Goal: Task Accomplishment & Management: Complete application form

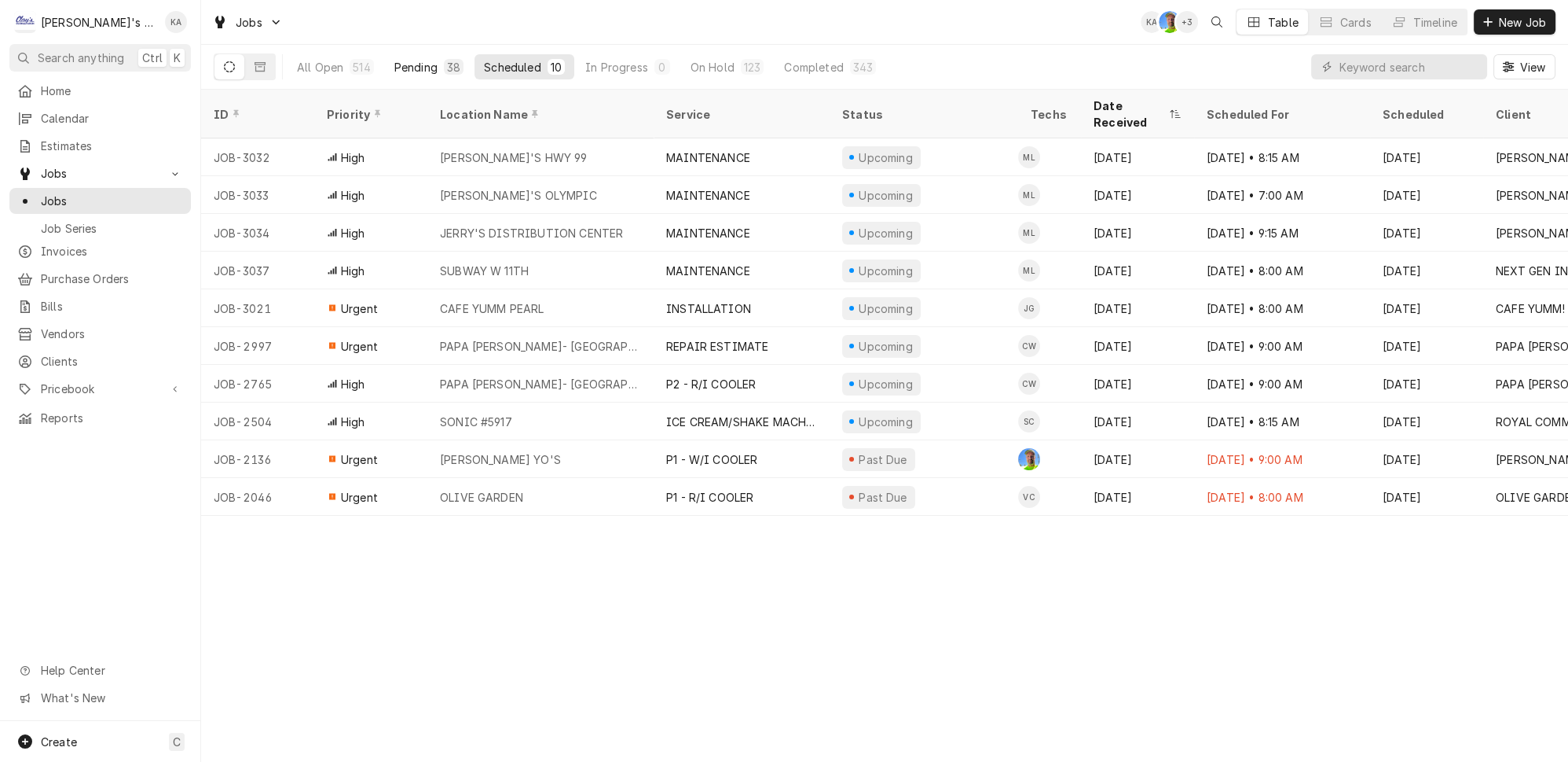
click at [404, 59] on div "Pending" at bounding box center [416, 67] width 43 height 16
click at [310, 59] on div "All Open" at bounding box center [320, 67] width 47 height 16
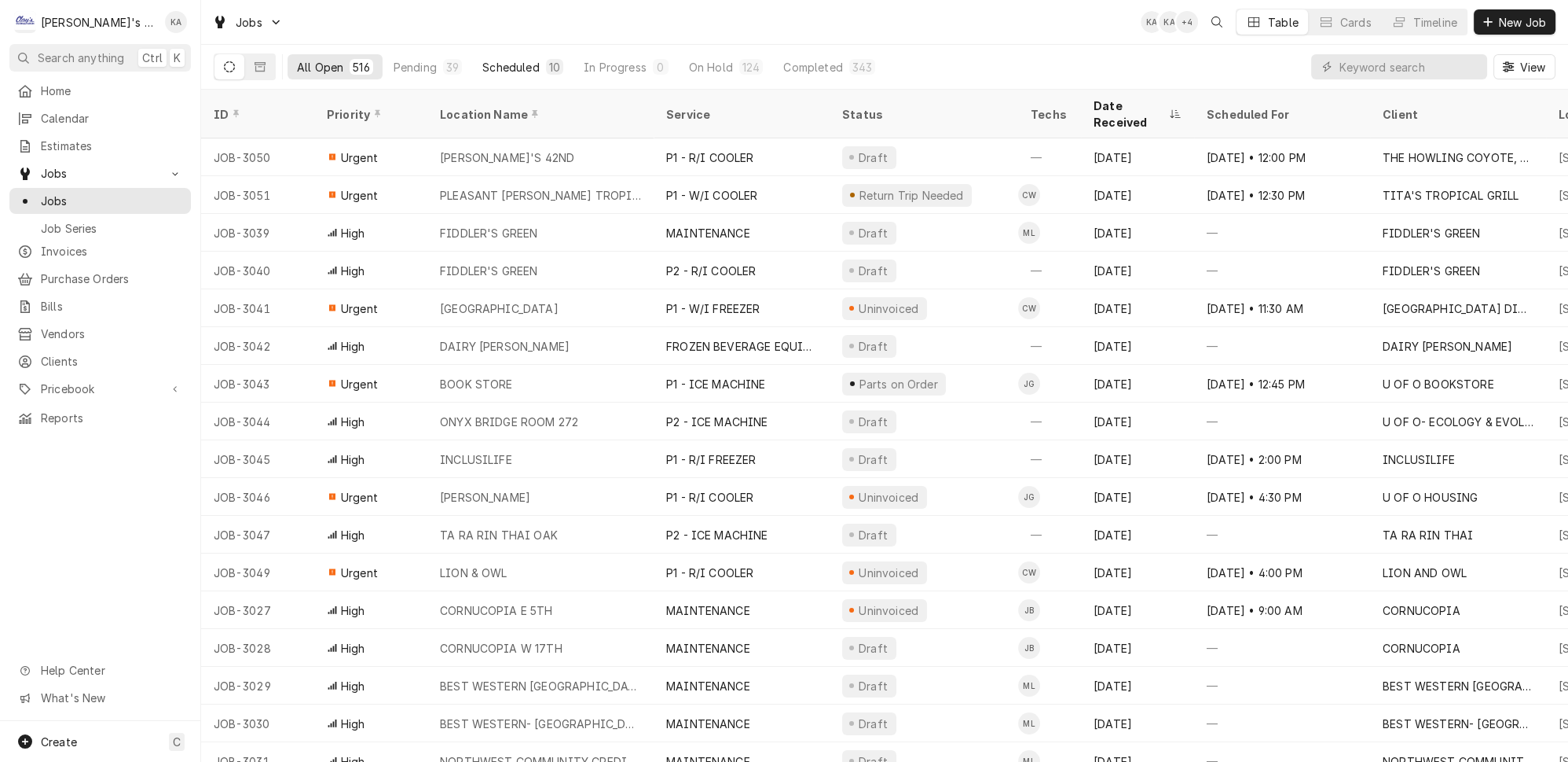
click at [497, 59] on div "Scheduled" at bounding box center [510, 67] width 56 height 16
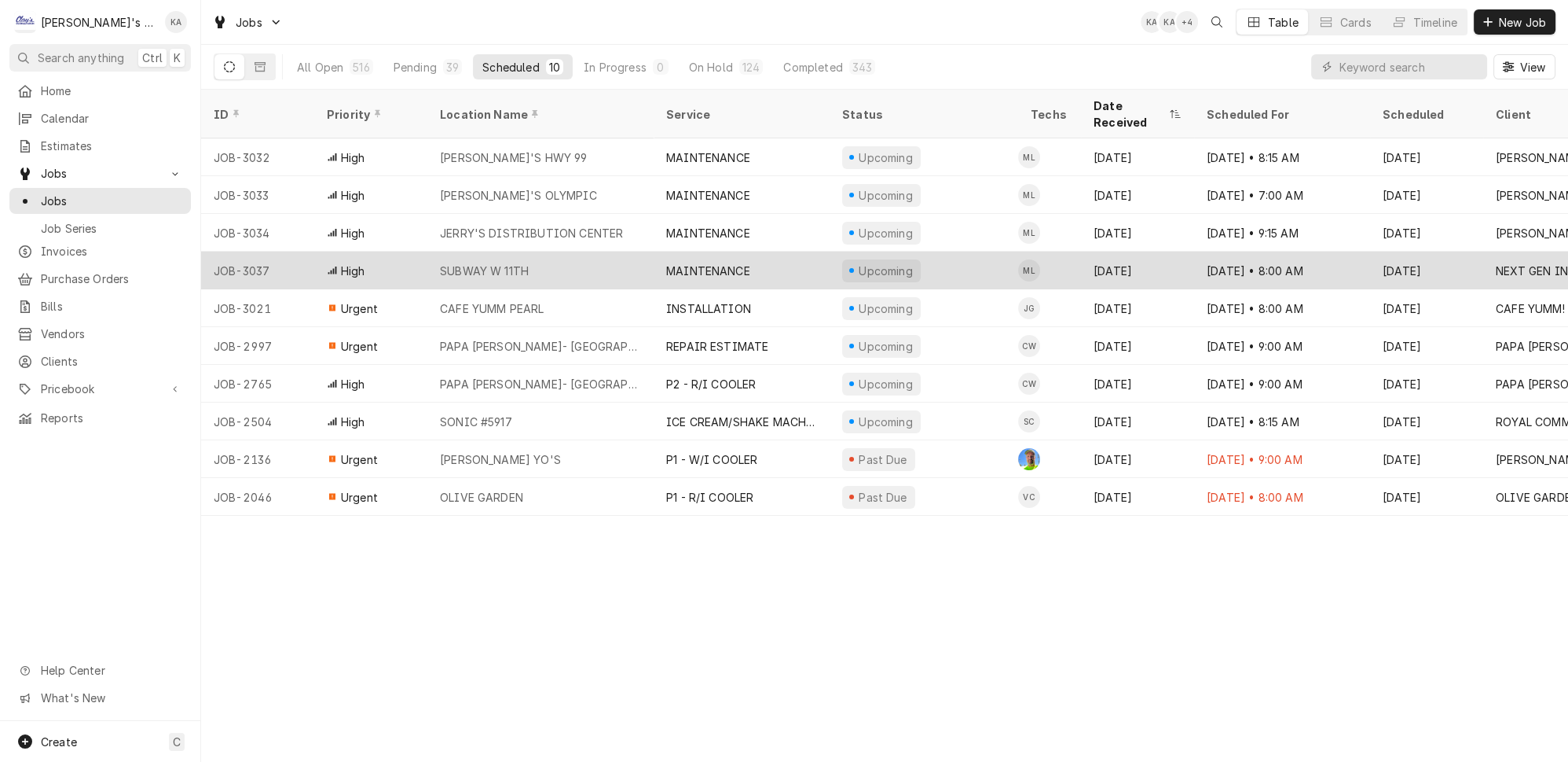
click at [963, 252] on div "Upcoming" at bounding box center [925, 271] width 189 height 38
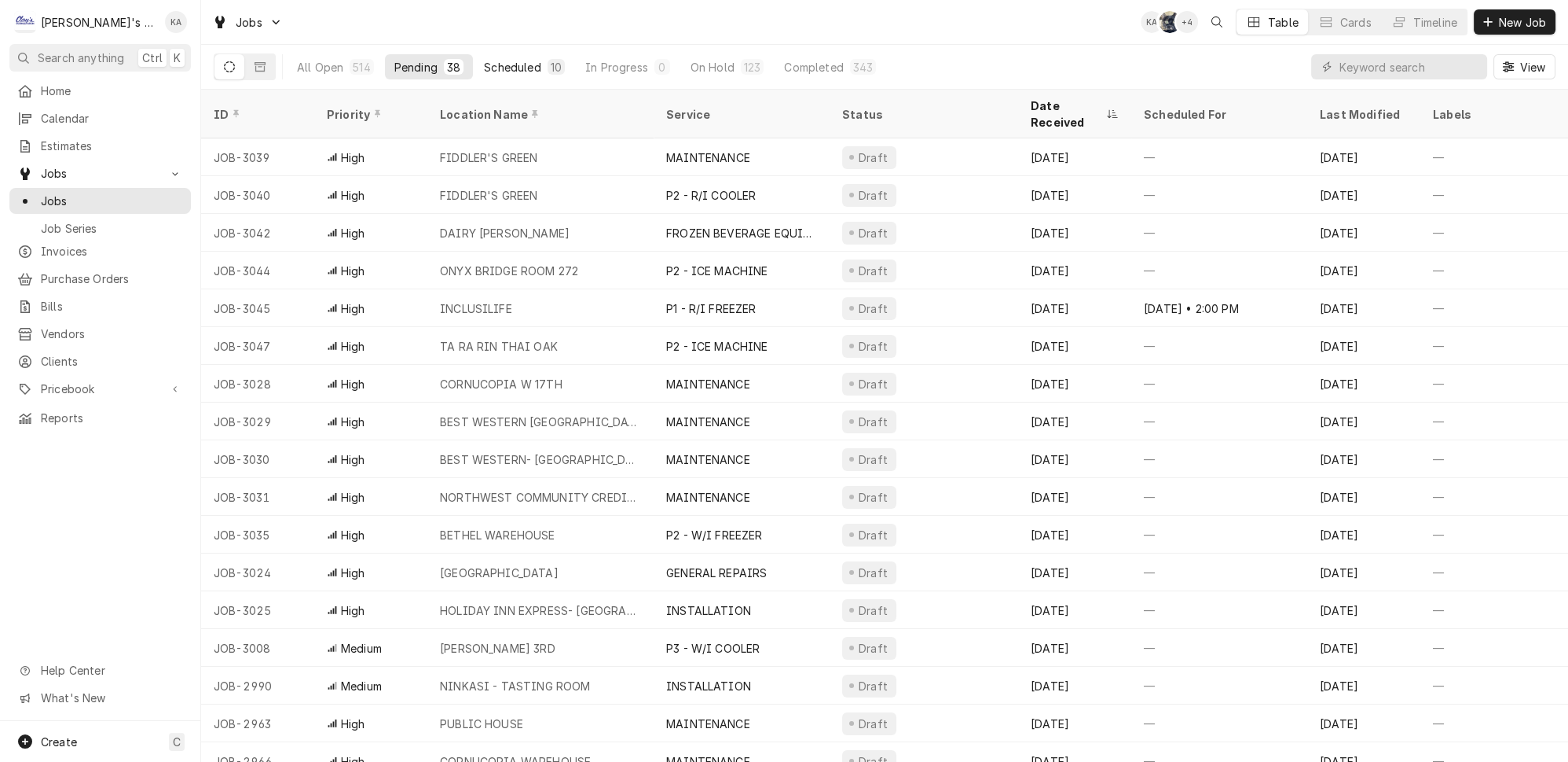
click at [484, 59] on div "Scheduled" at bounding box center [512, 67] width 56 height 16
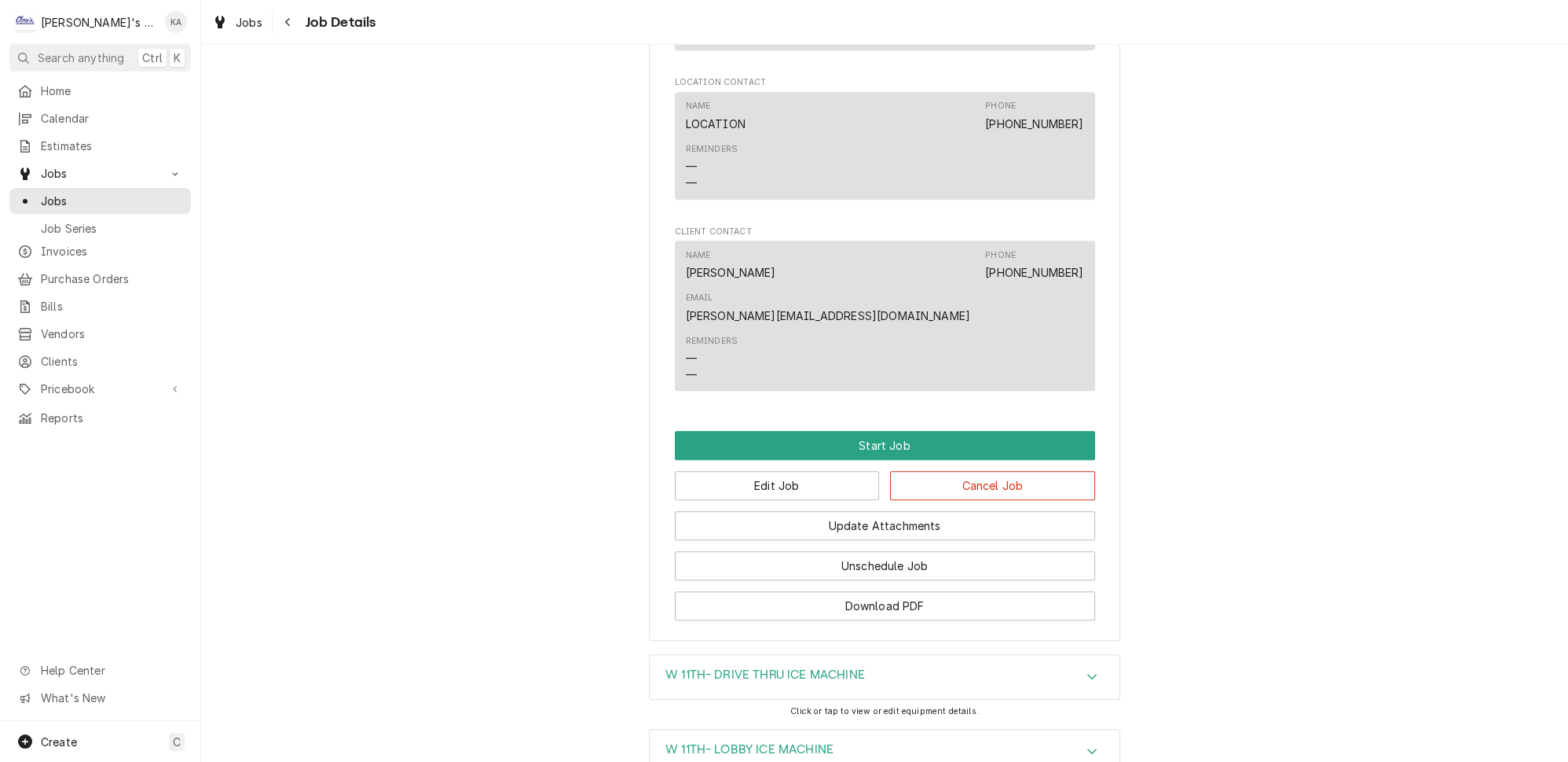
scroll to position [1289, 0]
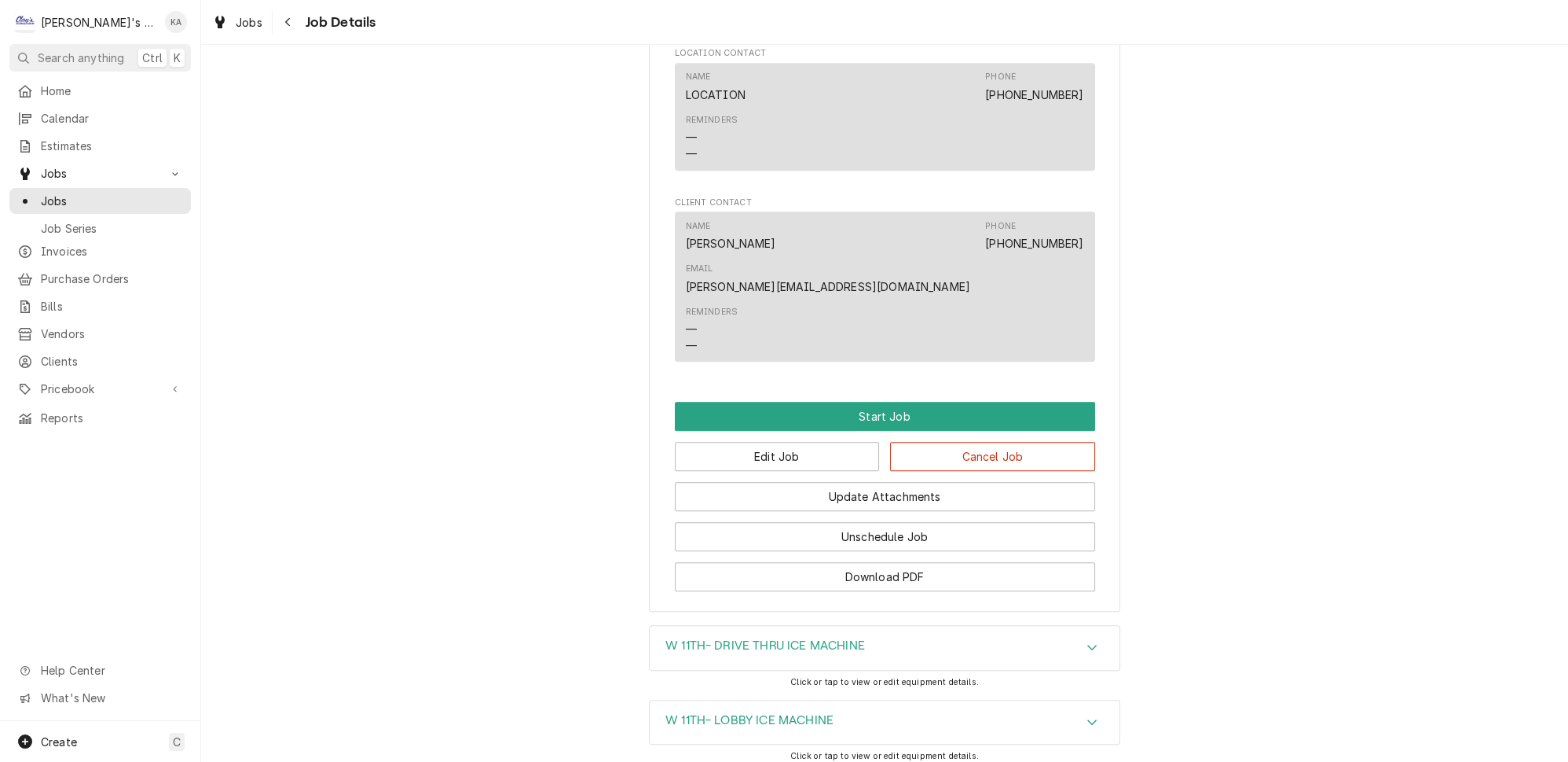
click at [872, 626] on div "W 11TH- DRIVE THRU ICE MACHINE" at bounding box center [885, 648] width 470 height 44
click at [874, 626] on div "W 11TH- DRIVE THRU ICE MACHINE" at bounding box center [885, 648] width 470 height 45
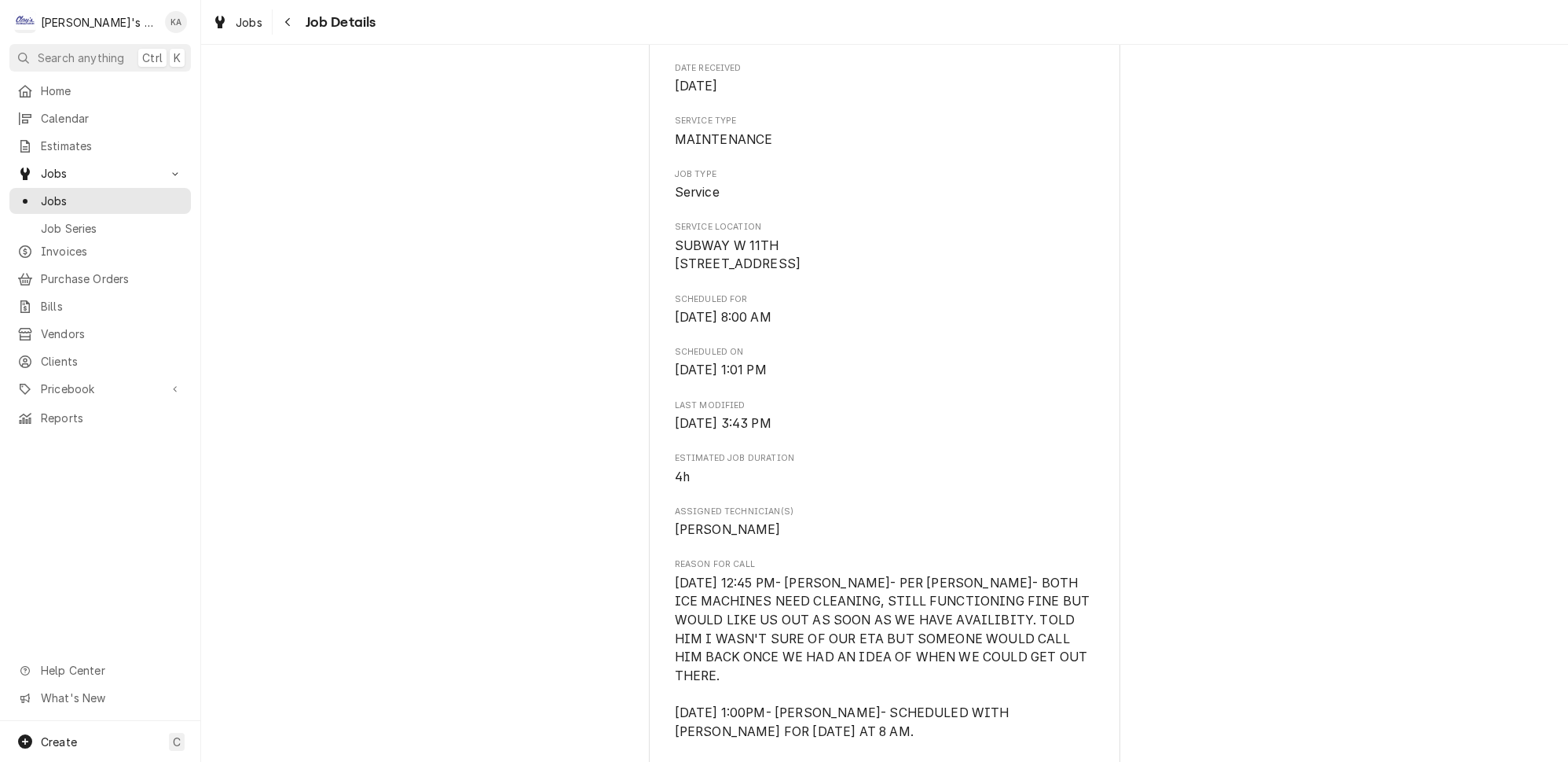
scroll to position [0, 0]
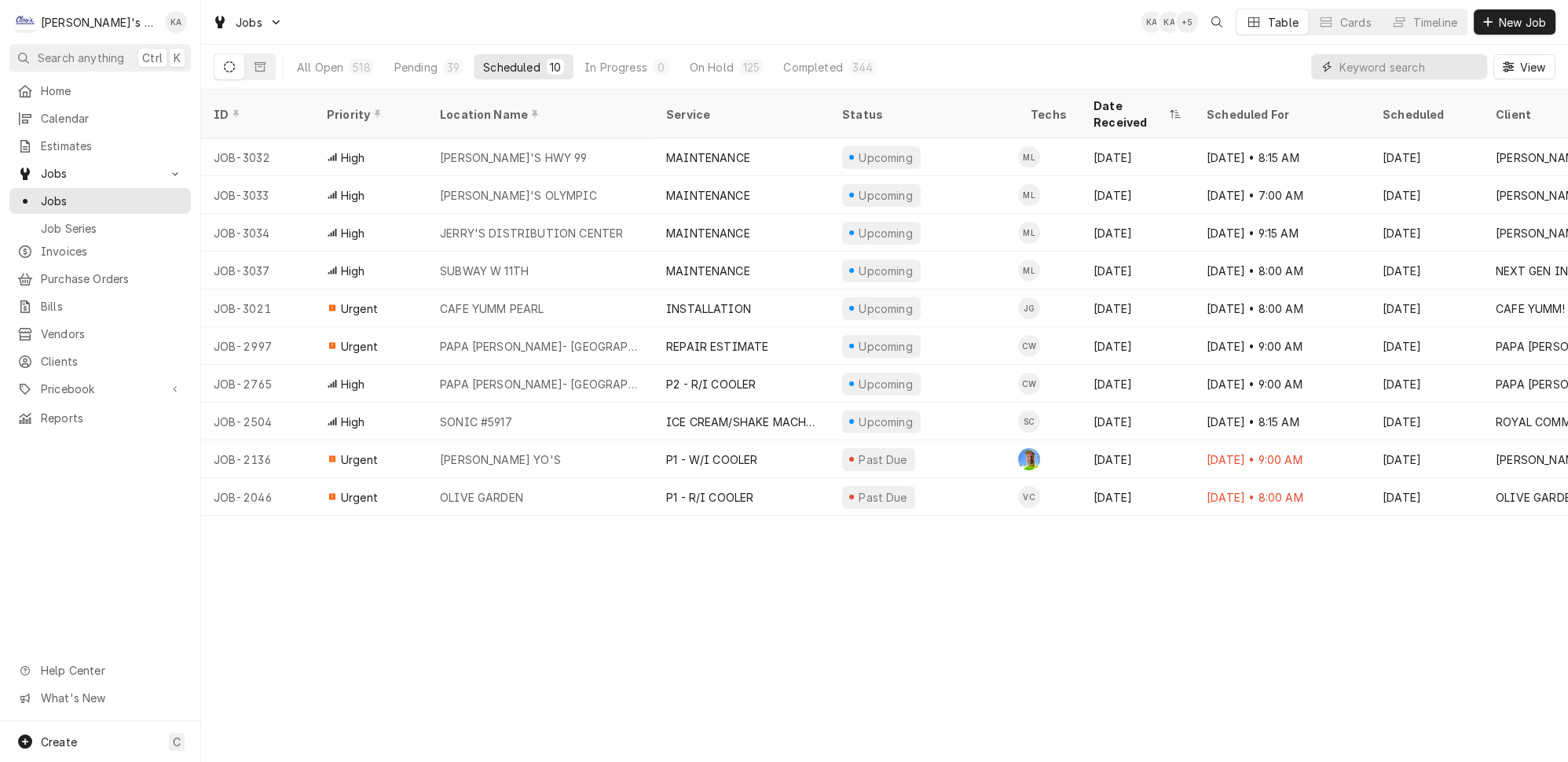
click at [1367, 56] on input "Dynamic Content Wrapper" at bounding box center [1410, 67] width 140 height 25
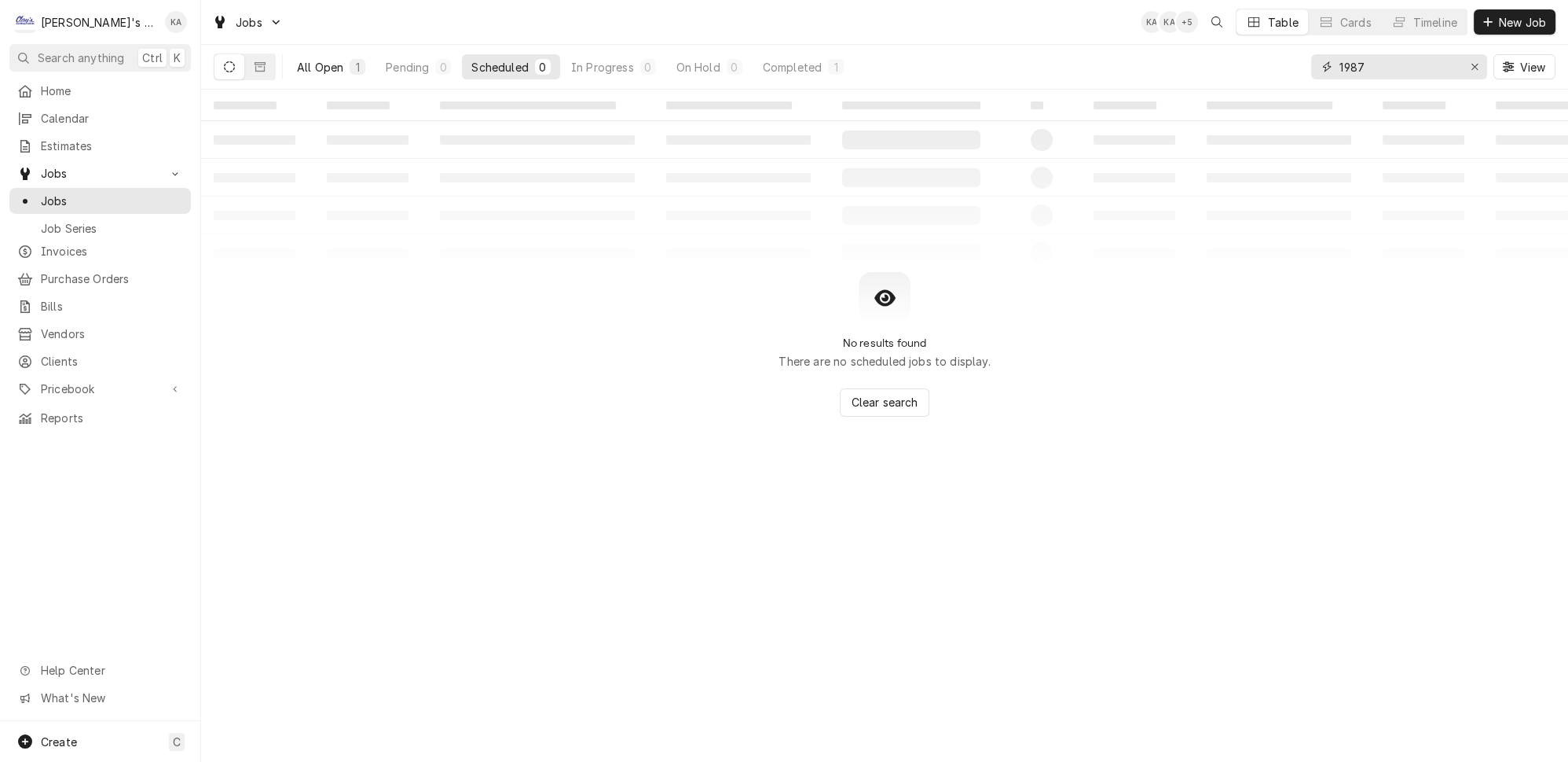
type input "1987"
click at [327, 56] on button "All Open 1" at bounding box center [332, 67] width 88 height 25
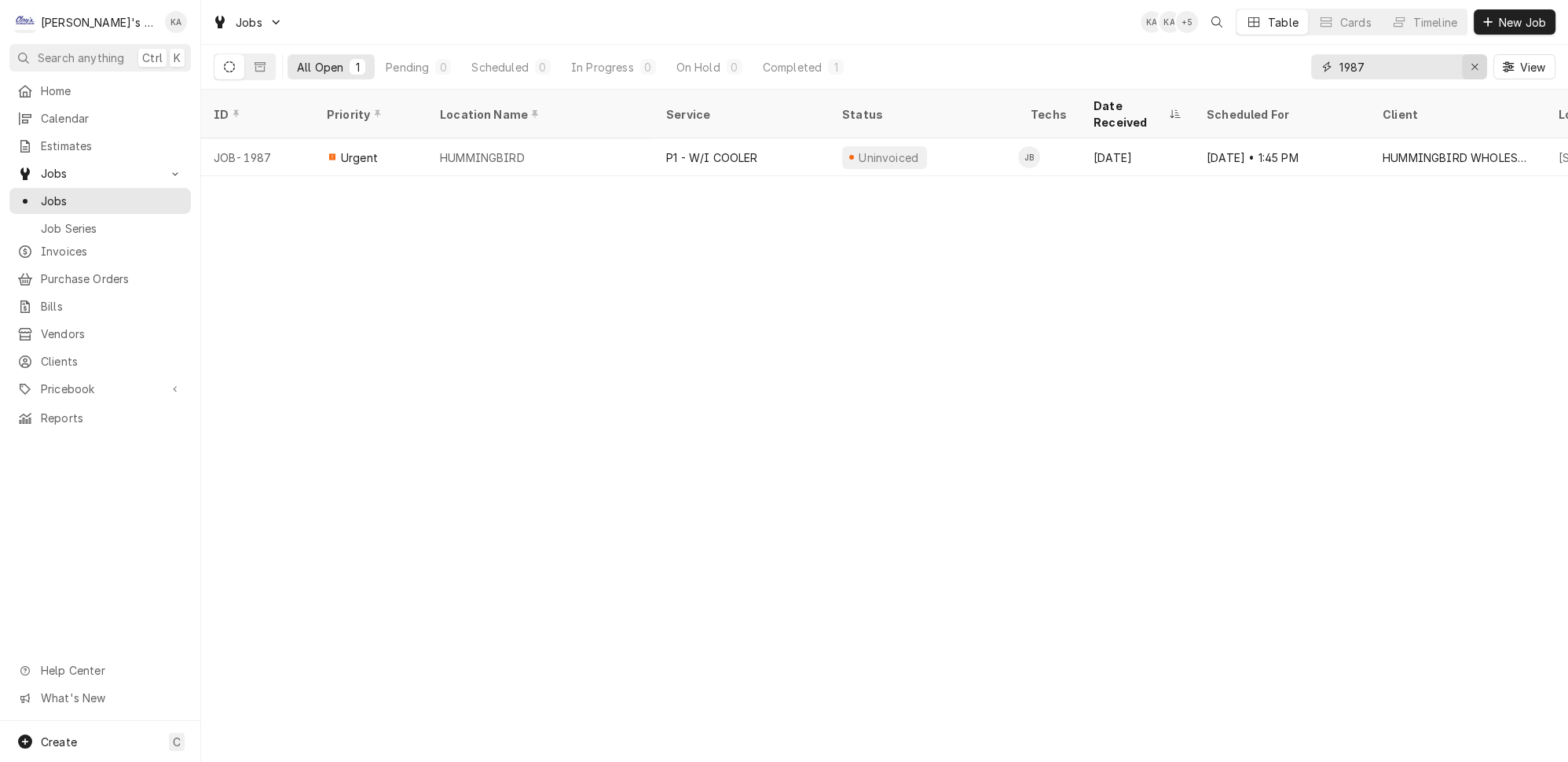
click at [1477, 61] on icon "Erase input" at bounding box center [1475, 67] width 9 height 11
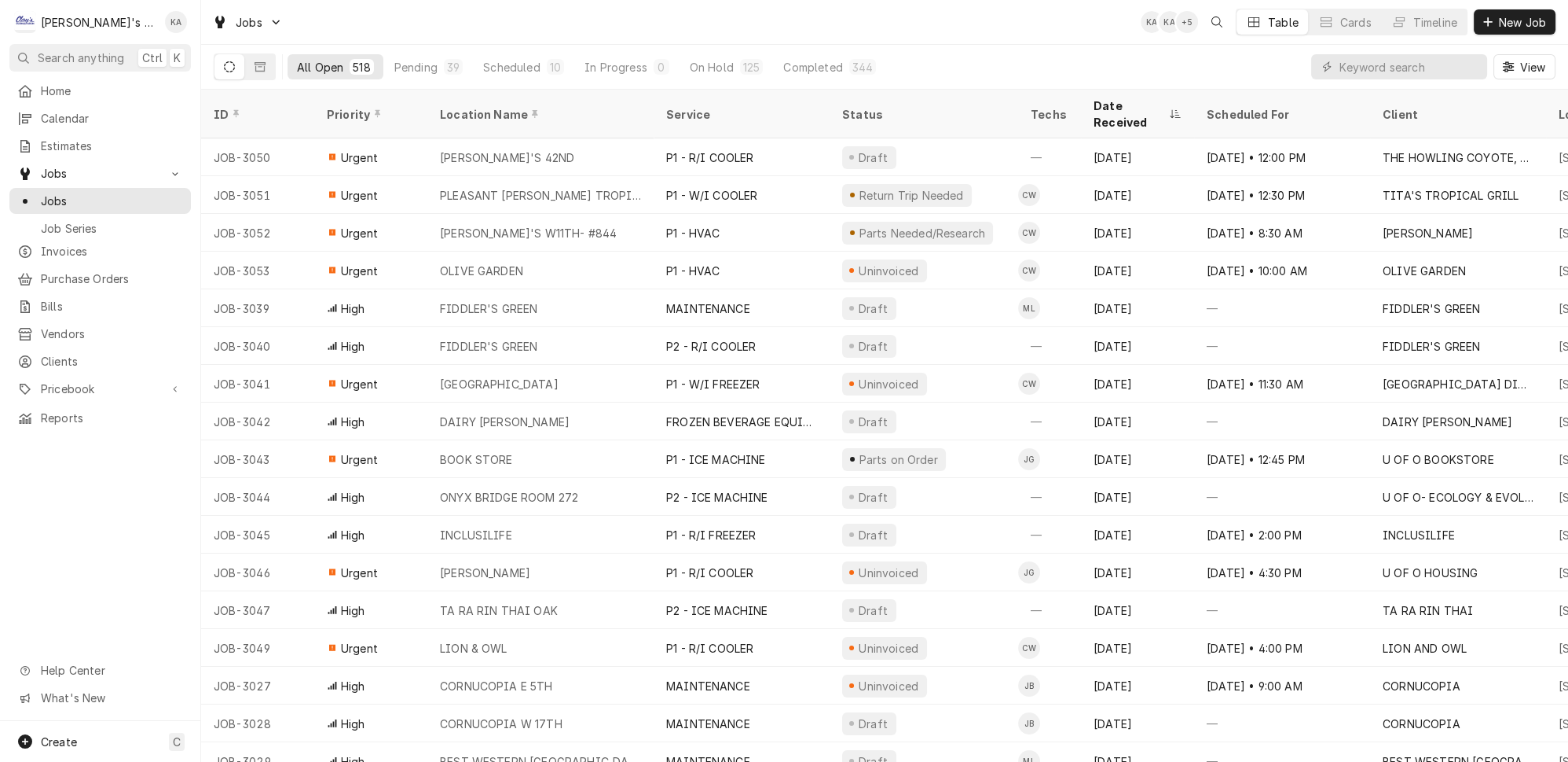
click at [1411, 47] on div "View" at bounding box center [1434, 67] width 244 height 44
click at [1516, 10] on button "New Job" at bounding box center [1516, 22] width 82 height 25
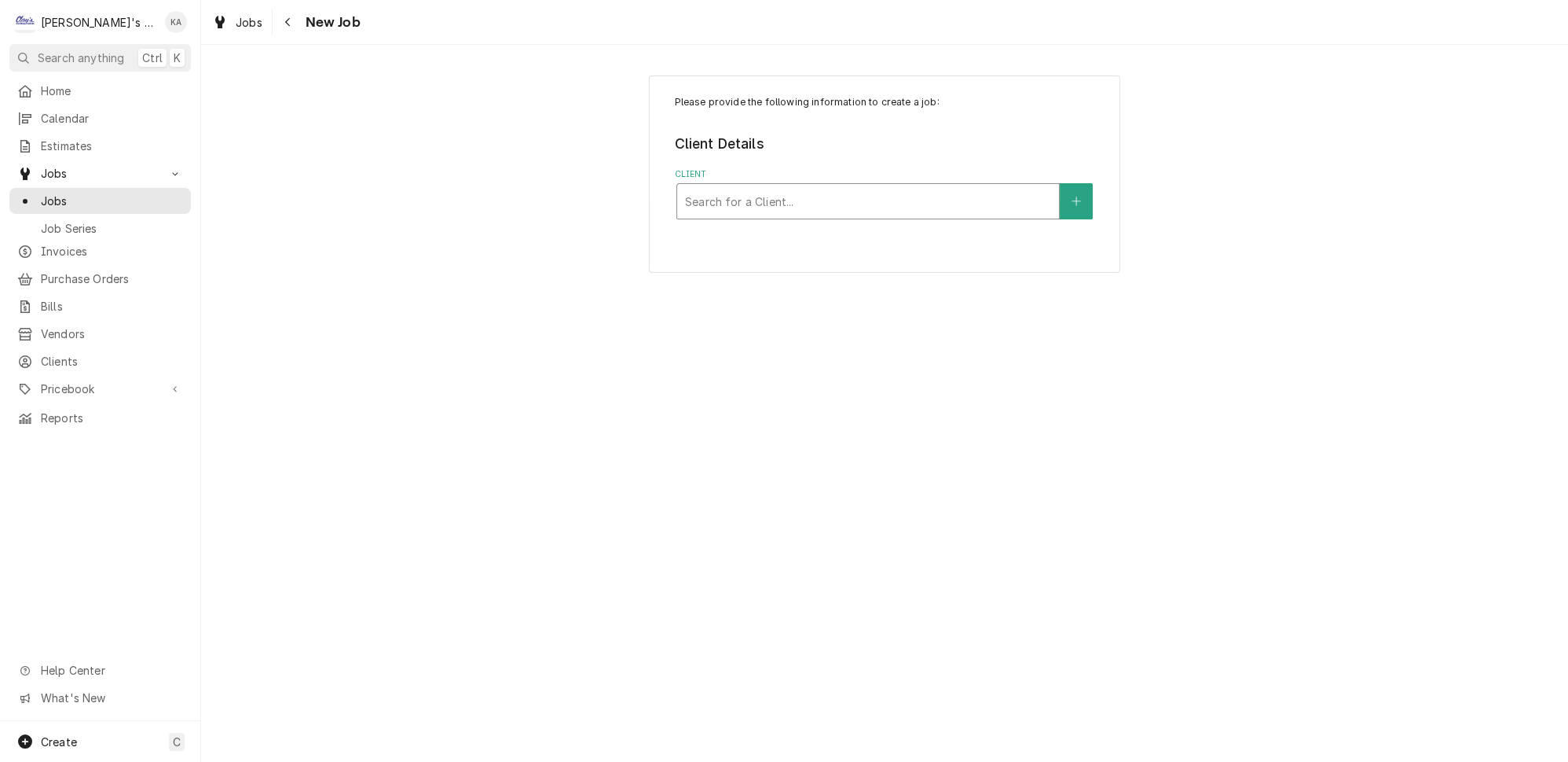
click at [815, 196] on div "Client" at bounding box center [868, 201] width 366 height 29
type input "first"
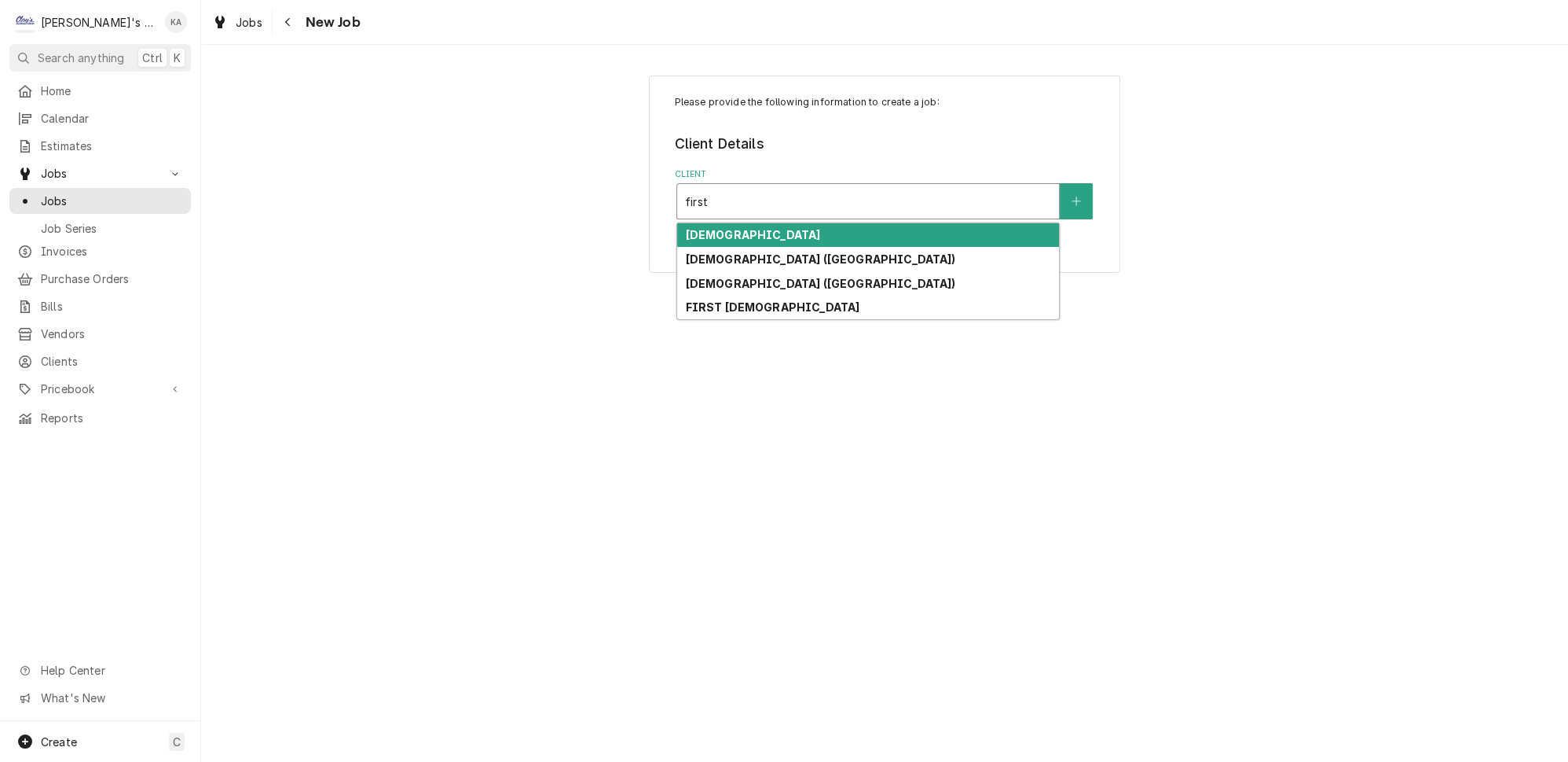
click at [813, 228] on strong "[DEMOGRAPHIC_DATA]" at bounding box center [753, 235] width 135 height 13
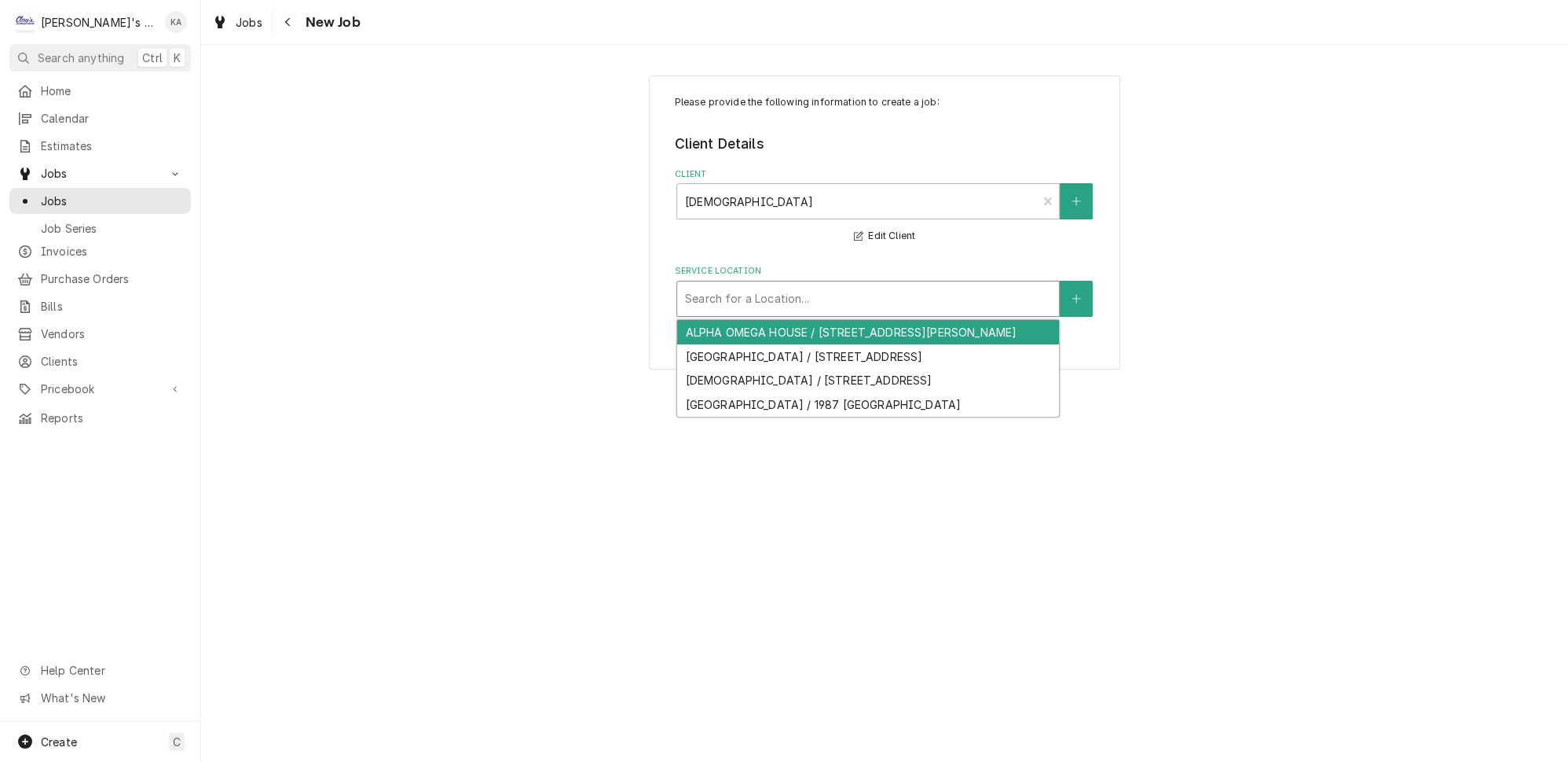
click at [801, 292] on div "Service Location" at bounding box center [868, 299] width 366 height 29
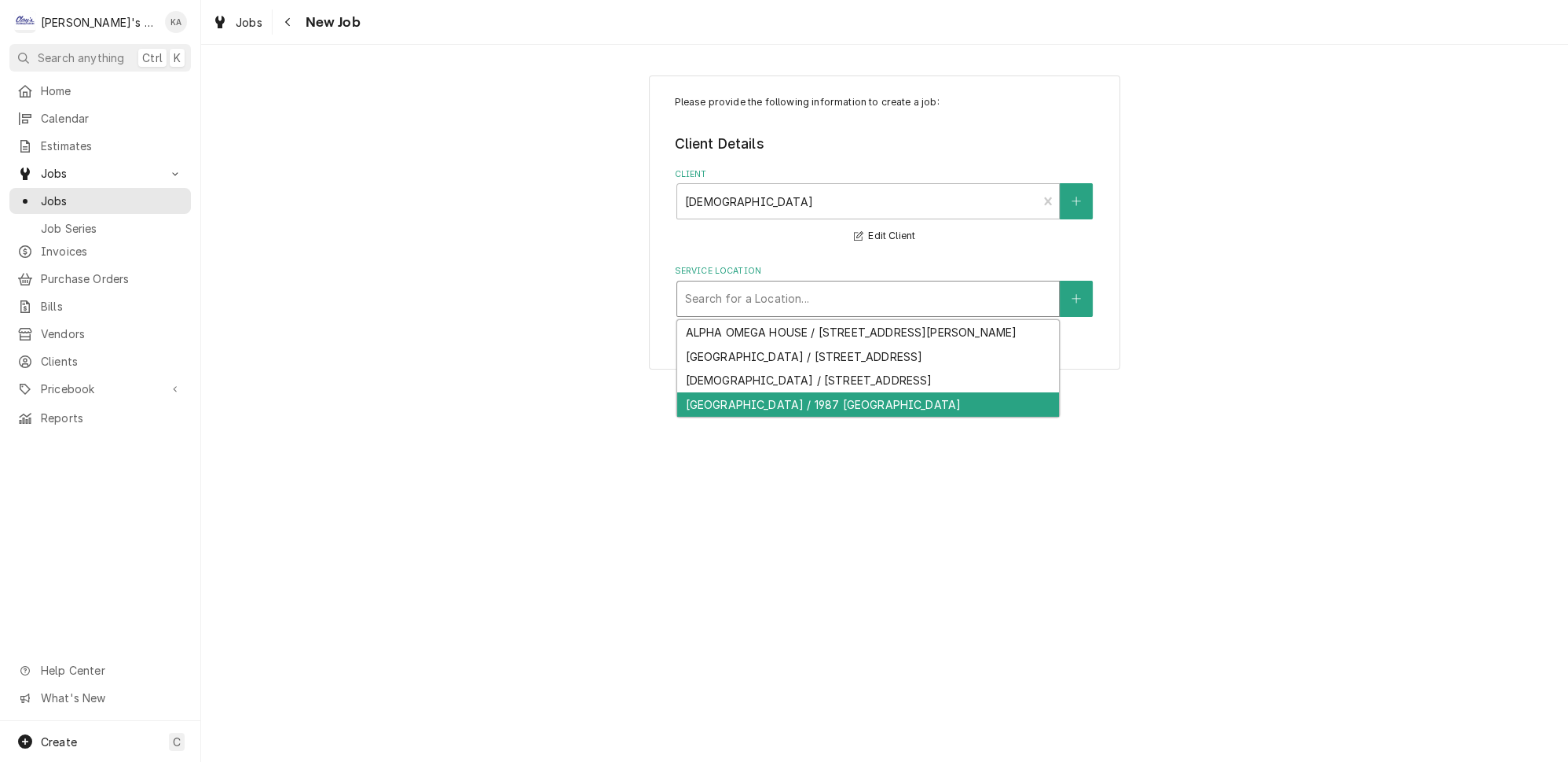
click at [807, 404] on div "TRINITY HOUSE / 1987 UNIVERSITY, EUGENE, OR 97403" at bounding box center [868, 404] width 382 height 25
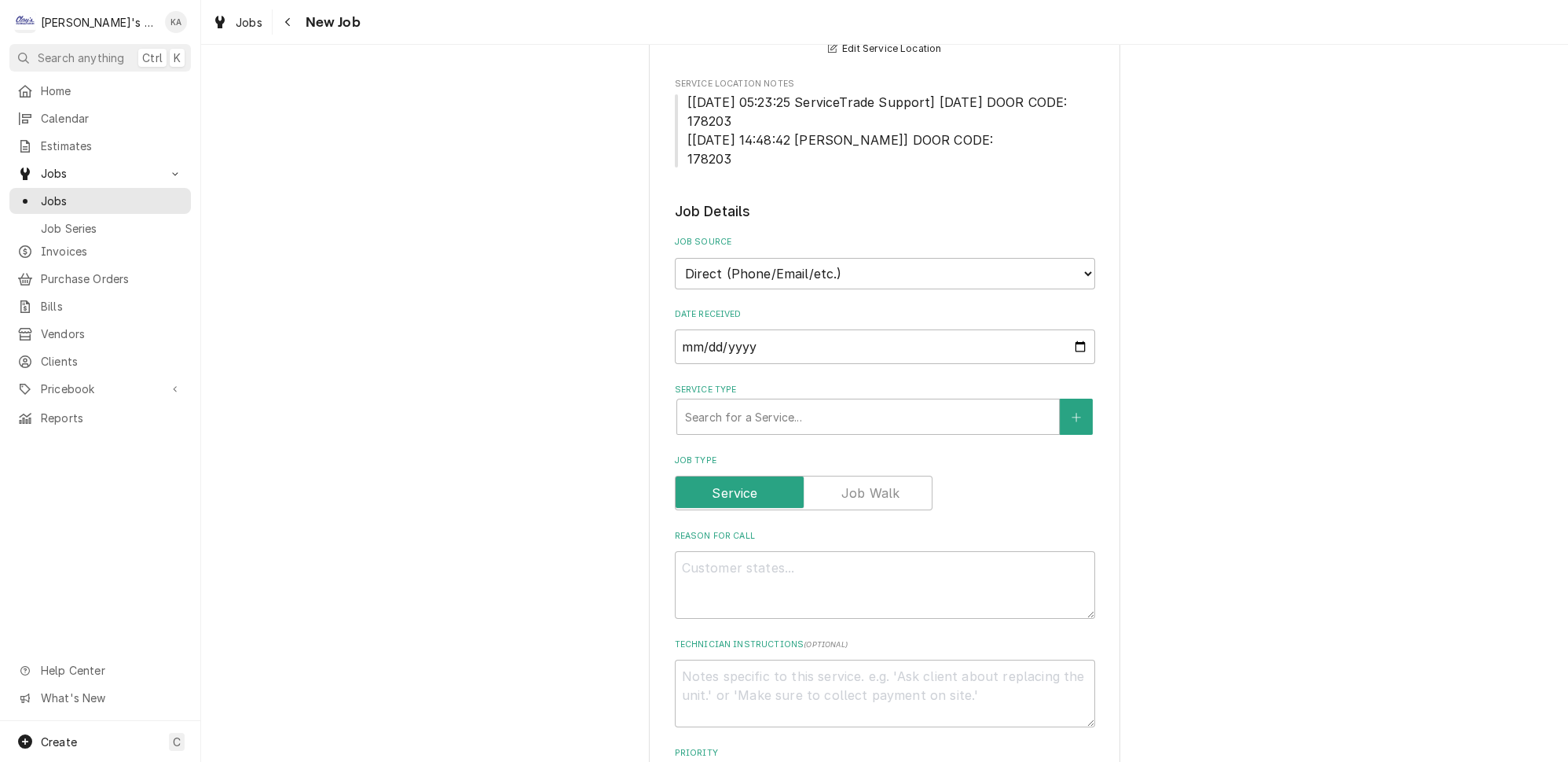
scroll to position [285, 0]
click at [801, 402] on div "Service Type" at bounding box center [868, 416] width 366 height 29
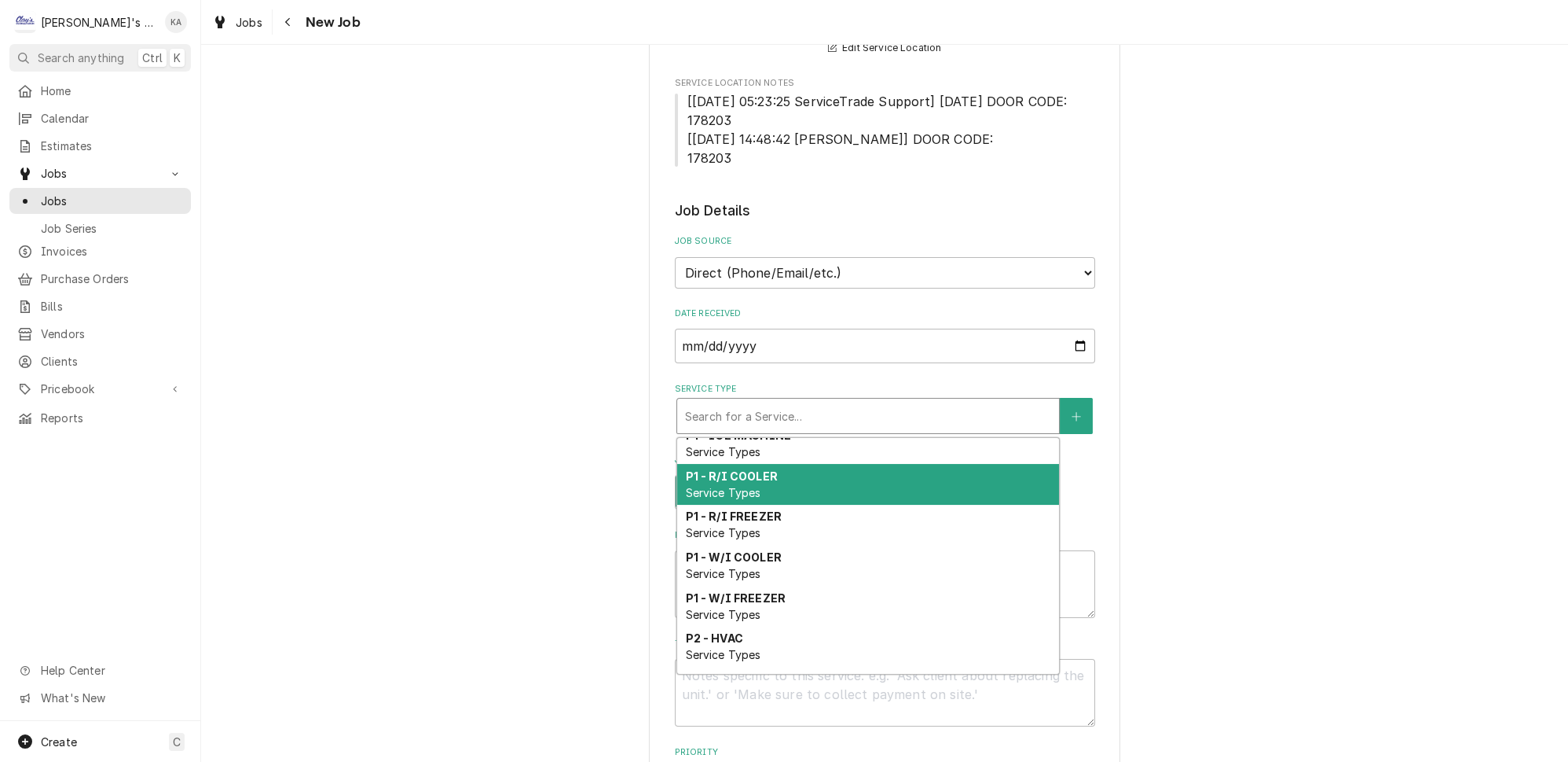
scroll to position [525, 0]
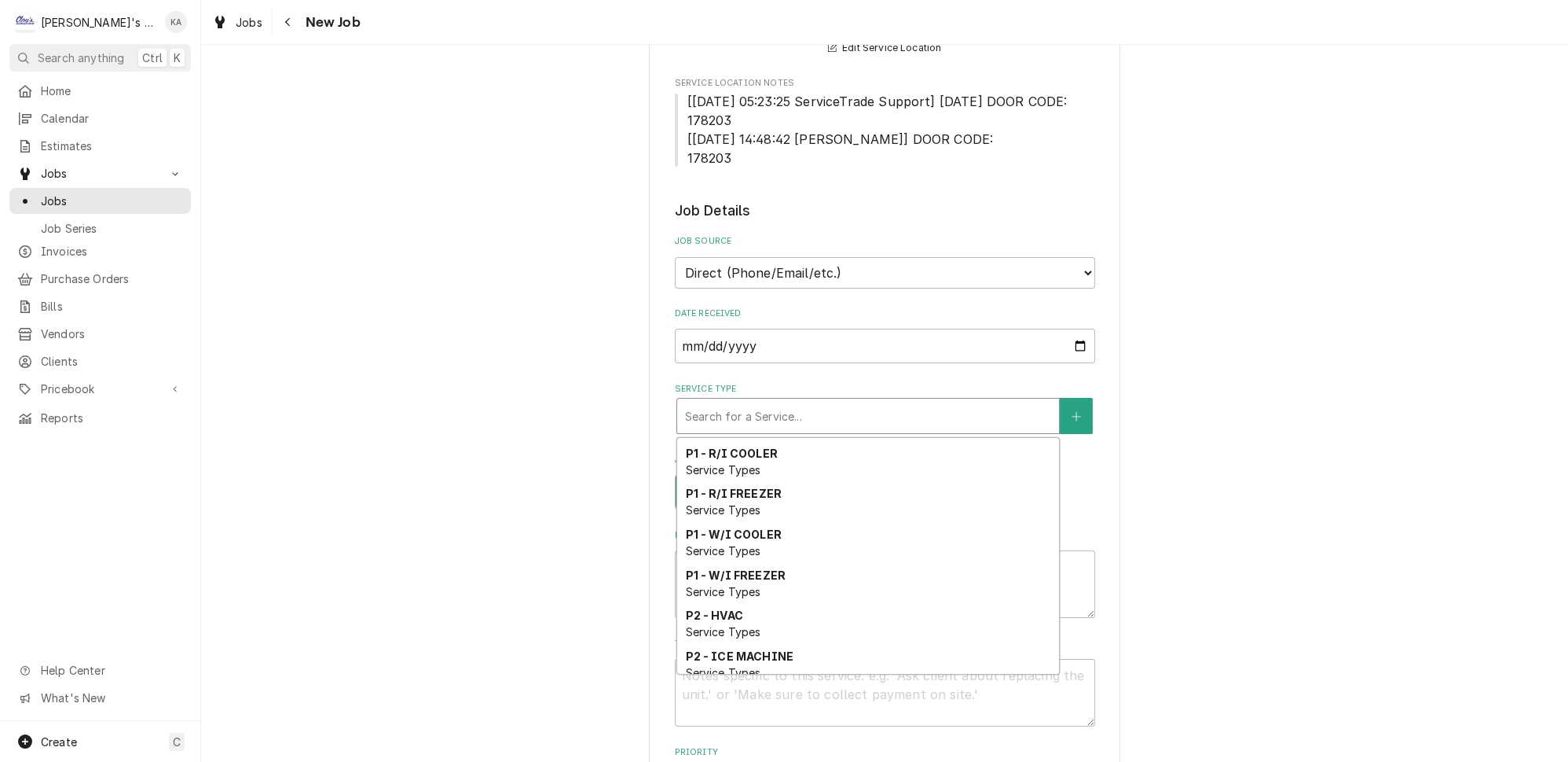
click at [784, 685] on div "P2 - R/I COOLER Service Types" at bounding box center [868, 705] width 382 height 41
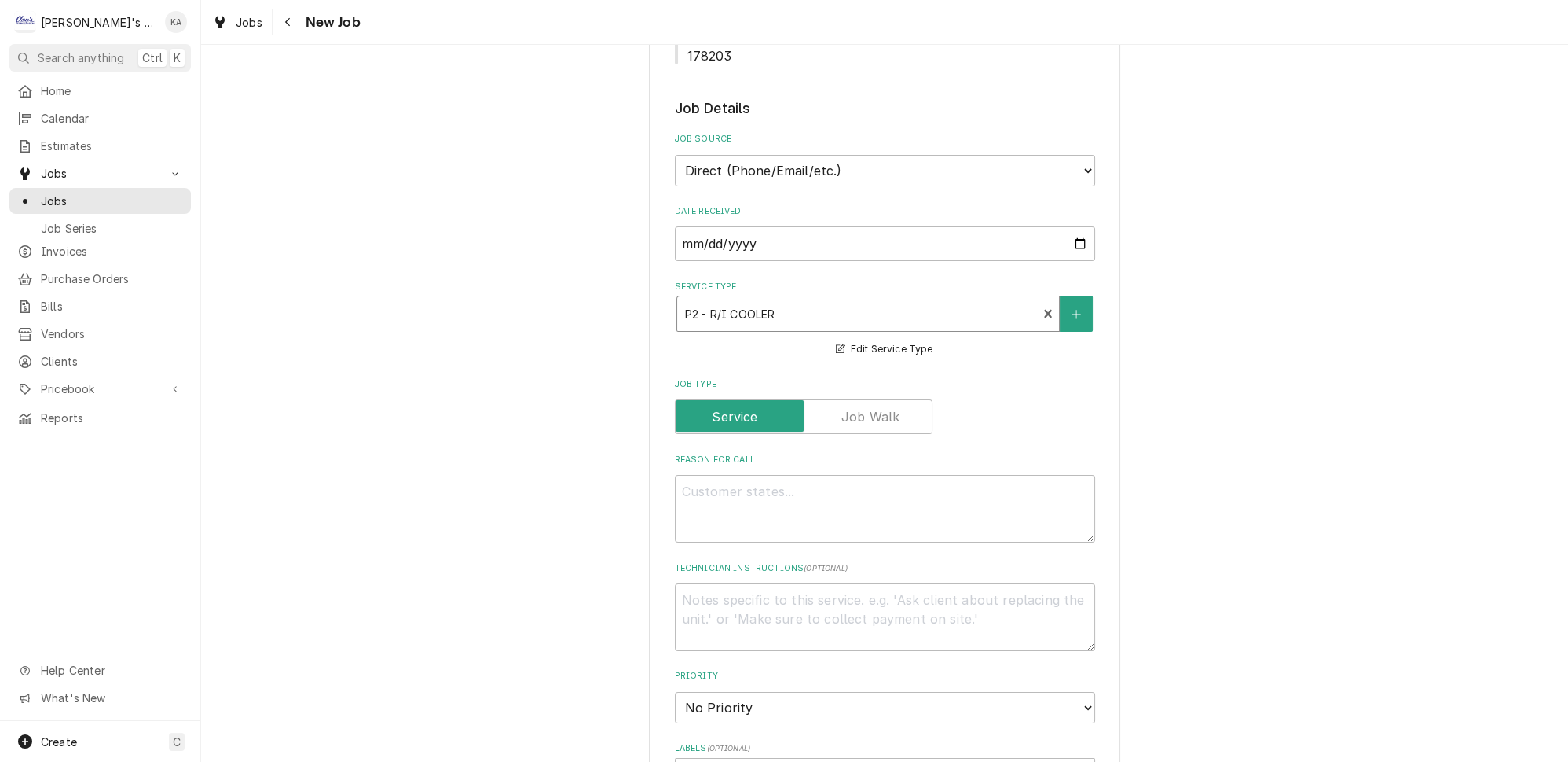
scroll to position [571, 0]
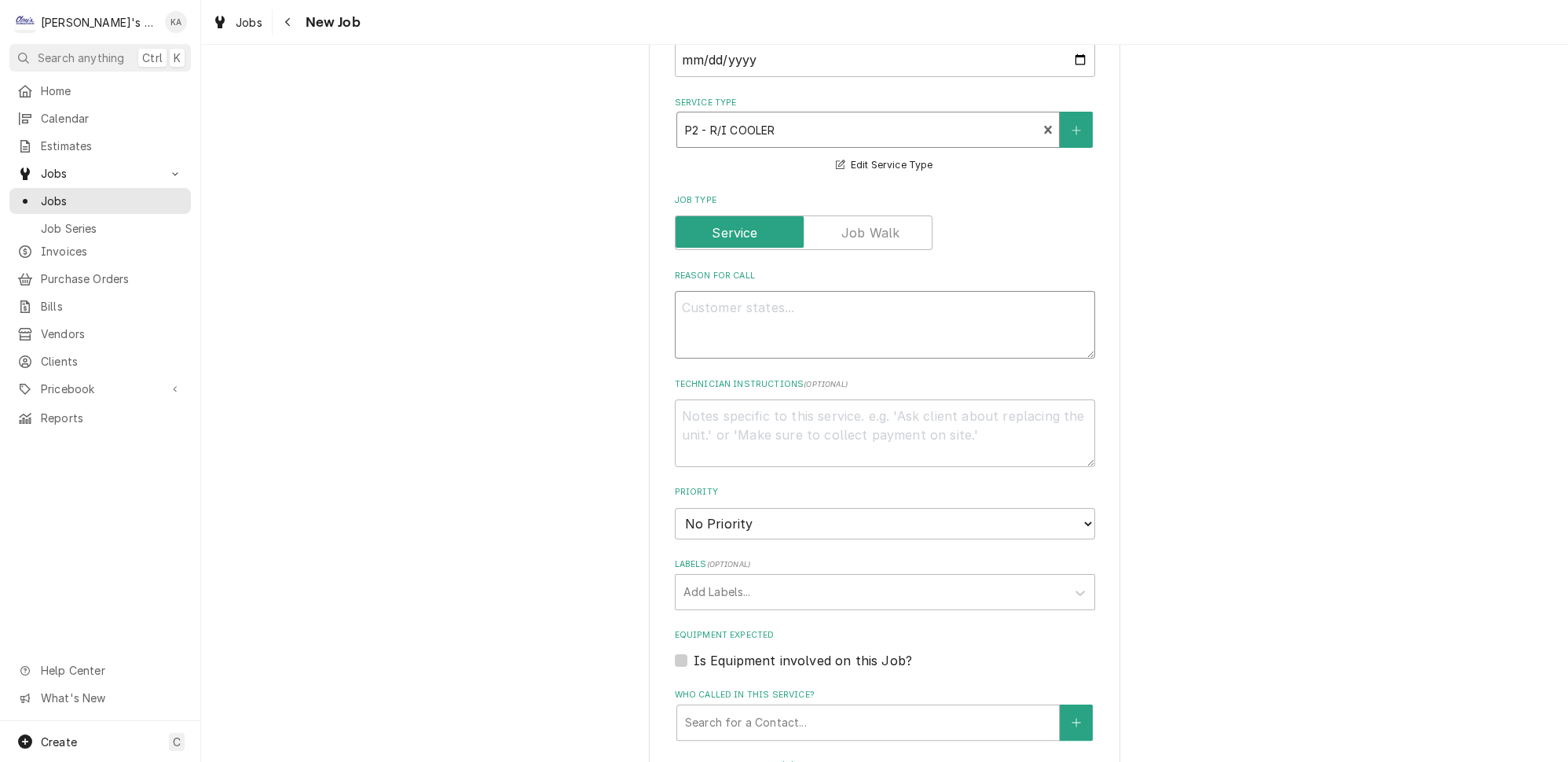
click at [785, 291] on textarea "Reason For Call" at bounding box center [885, 324] width 420 height 68
type textarea "x"
type textarea "9"
type textarea "x"
type textarea "9/"
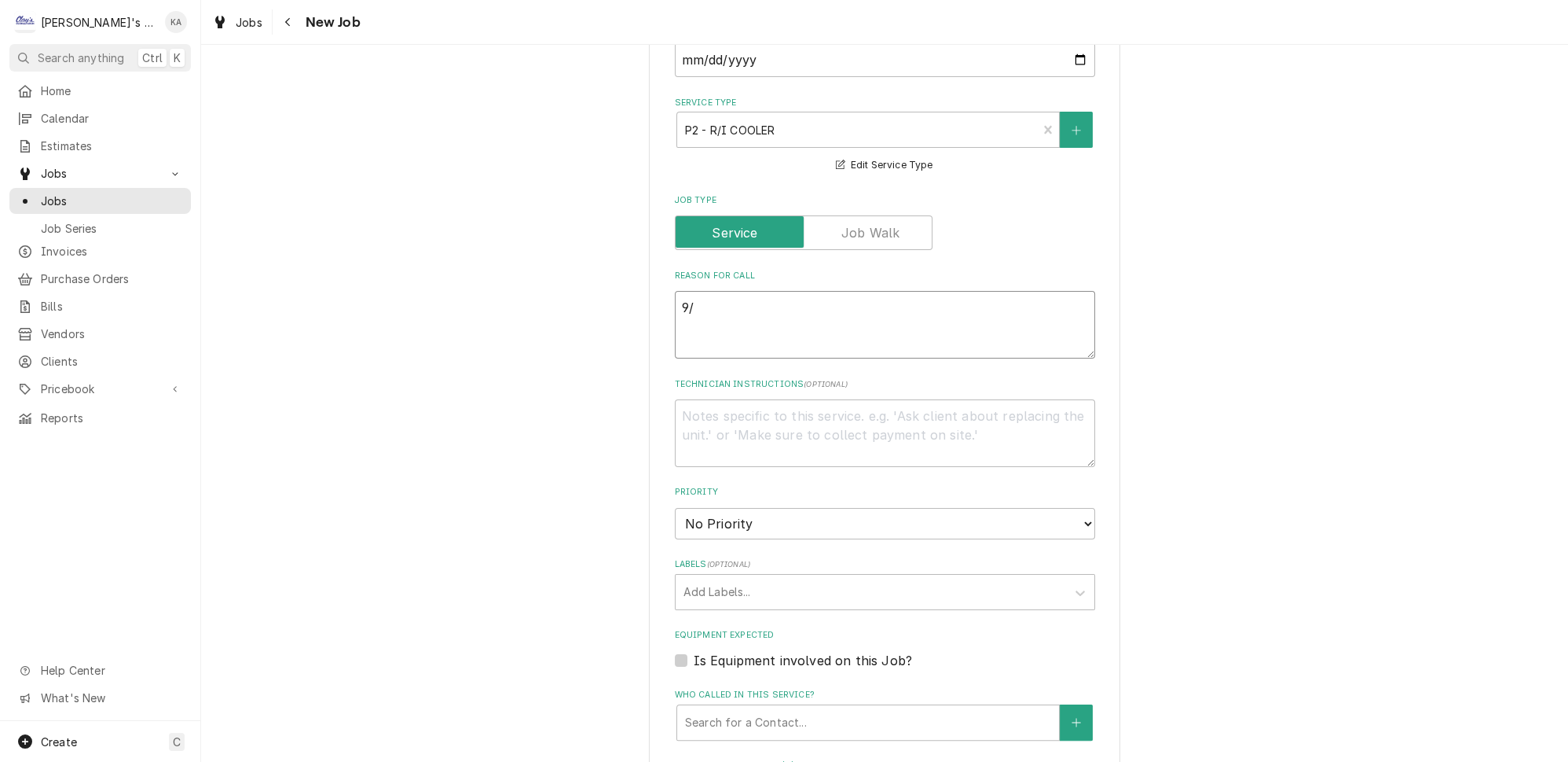
type textarea "x"
type textarea "9/2"
type textarea "x"
type textarea "9/29"
type textarea "x"
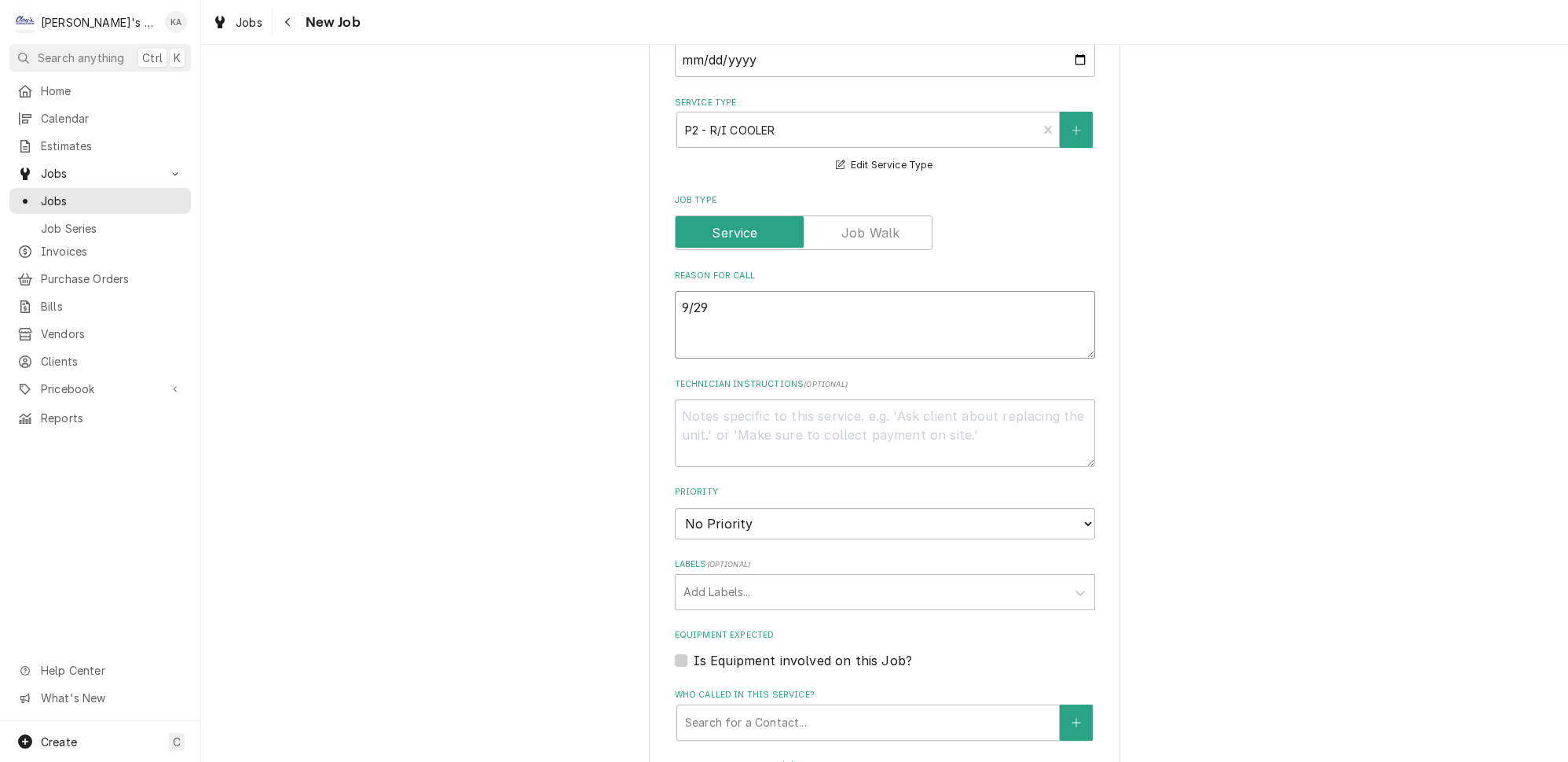
type textarea "9/29/"
type textarea "x"
type textarea "9/29/2"
type textarea "x"
type textarea "9/29/20"
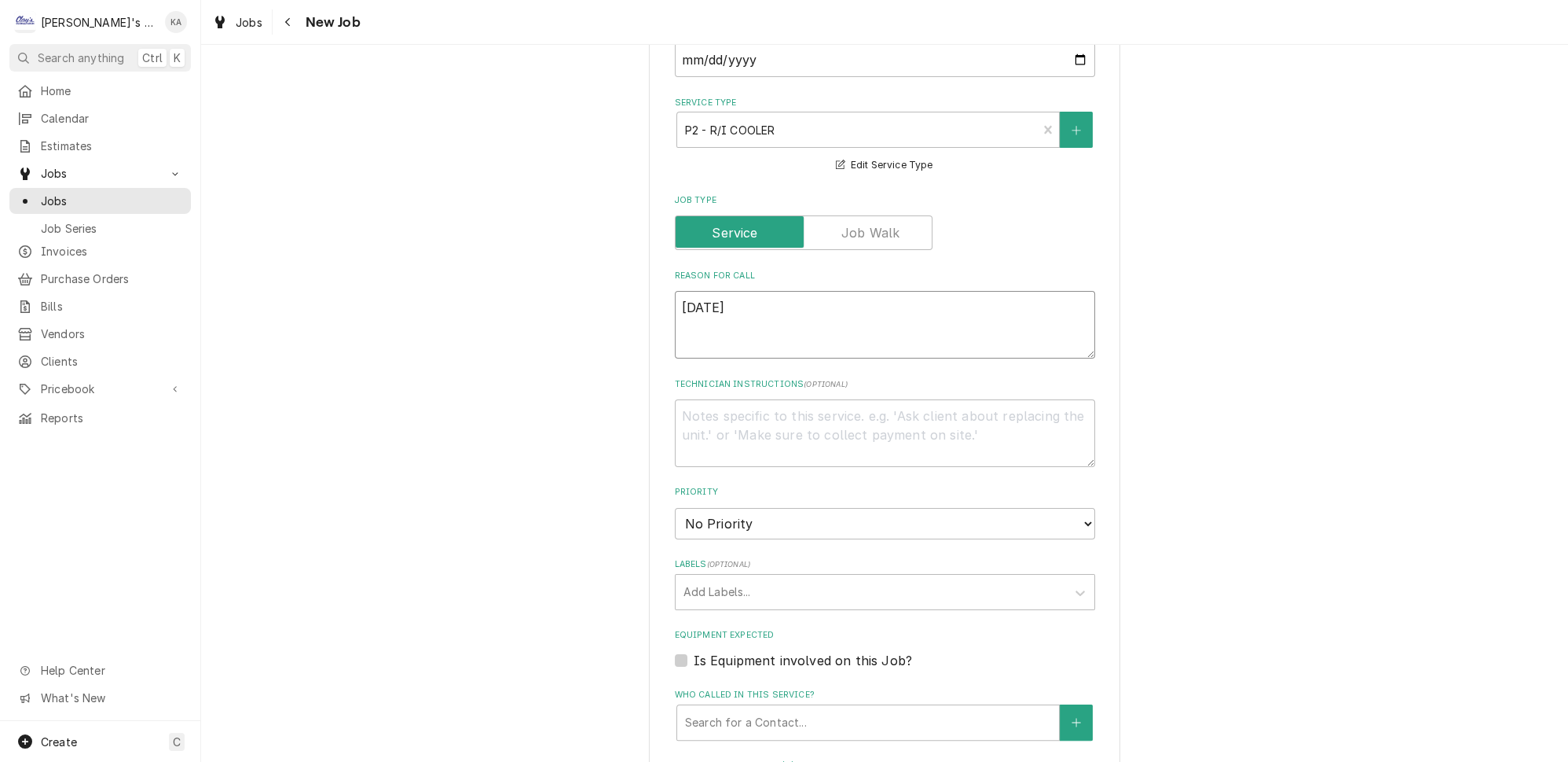
type textarea "x"
type textarea "9/29/202"
type textarea "x"
type textarea "9/29/2025"
type textarea "x"
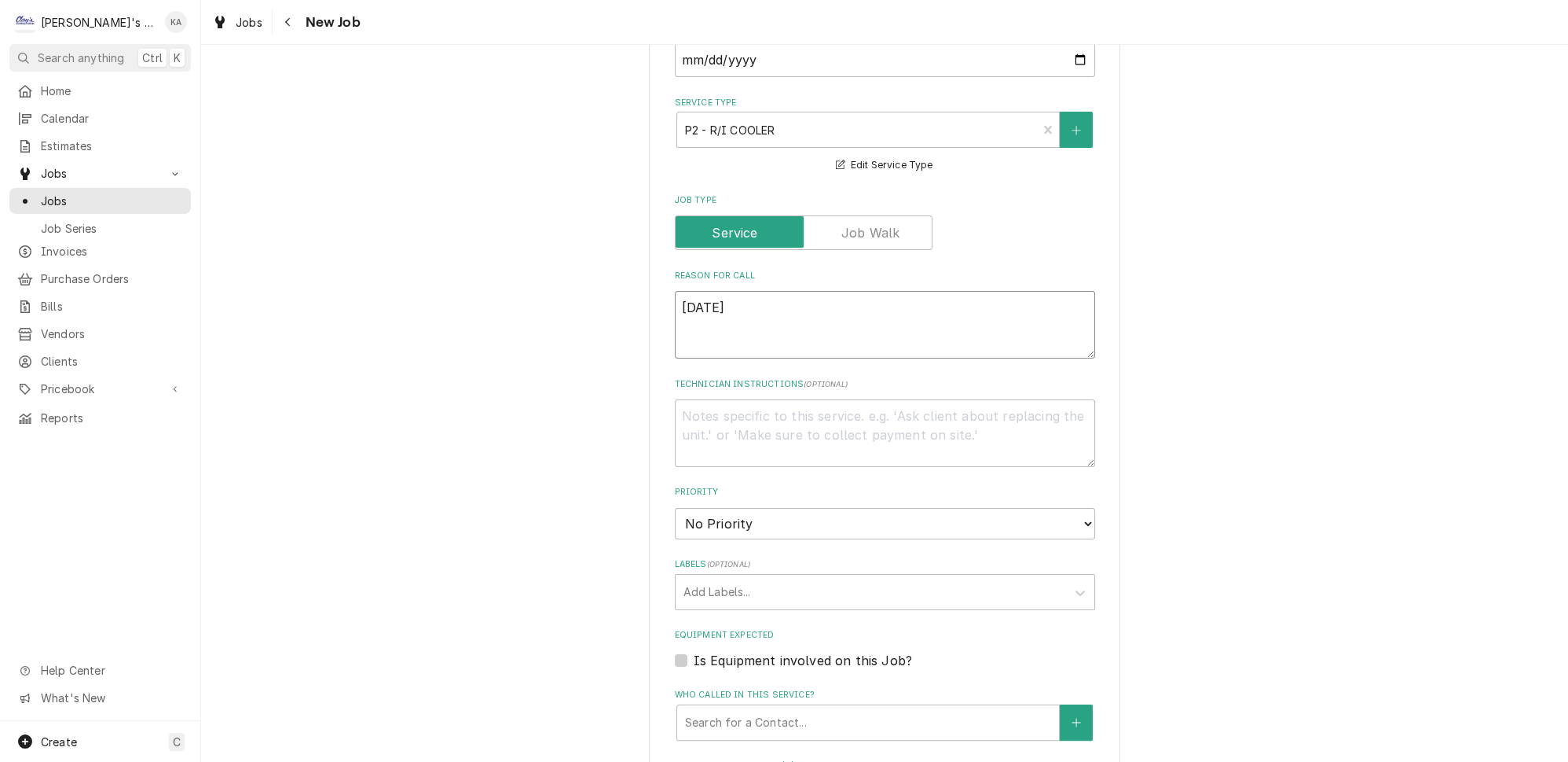
type textarea "9/29/2025"
type textarea "x"
type textarea "9/29/2025 9"
type textarea "x"
type textarea "9/29/2025 9:"
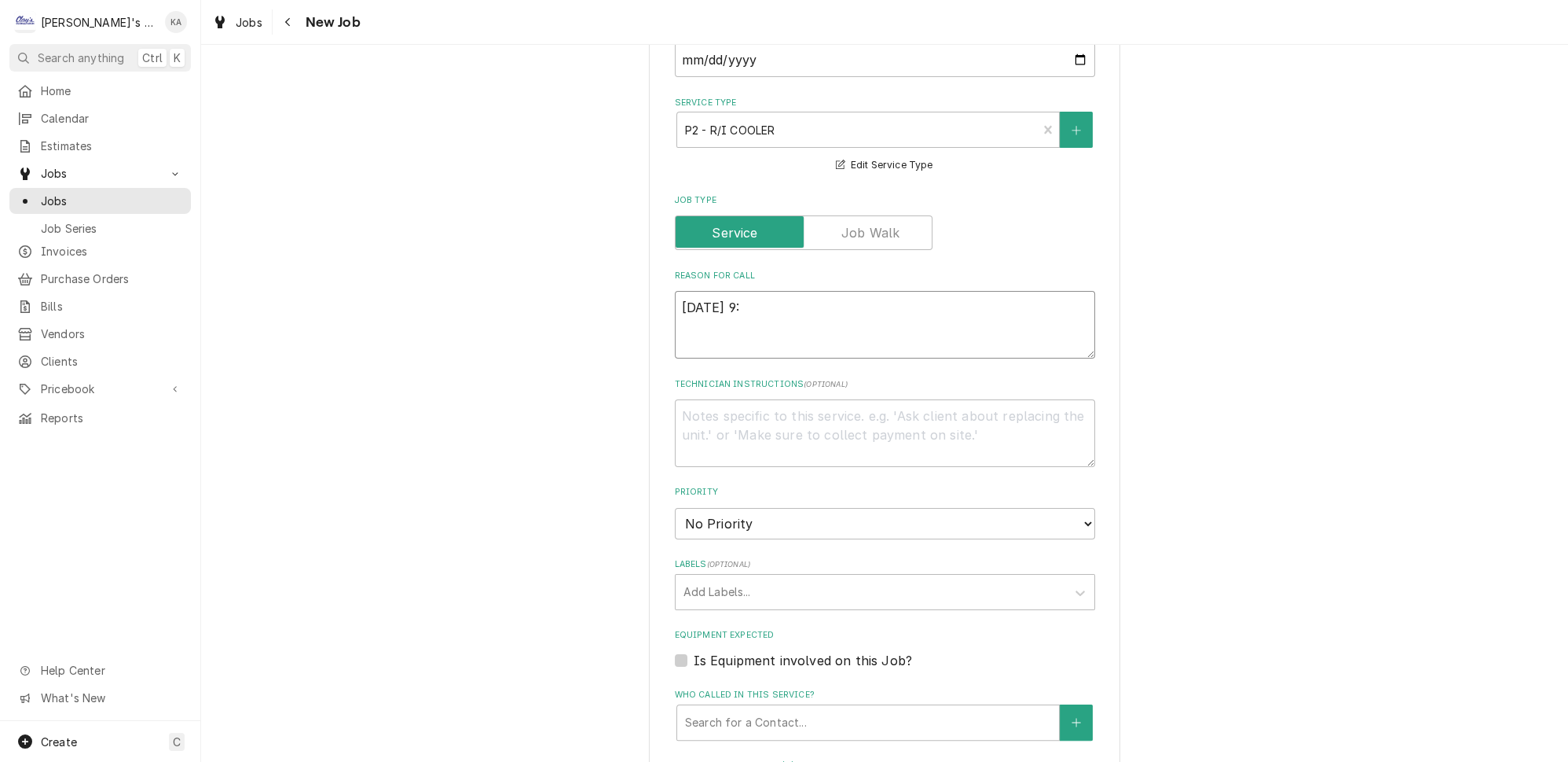
type textarea "x"
type textarea "9/29/2025 9:1"
type textarea "x"
type textarea "9/29/2025 9:10"
type textarea "x"
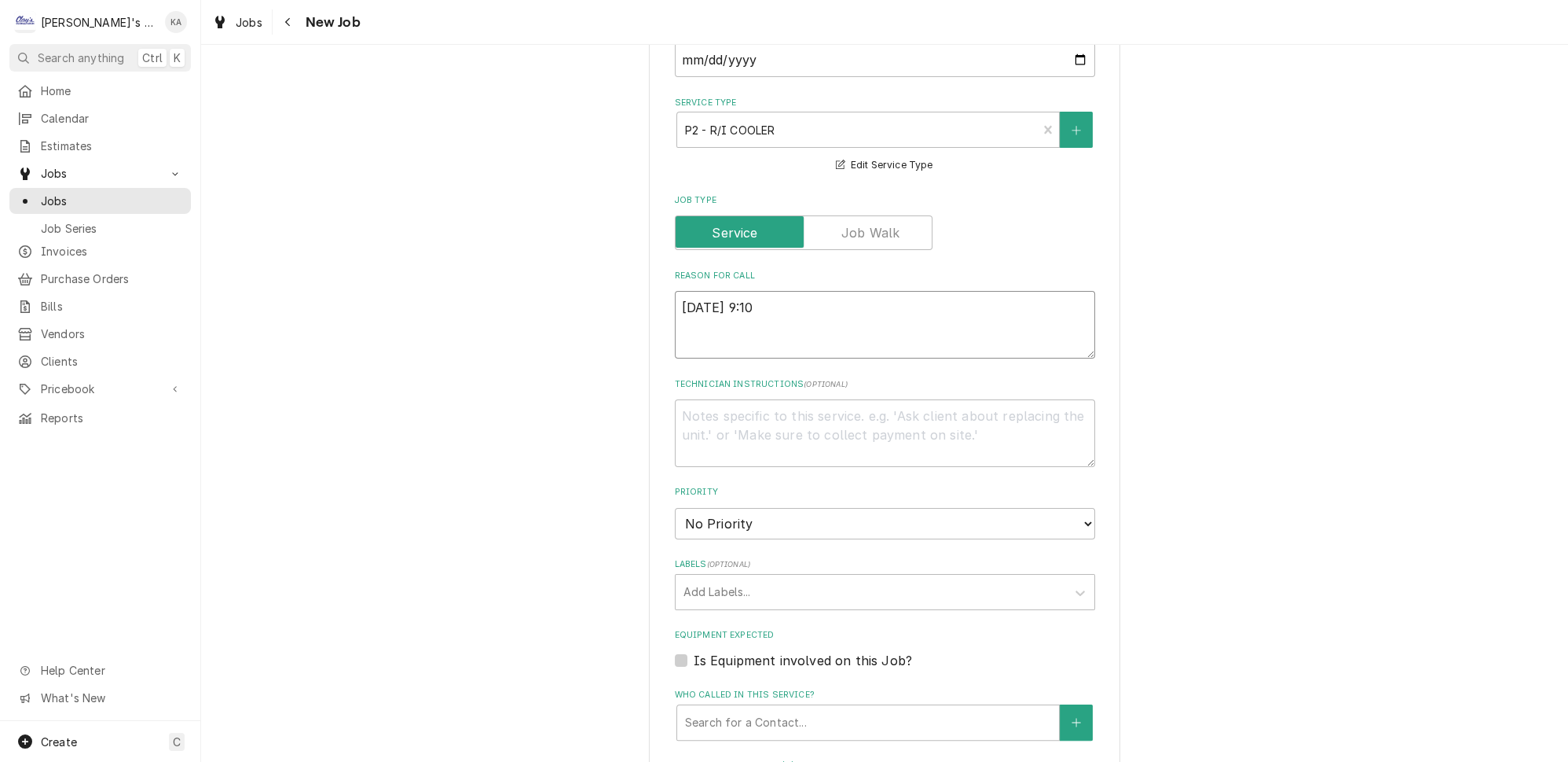
type textarea "9/29/2025 9:10"
type textarea "x"
type textarea "9/29/2025 9:10 a"
type textarea "x"
type textarea "9/29/2025 9:10 am"
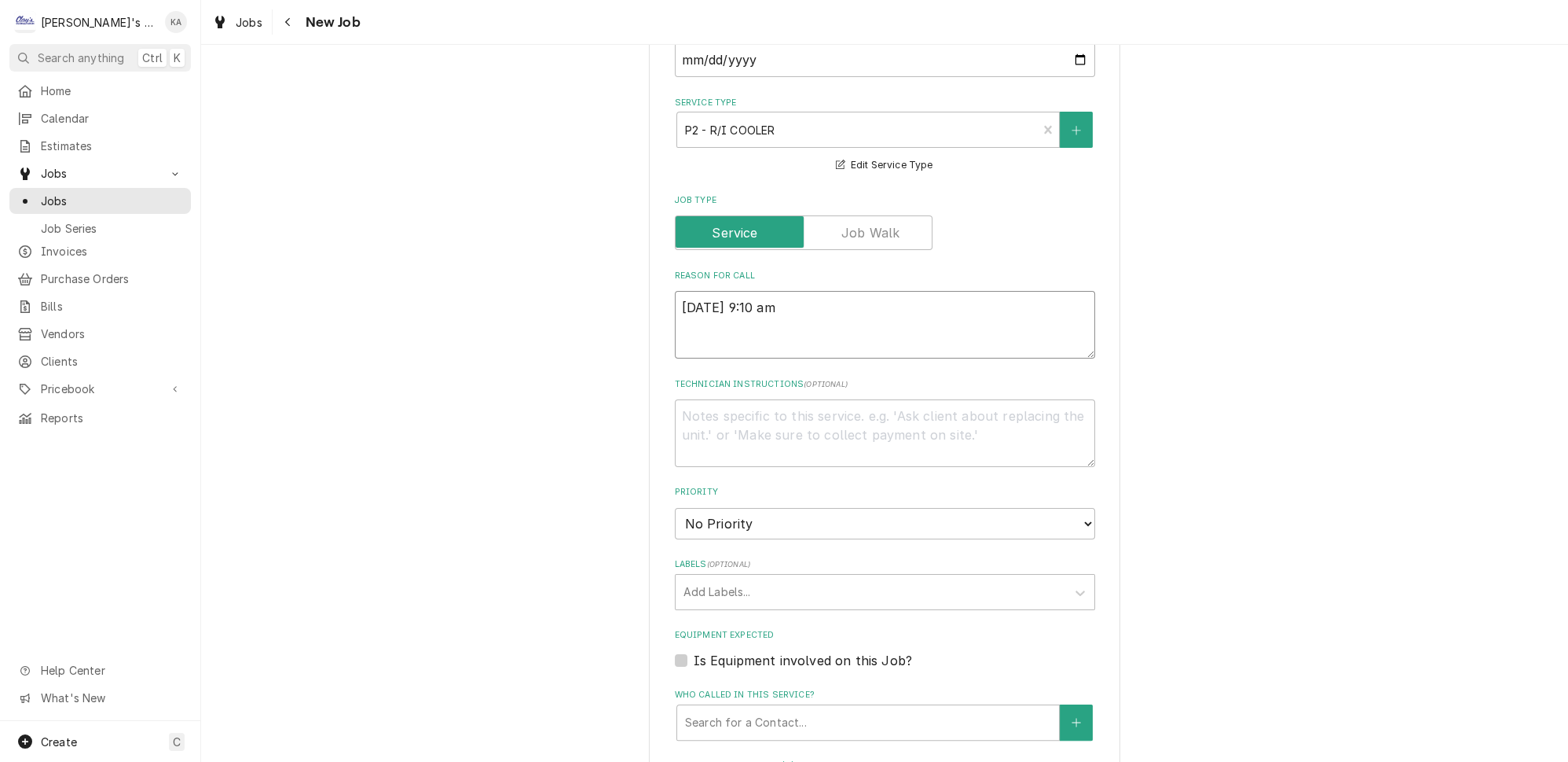
type textarea "x"
type textarea "9/29/2025 9:10 a"
type textarea "x"
type textarea "9/29/2025 9:10"
type textarea "x"
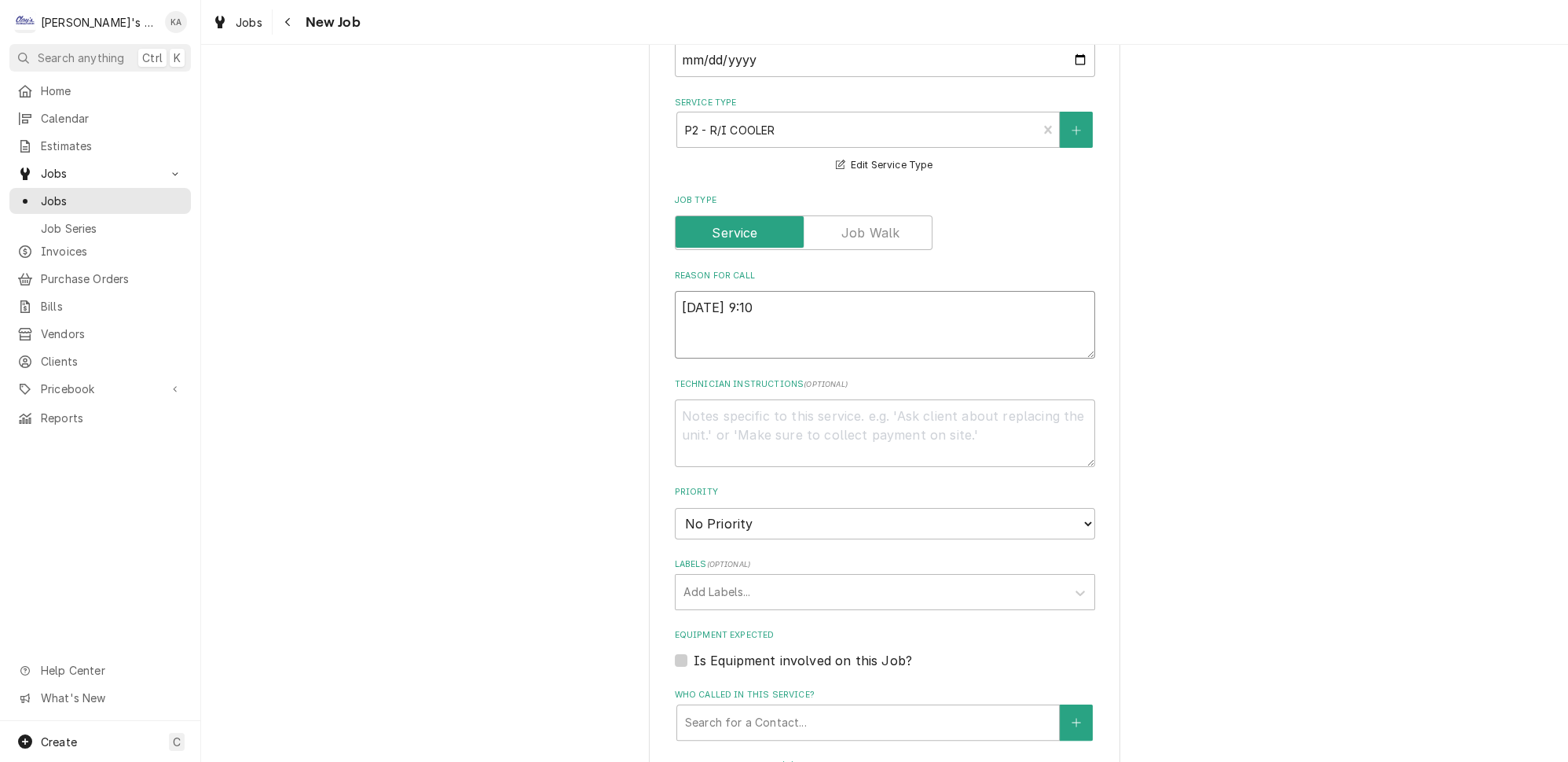
type textarea "9/29/2025 9:10 A"
type textarea "x"
type textarea "9/29/2025 9:10 AM"
type textarea "x"
type textarea "9/29/2025 9:10 AM"
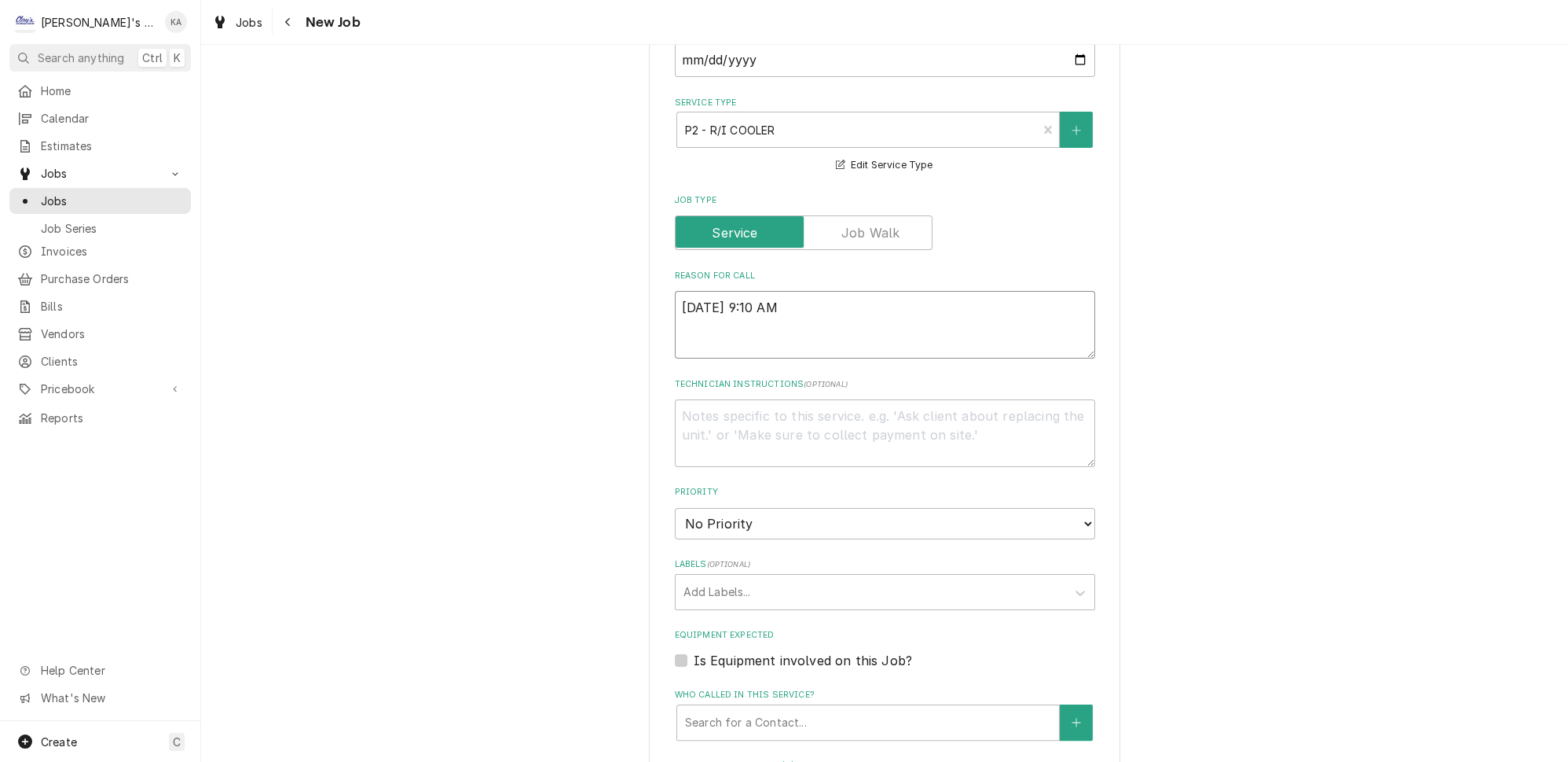
type textarea "x"
type textarea "9/29/2025 9:10 AM"
type textarea "x"
type textarea "9/29/2025 9:10 AM-"
type textarea "x"
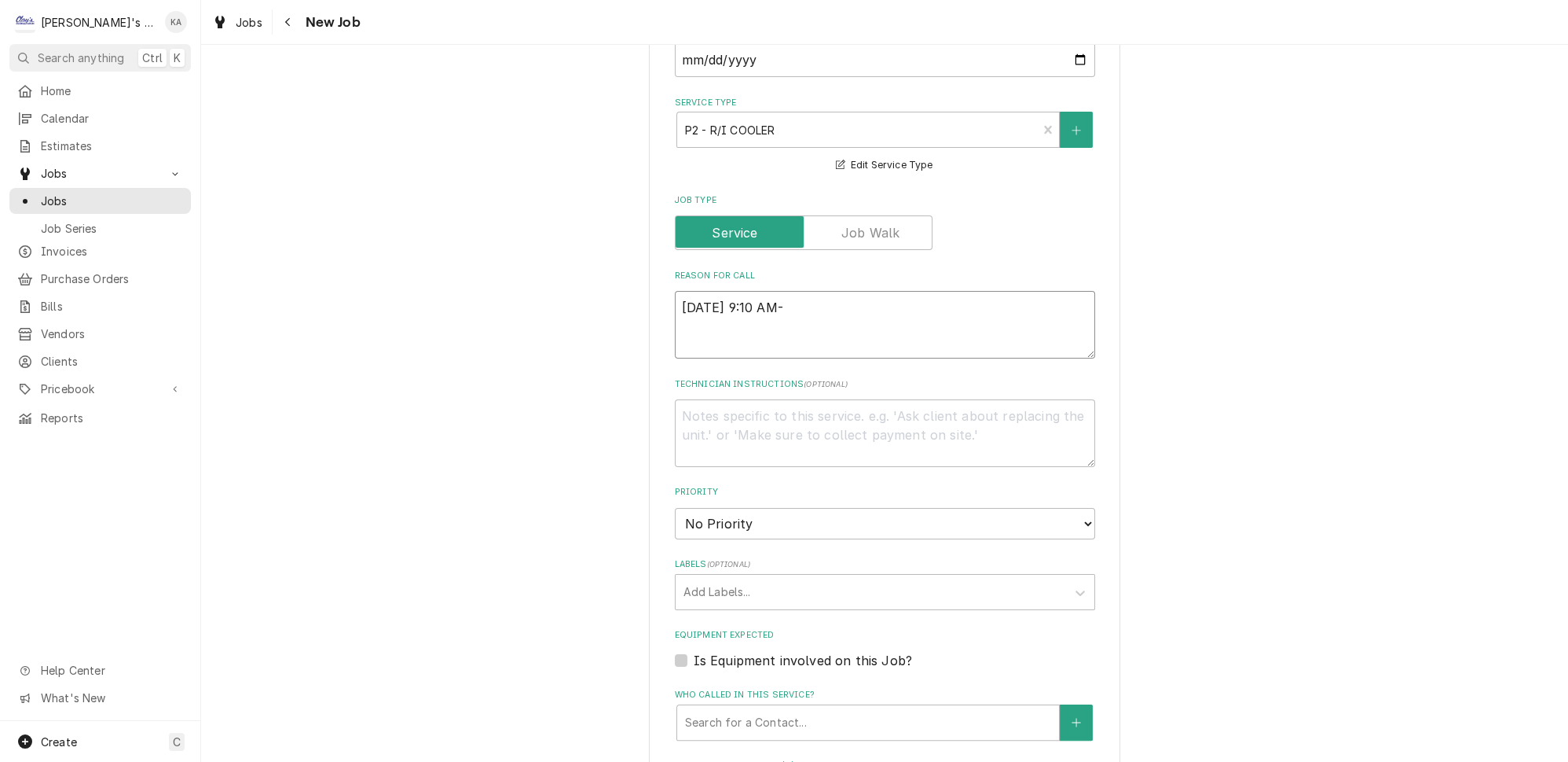
type textarea "9/29/2025 9:10 AM-"
type textarea "x"
type textarea "9/29/2025 9:10 AM- I"
type textarea "x"
type textarea "9/29/2025 9:10 AM- IS"
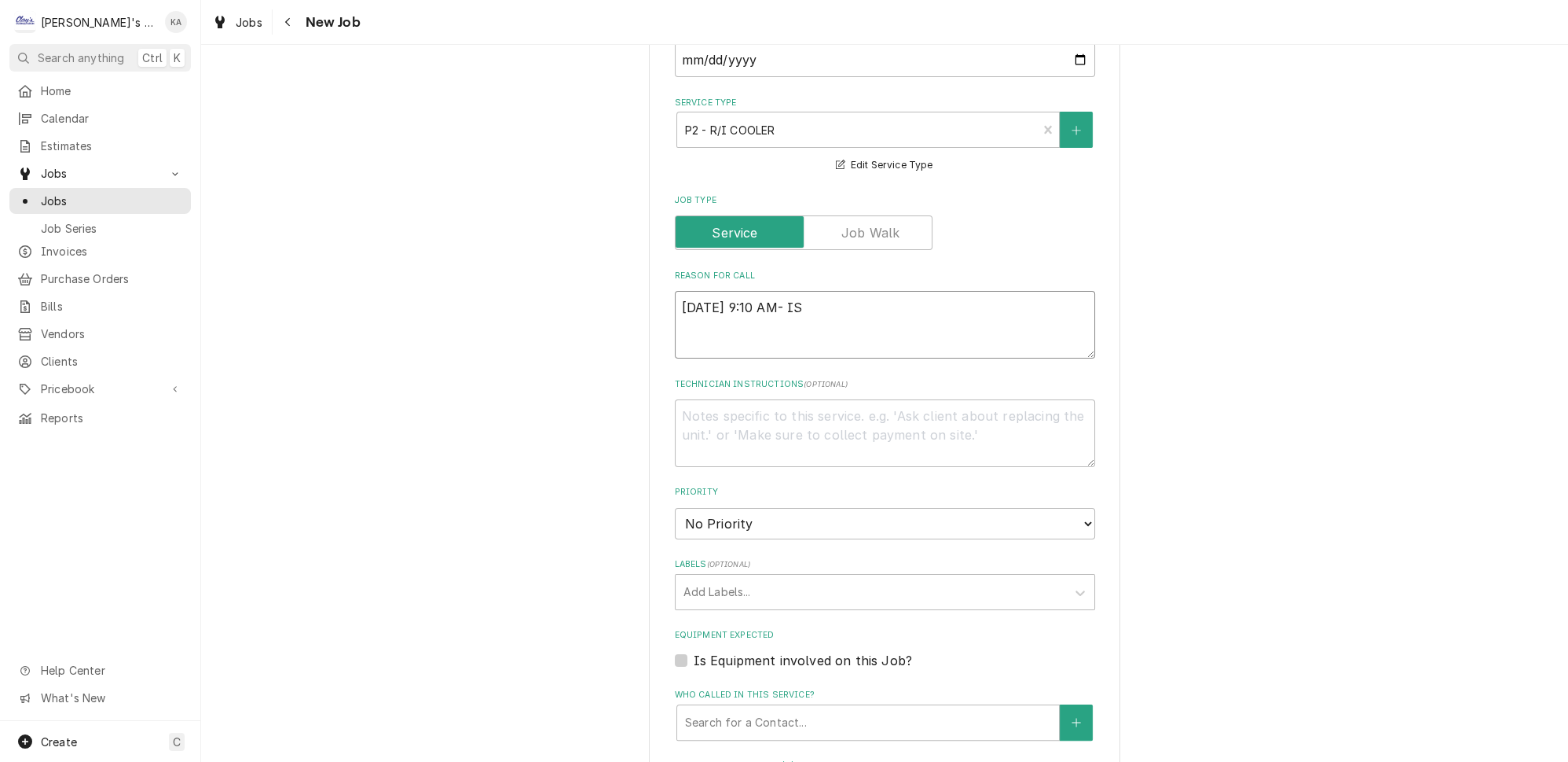
type textarea "x"
type textarea "9/29/2025 9:10 AM- ISA"
type textarea "x"
type textarea "9/29/2025 9:10 AM- ISAB"
type textarea "x"
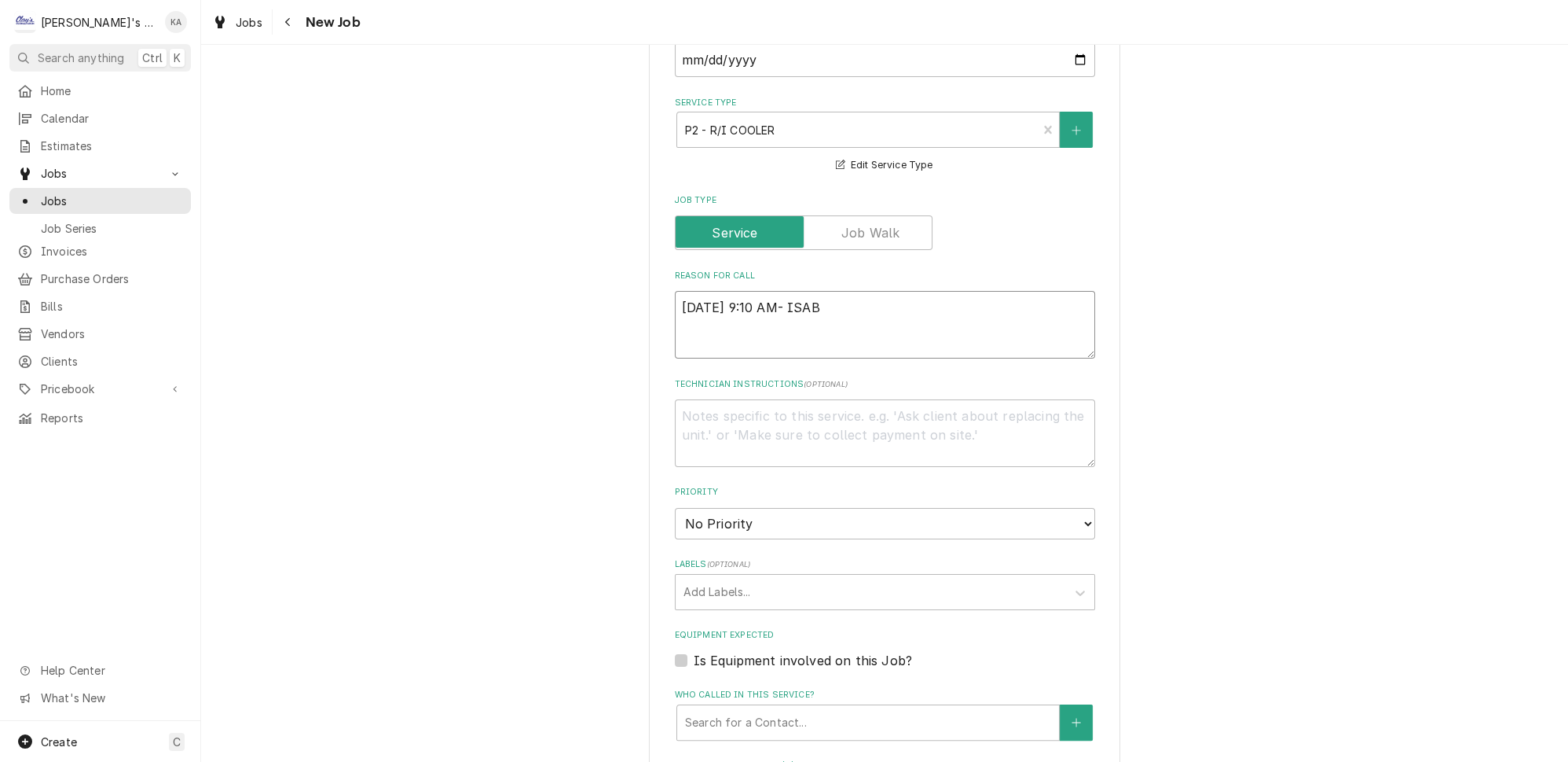
type textarea "9/29/2025 9:10 AM- ISABE"
type textarea "x"
type textarea "9/29/2025 9:10 AM- ISABEL"
type textarea "x"
type textarea "9/29/2025 9:10 AM- ISABELL"
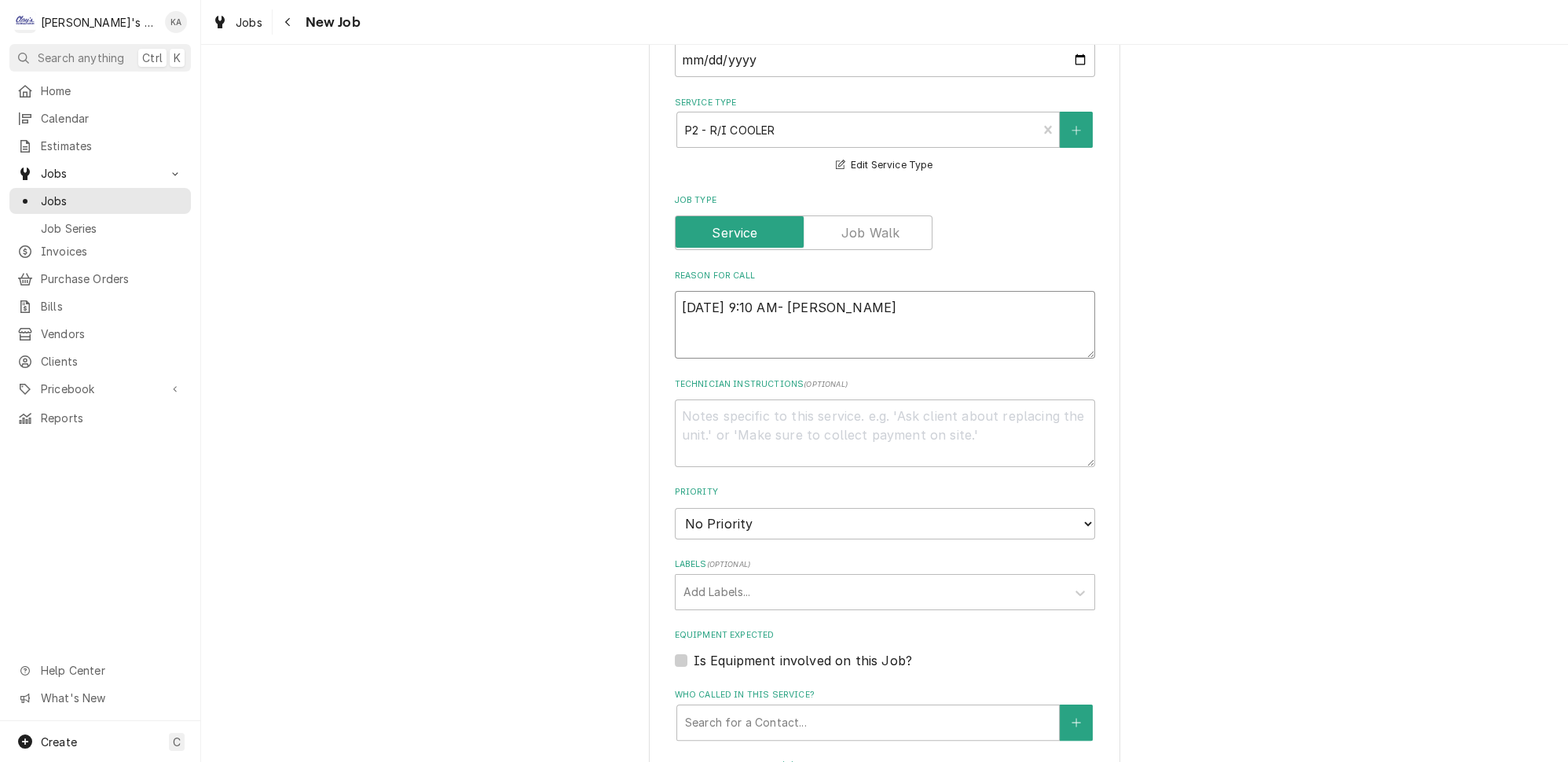
type textarea "x"
type textarea "9/29/2025 9:10 AM- ISABELLE"
type textarea "x"
type textarea "9/29/2025 9:10 AM- ISABELLE-"
type textarea "x"
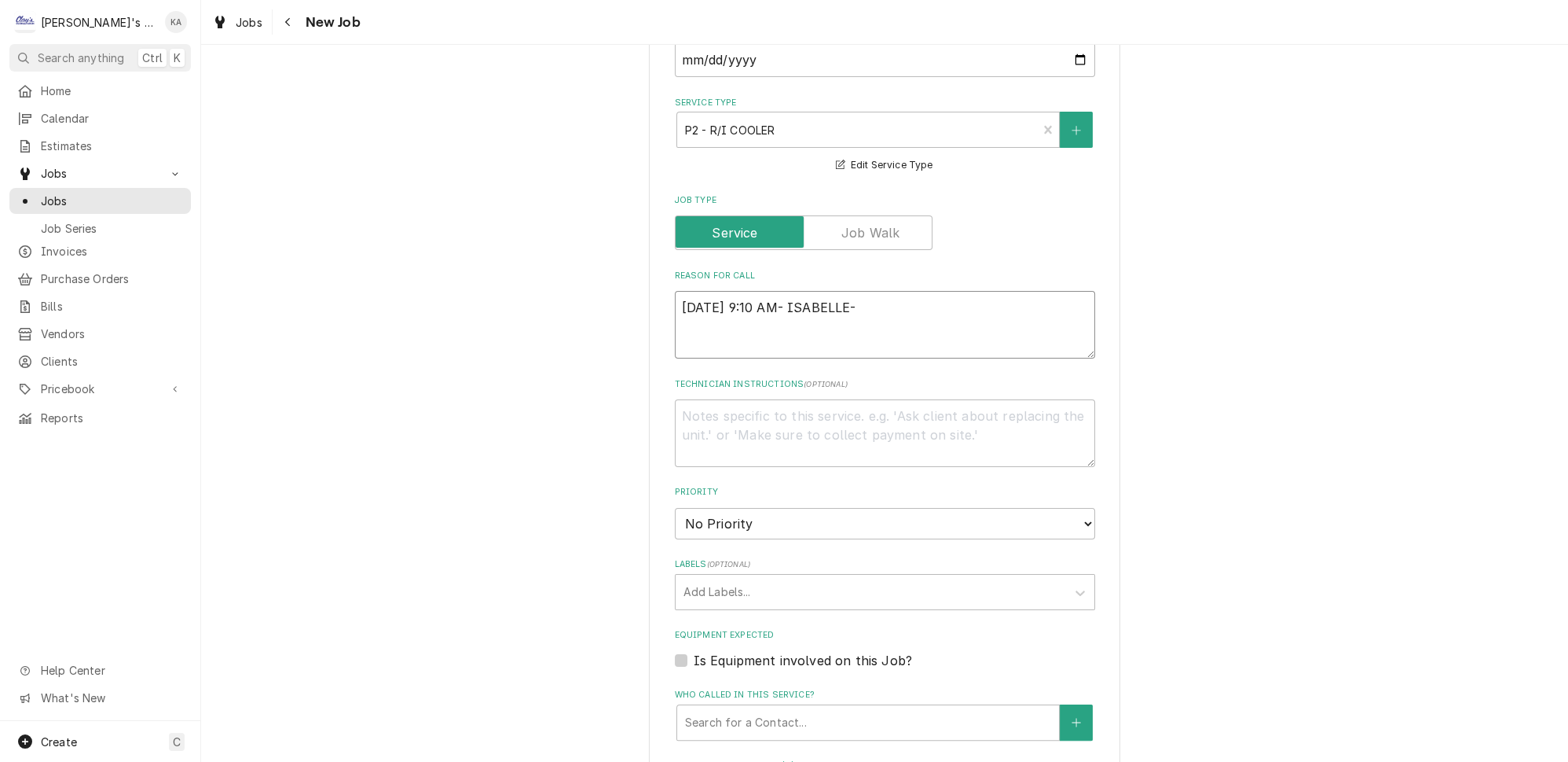
type textarea "9/29/2025 9:10 AM- ISABELLE-"
type textarea "x"
type textarea "9/29/2025 9:10 AM- ISABELLE- P"
type textarea "x"
type textarea "9/29/2025 9:10 AM- ISABELLE- PE"
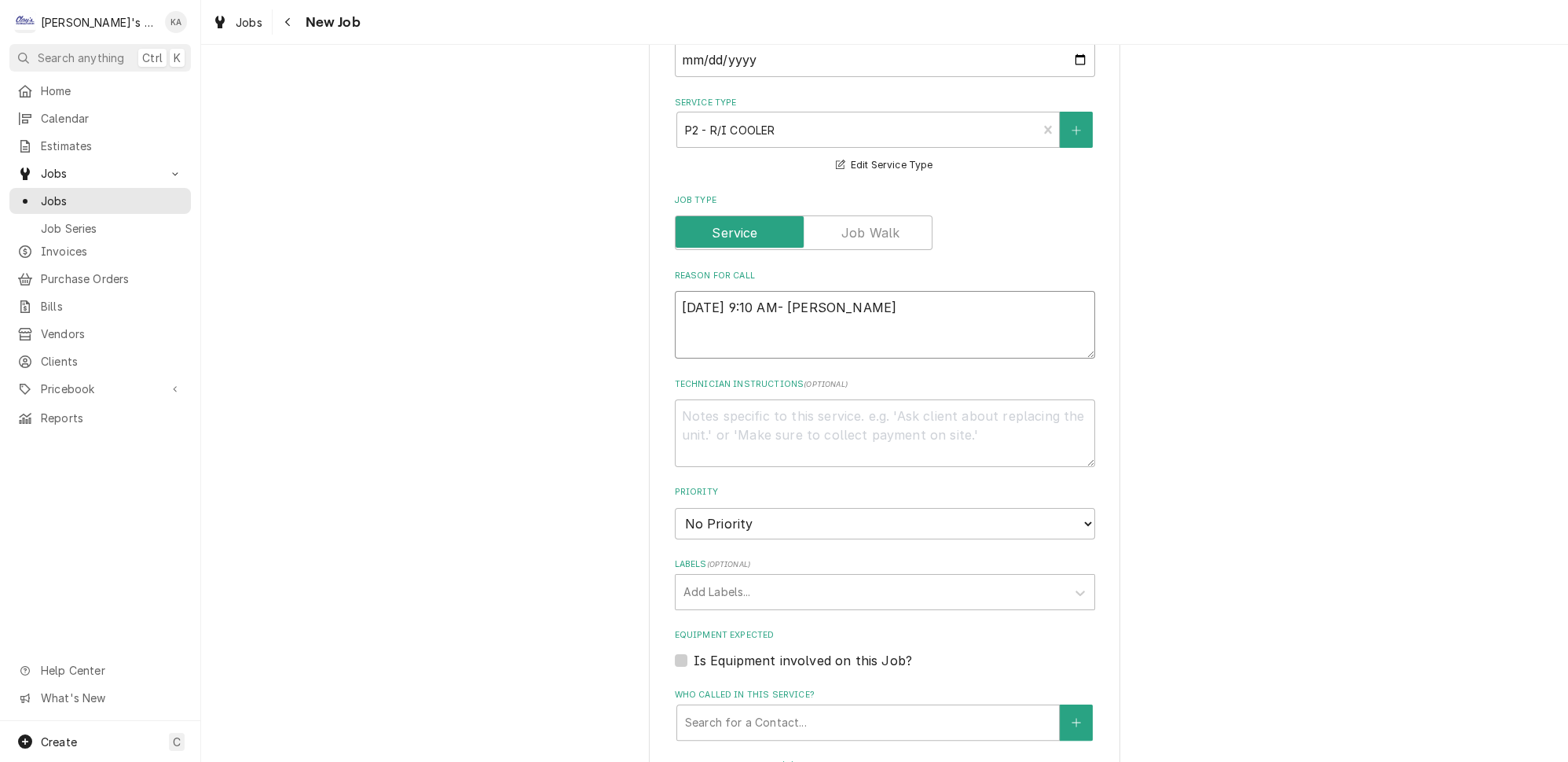
type textarea "x"
type textarea "9/29/2025 9:10 AM- ISABELLE- PER"
type textarea "x"
type textarea "9/29/2025 9:10 AM- ISABELLE- PER"
type textarea "x"
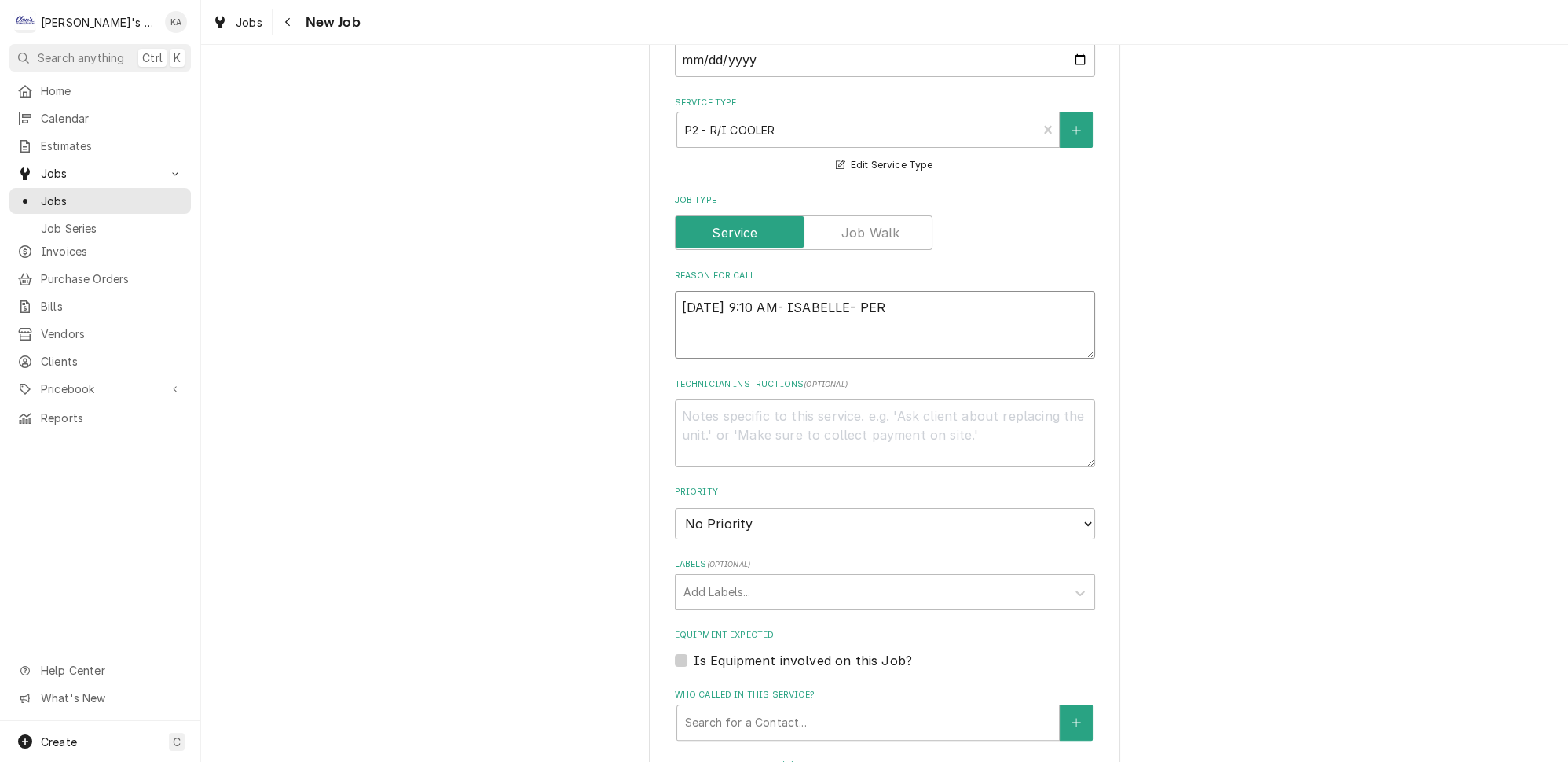
type textarea "9/29/2025 9:10 AM- ISABELLE- PER T"
type textarea "x"
type textarea "9/29/2025 9:10 AM- ISABELLE- PER TR"
type textarea "x"
type textarea "9/29/2025 9:10 AM- ISABELLE- PER TRE"
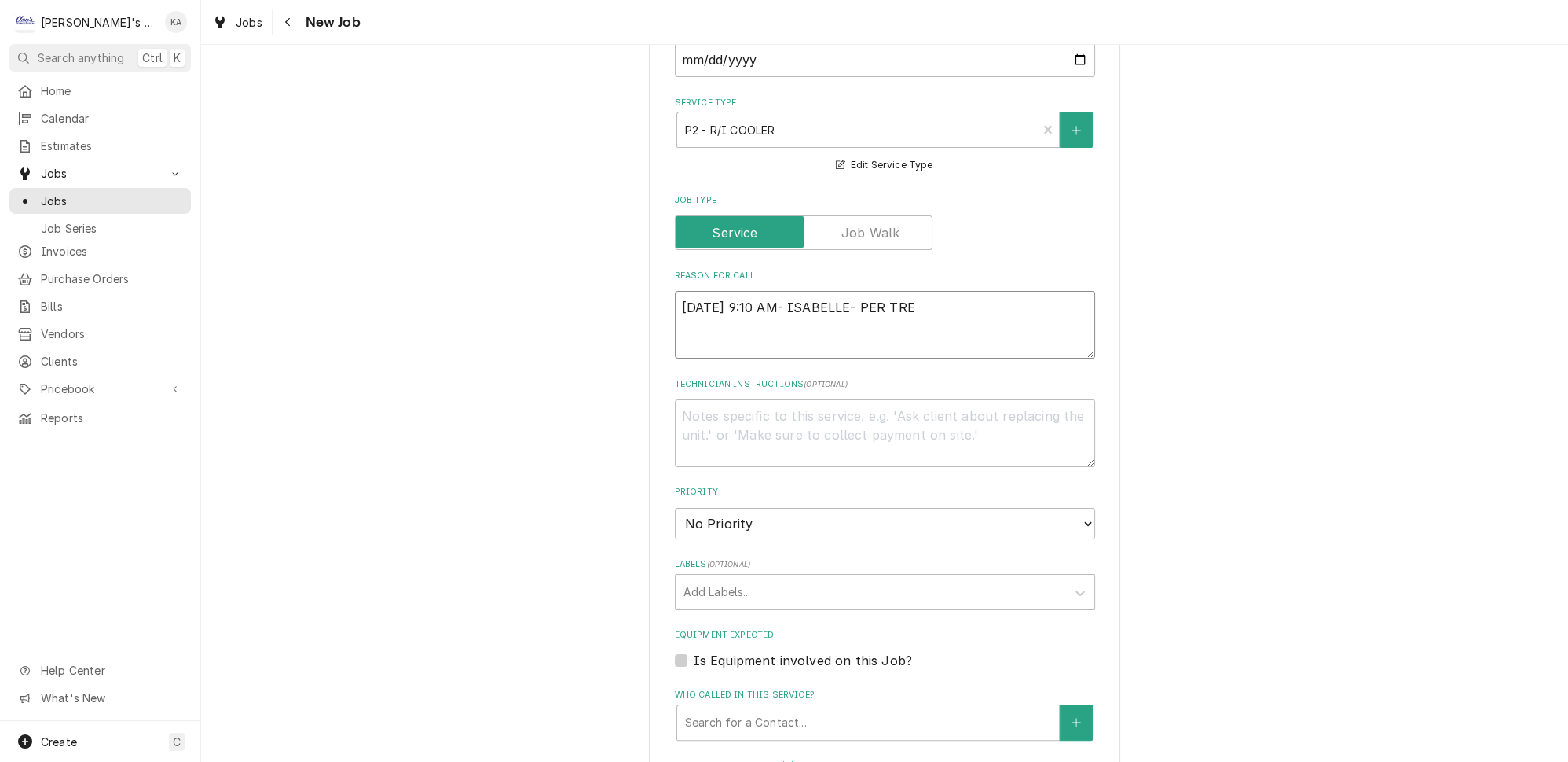
type textarea "x"
type textarea "9/29/2025 9:10 AM- ISABELLE- PER TREV"
type textarea "x"
type textarea "9/29/2025 9:10 AM- ISABELLE- PER TREVO"
type textarea "x"
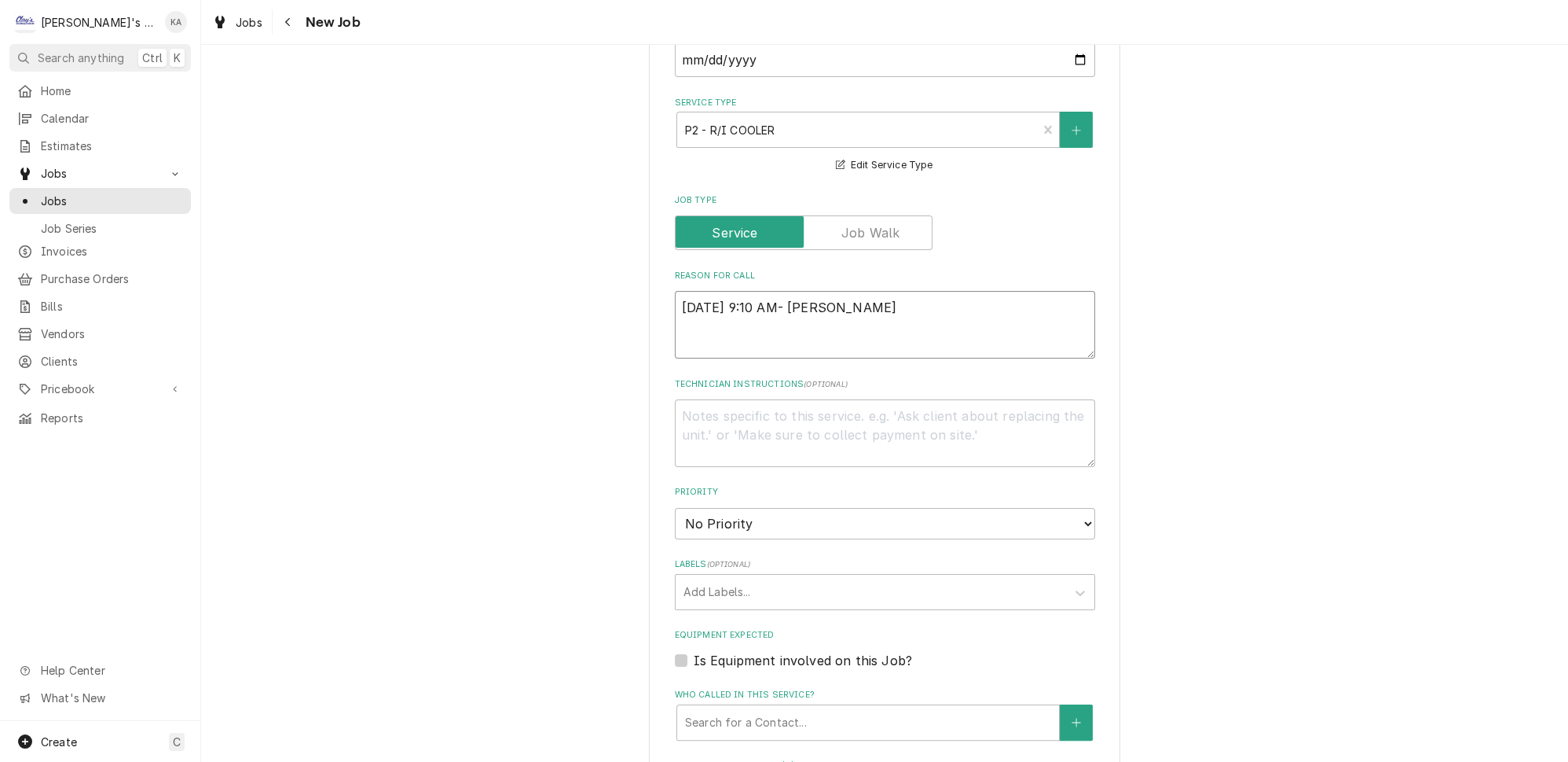
type textarea "9/29/2025 9:10 AM- ISABELLE- PER TREVOR"
type textarea "x"
type textarea "9/29/2025 9:10 AM- ISABELLE- PER TREVOR-"
type textarea "x"
type textarea "9/29/2025 9:10 AM- ISABELLE- PER TREVOR-"
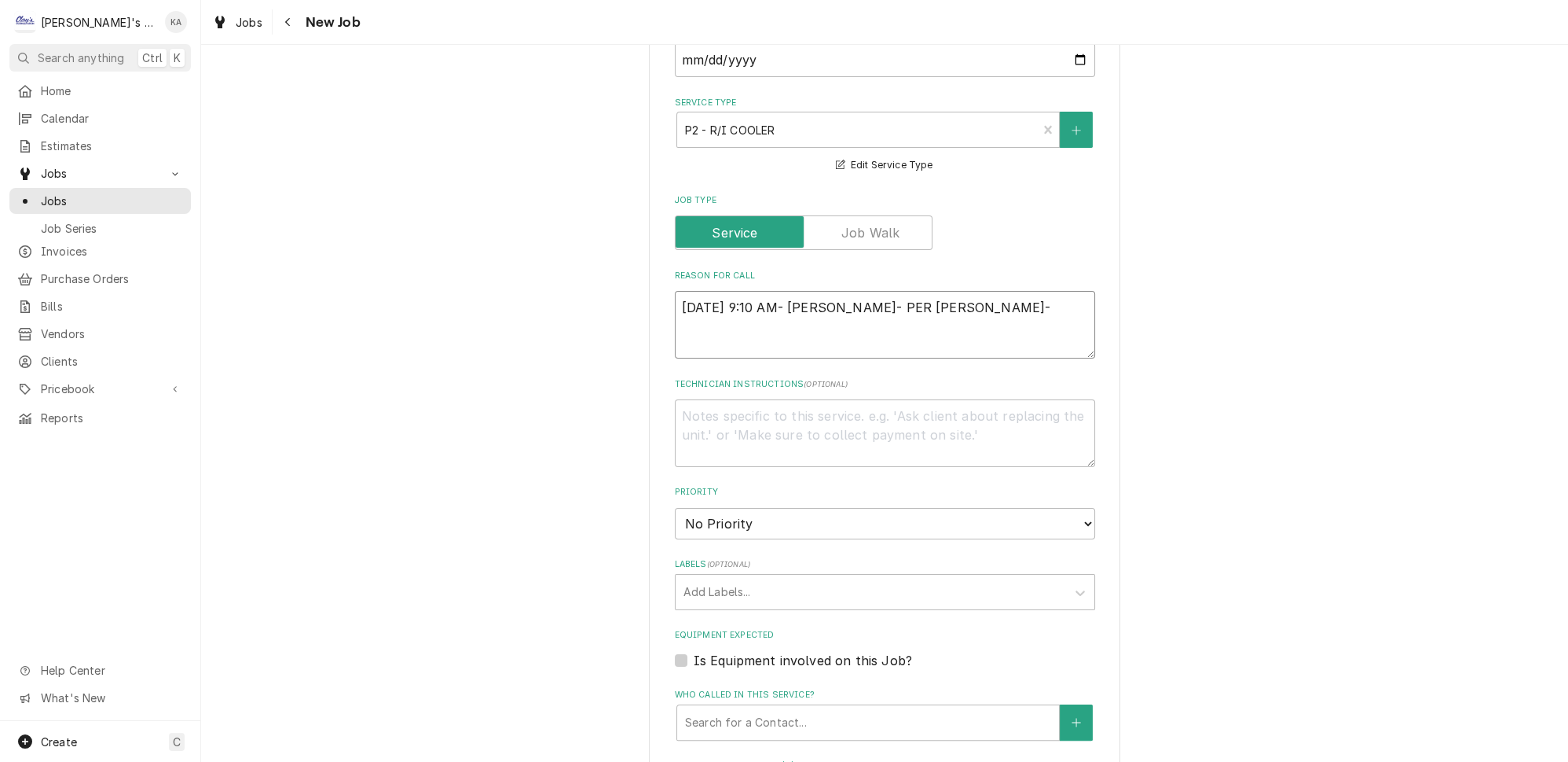
type textarea "x"
type textarea "9/29/2025 9:10 AM- ISABELLE- PER TREVOR- T"
type textarea "x"
type textarea "9/29/2025 9:10 AM- ISABELLE- PER TREVOR- TR"
type textarea "x"
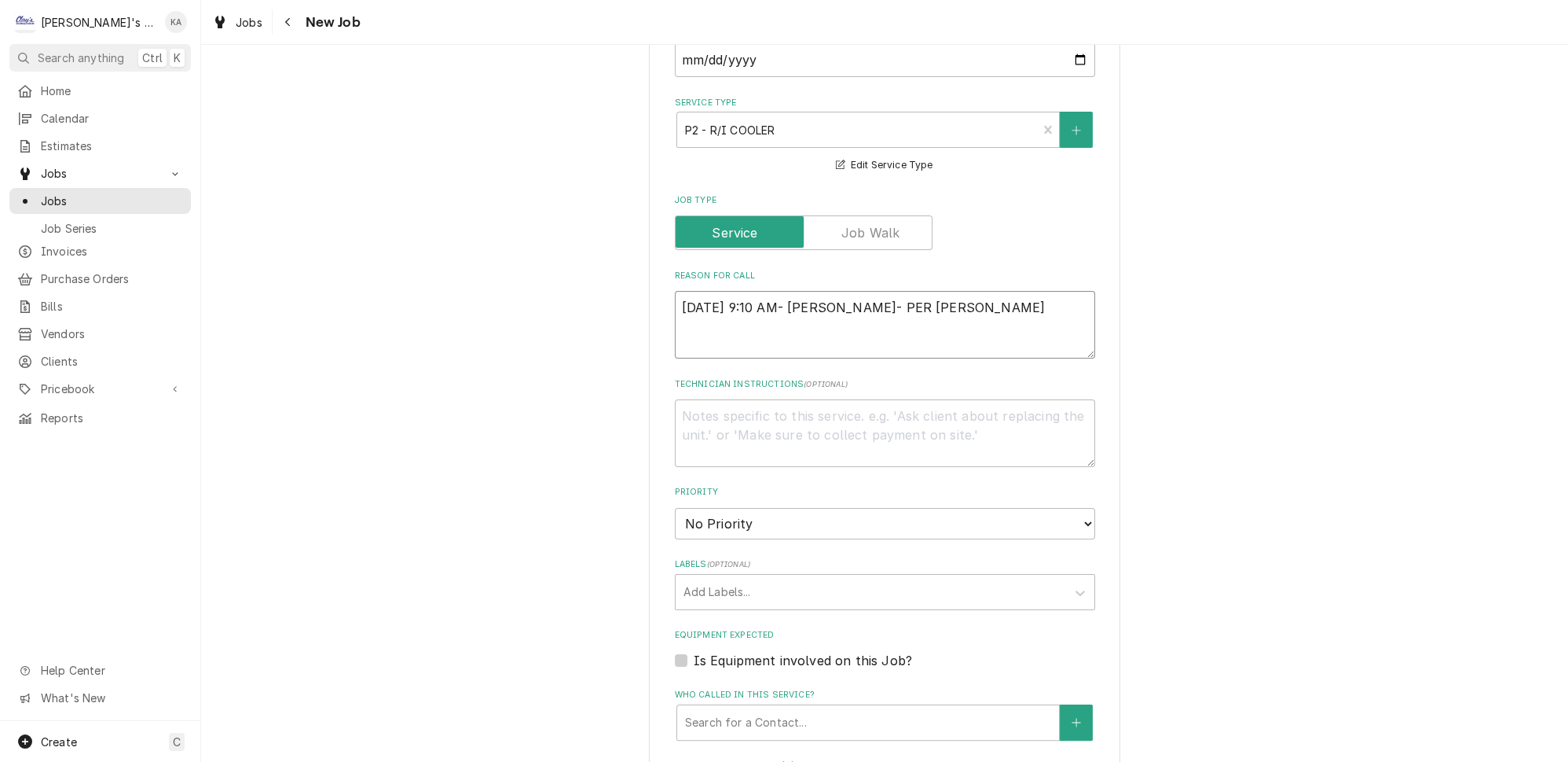
type textarea "9/29/2025 9:10 AM- ISABELLE- PER TREVOR- TRI"
type textarea "x"
type textarea "9/29/2025 9:10 AM- ISABELLE- PER TREVOR- TRIN"
type textarea "x"
type textarea "9/29/2025 9:10 AM- ISABELLE- PER TREVOR- TRINI"
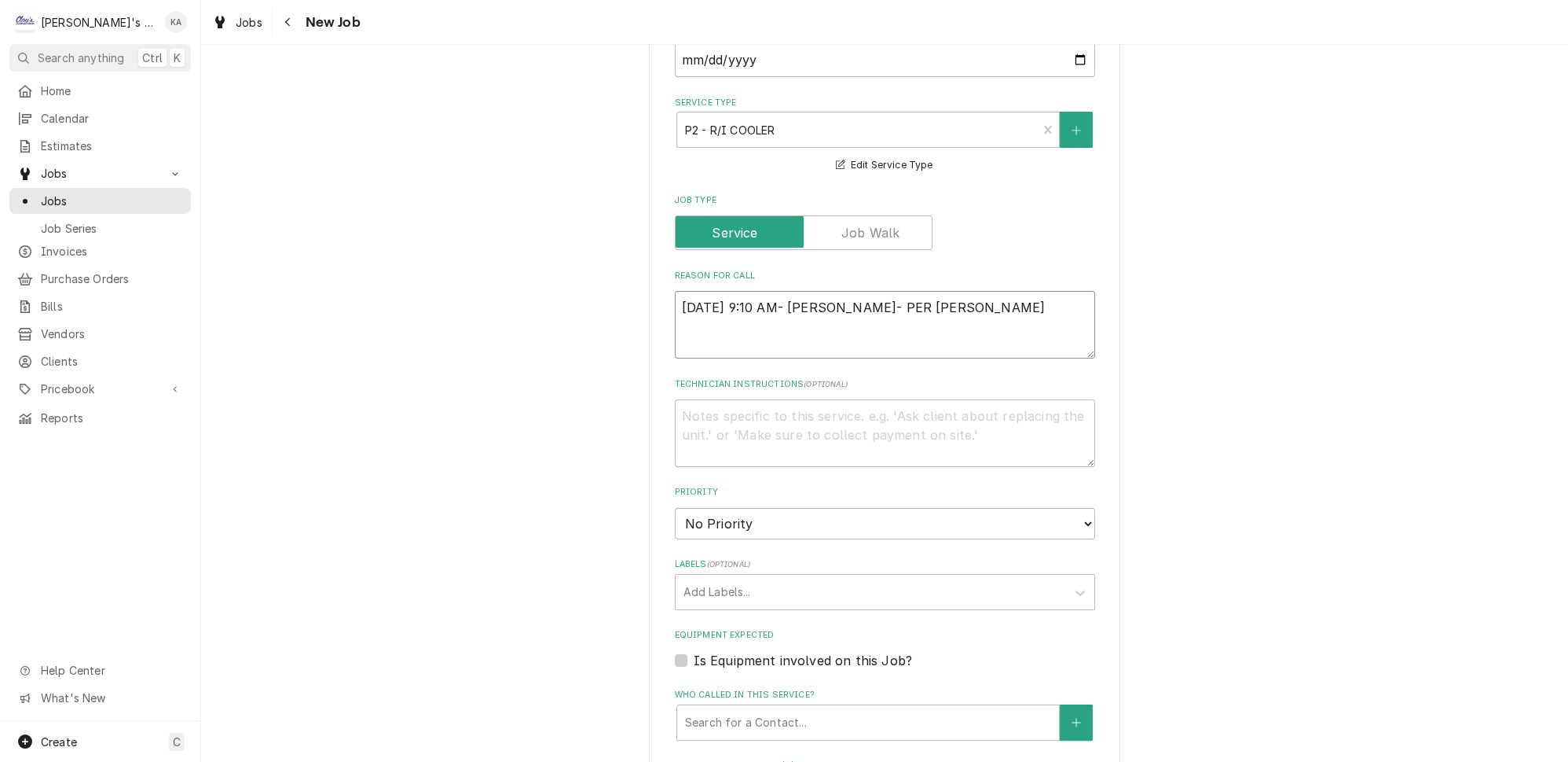
type textarea "x"
type textarea "9/29/2025 9:10 AM- ISABELLE- PER TREVOR- TRINIT"
type textarea "x"
type textarea "9/29/2025 9:10 AM- ISABELLE- PER TREVOR- TRINITY"
type textarea "x"
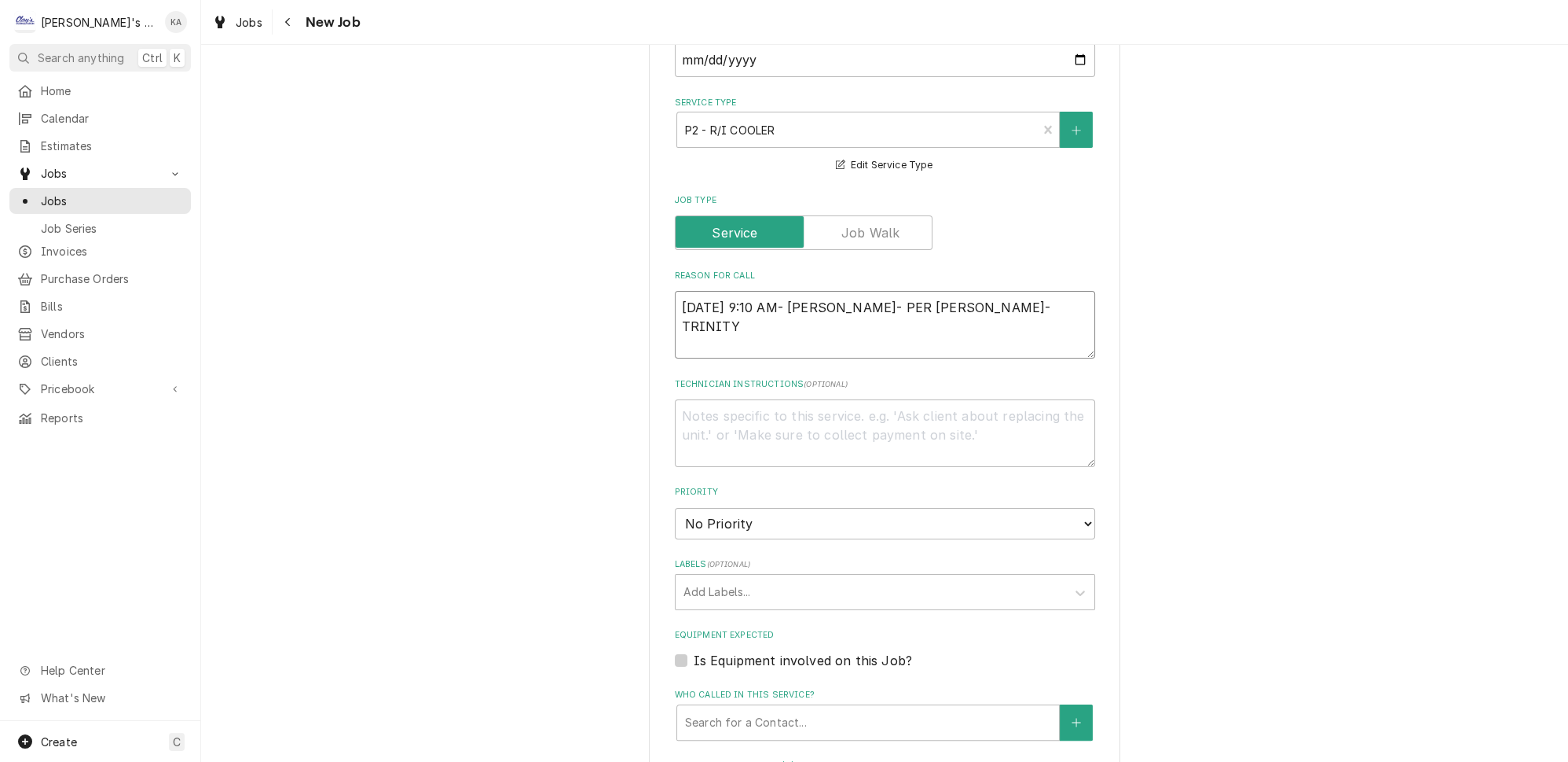
type textarea "9/29/2025 9:10 AM- ISABELLE- PER TREVOR- TRINITY"
type textarea "x"
type textarea "9/29/2025 9:10 AM- ISABELLE- PER TREVOR- TRINITY H"
type textarea "x"
type textarea "9/29/2025 9:10 AM- ISABELLE- PER TREVOR- TRINITY HO"
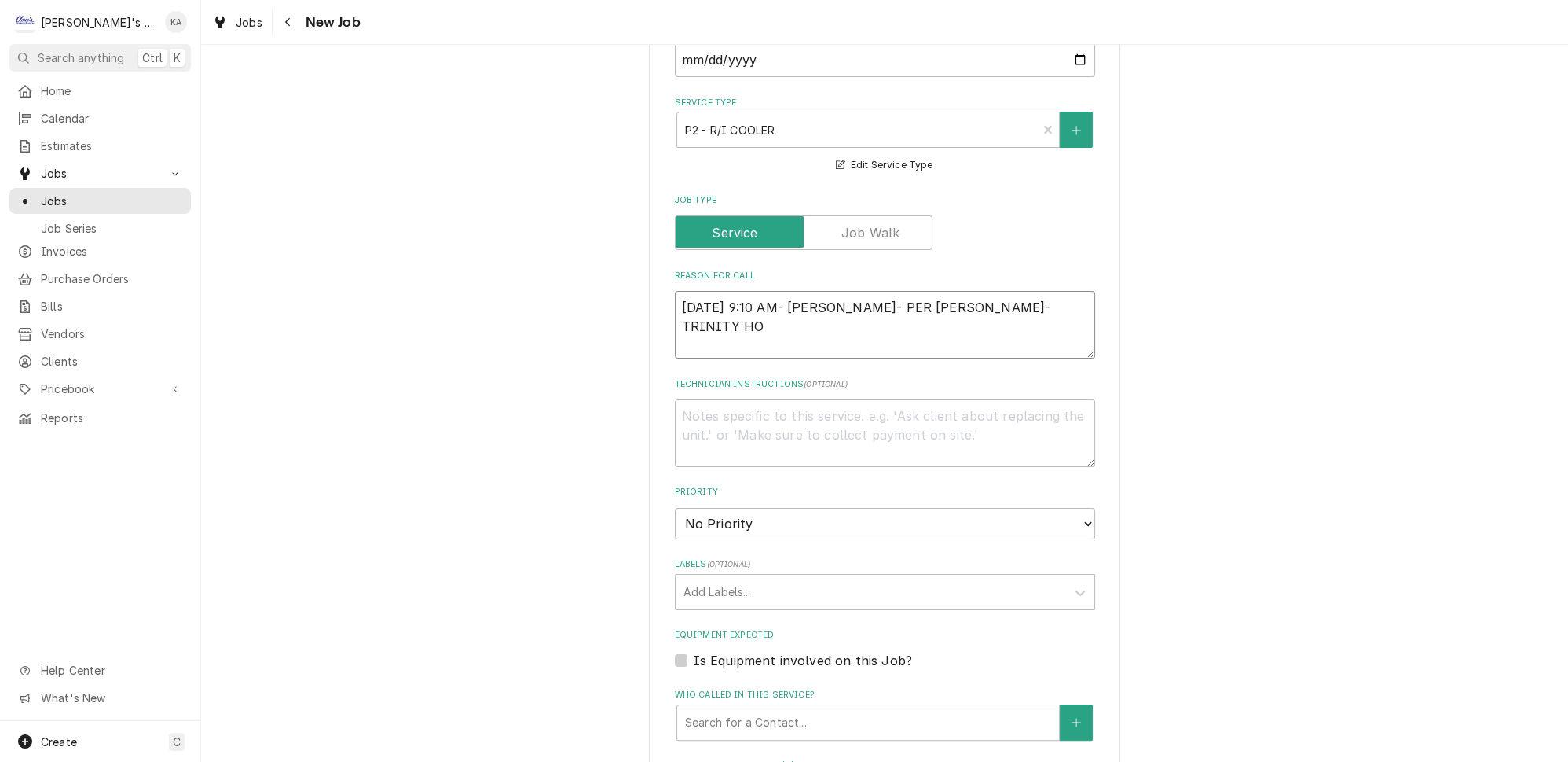
type textarea "x"
type textarea "9/29/2025 9:10 AM- ISABELLE- PER TREVOR- TRINITY HOU"
type textarea "x"
type textarea "9/29/2025 9:10 AM- ISABELLE- PER TREVOR- TRINITY HOUS"
type textarea "x"
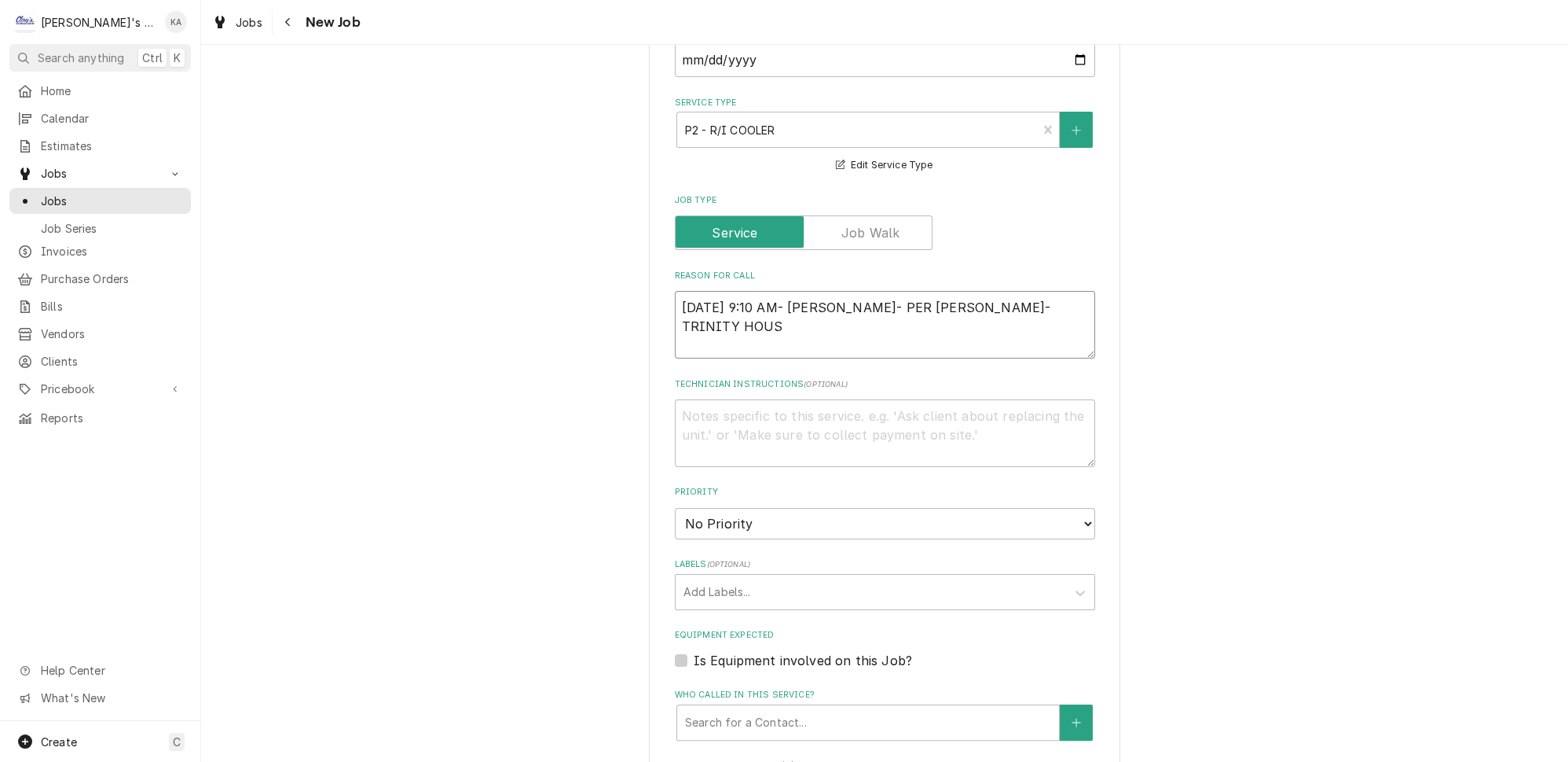
type textarea "9/29/2025 9:10 AM- ISABELLE- PER TREVOR- TRINITY HOUSE"
type textarea "x"
type textarea "9/29/2025 9:10 AM- ISABELLE- PER TREVOR- TRINITY HOUSE"
type textarea "x"
type textarea "9/29/2025 9:10 AM- ISABELLE- PER TREVOR- TRINITY HOUSE H"
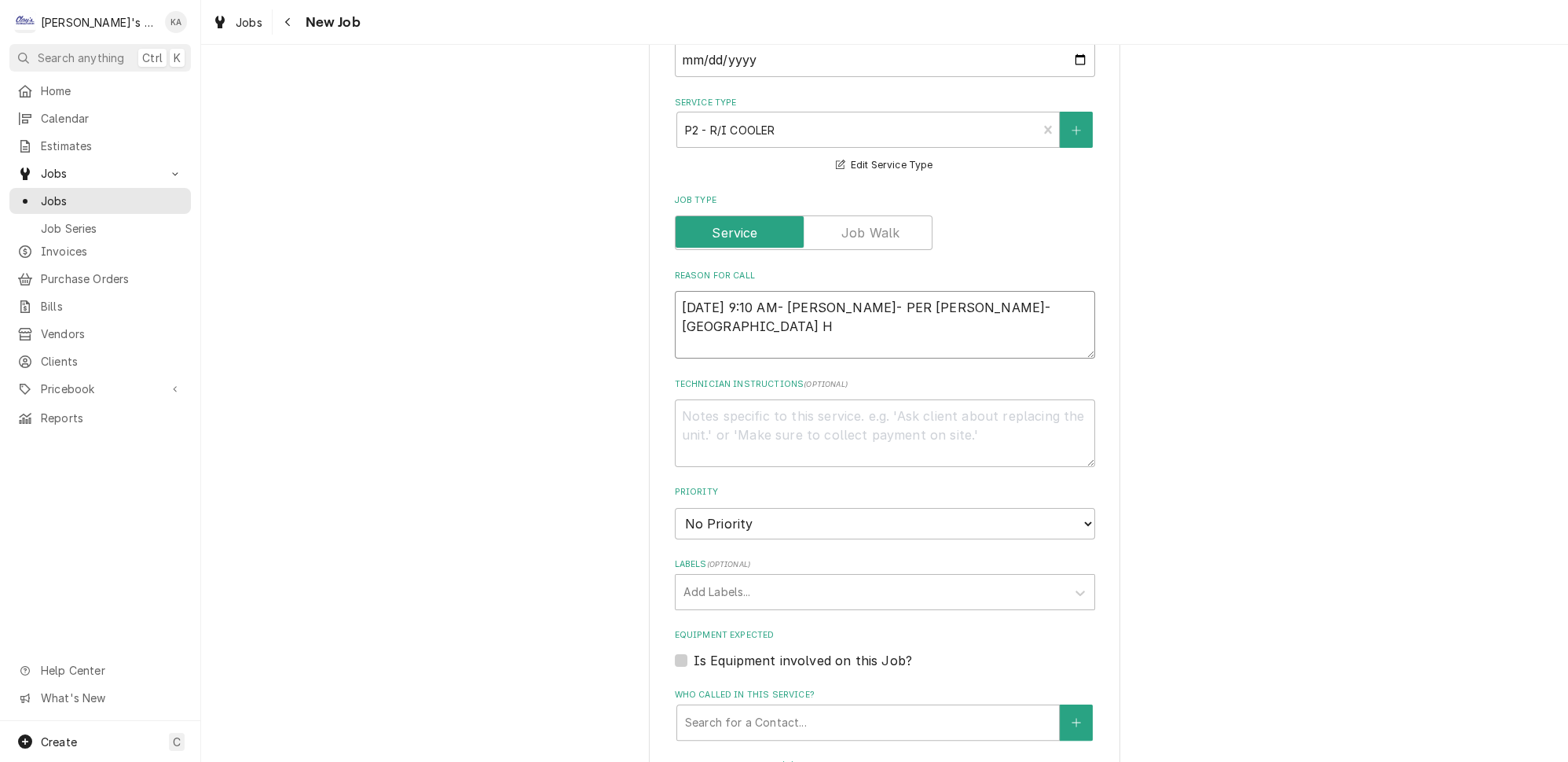
type textarea "x"
type textarea "9/29/2025 9:10 AM- ISABELLE- PER TREVOR- TRINITY HOUSE HA"
type textarea "x"
type textarea "9/29/2025 9:10 AM- ISABELLE- PER TREVOR- TRINITY HOUSE HAS"
type textarea "x"
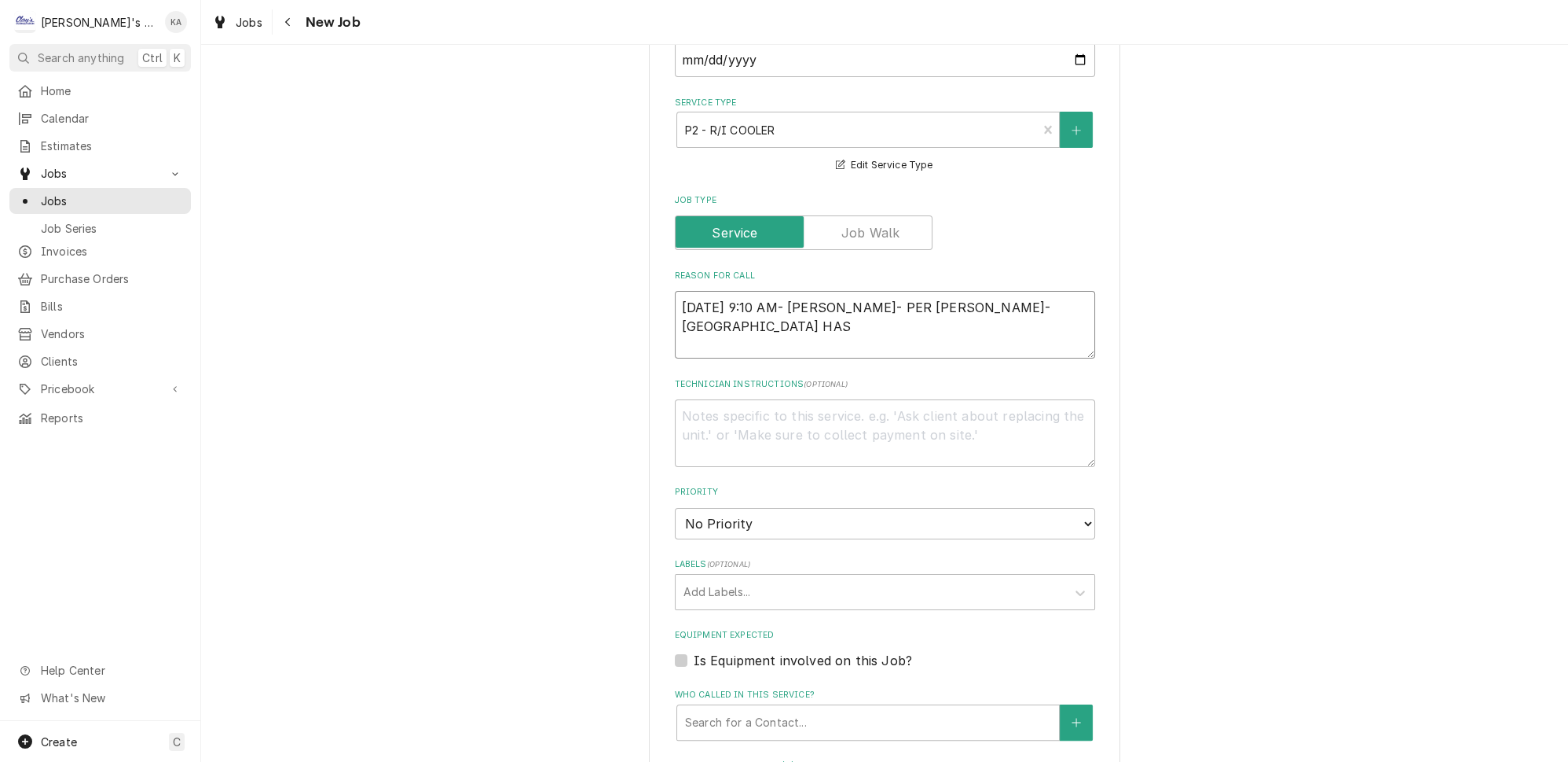
type textarea "9/29/2025 9:10 AM- ISABELLE- PER TREVOR- TRINITY HOUSE HAS"
type textarea "x"
type textarea "9/29/2025 9:10 AM- ISABELLE- PER TREVOR- TRINITY HOUSE HAS A"
type textarea "x"
type textarea "9/29/2025 9:10 AM- ISABELLE- PER TREVOR- TRINITY HOUSE HAS A"
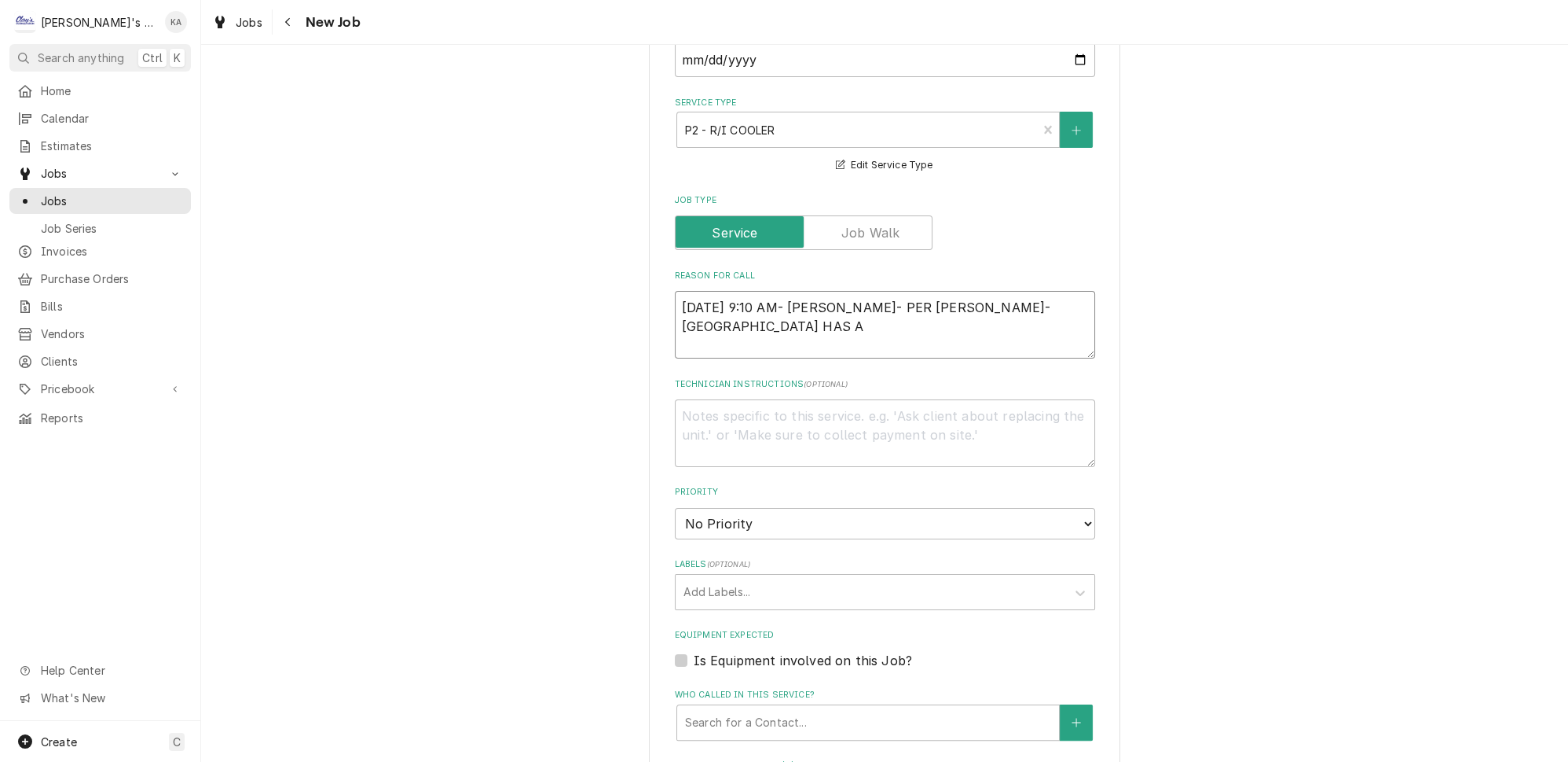
type textarea "x"
type textarea "9/29/2025 9:10 AM- ISABELLE- PER TREVOR- TRINITY HOUSE HAS A R"
type textarea "x"
type textarea "9/29/2025 9:10 AM- ISABELLE- PER TREVOR- TRINITY HOUSE HAS A RE"
type textarea "x"
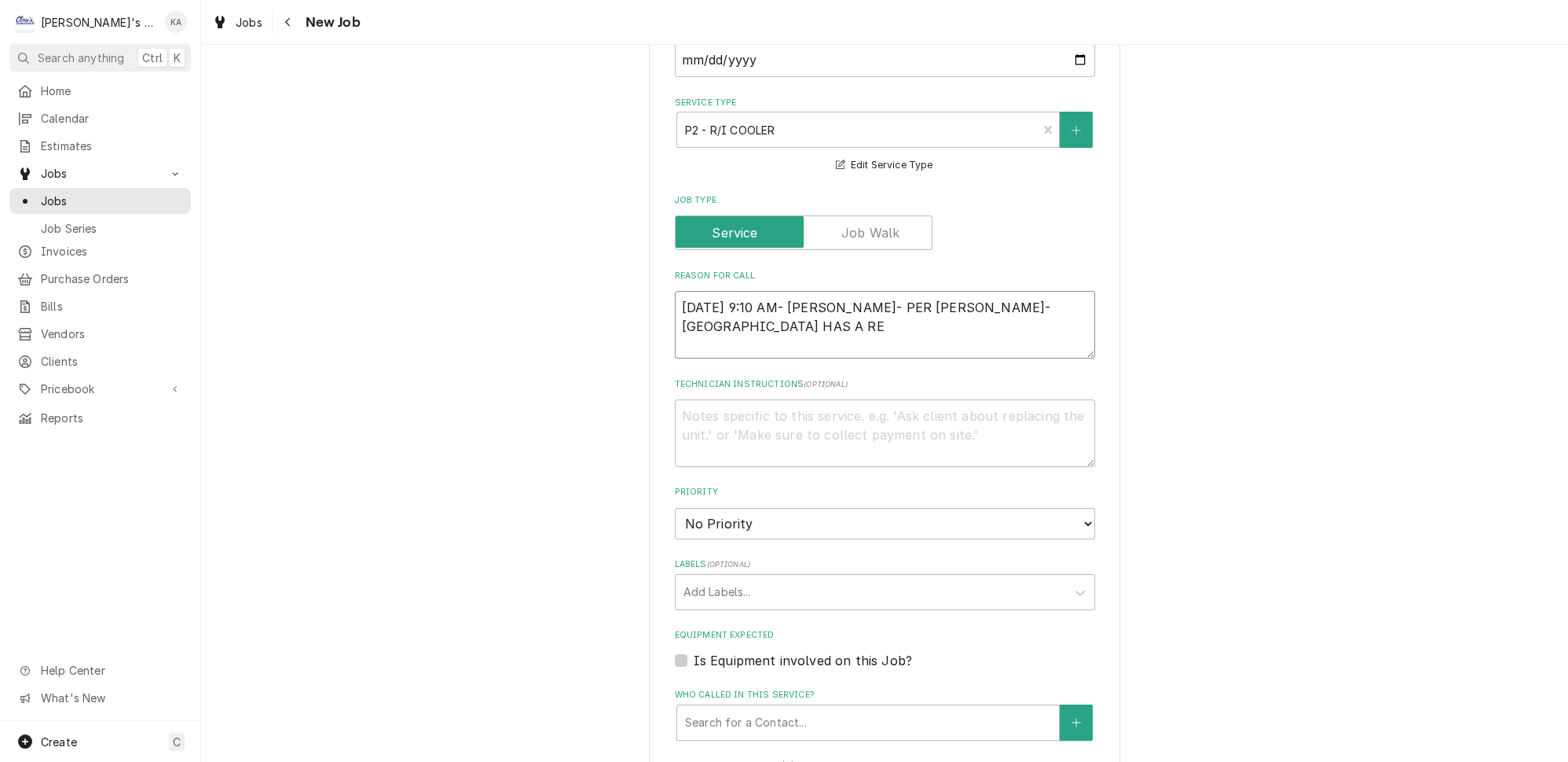
type textarea "9/29/2025 9:10 AM- ISABELLE- PER TREVOR- TRINITY HOUSE HAS A REA"
type textarea "x"
type textarea "9/29/2025 9:10 AM- ISABELLE- PER TREVOR- TRINITY HOUSE HAS A REAC"
type textarea "x"
type textarea "9/29/2025 9:10 AM- ISABELLE- PER TREVOR- TRINITY HOUSE HAS A REACH"
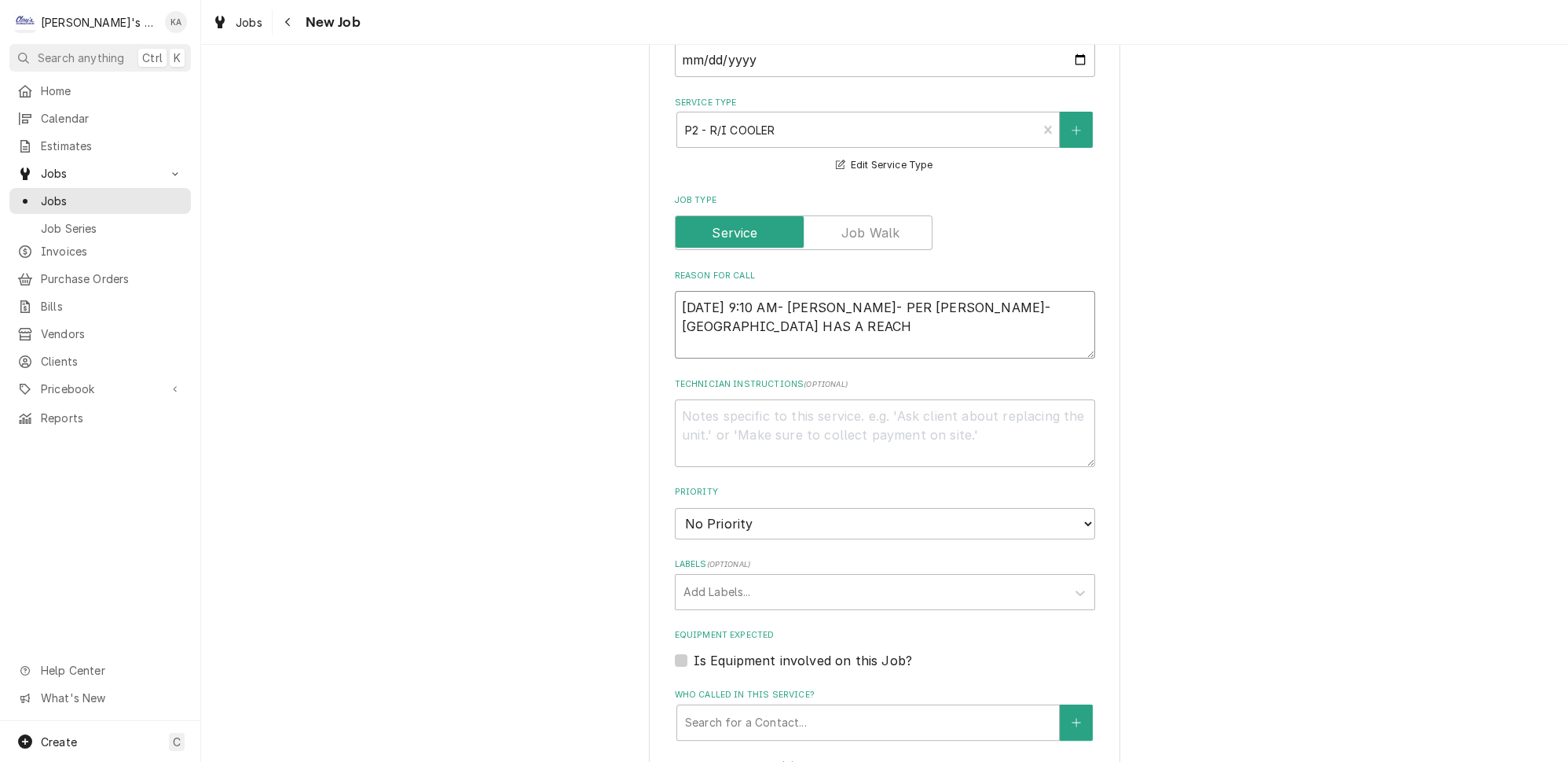
type textarea "x"
type textarea "9/29/2025 9:10 AM- ISABELLE- PER TREVOR- TRINITY HOUSE HAS A REACH"
type textarea "x"
type textarea "9/29/2025 9:10 AM- ISABELLE- PER TREVOR- TRINITY HOUSE HAS A REACH I"
type textarea "x"
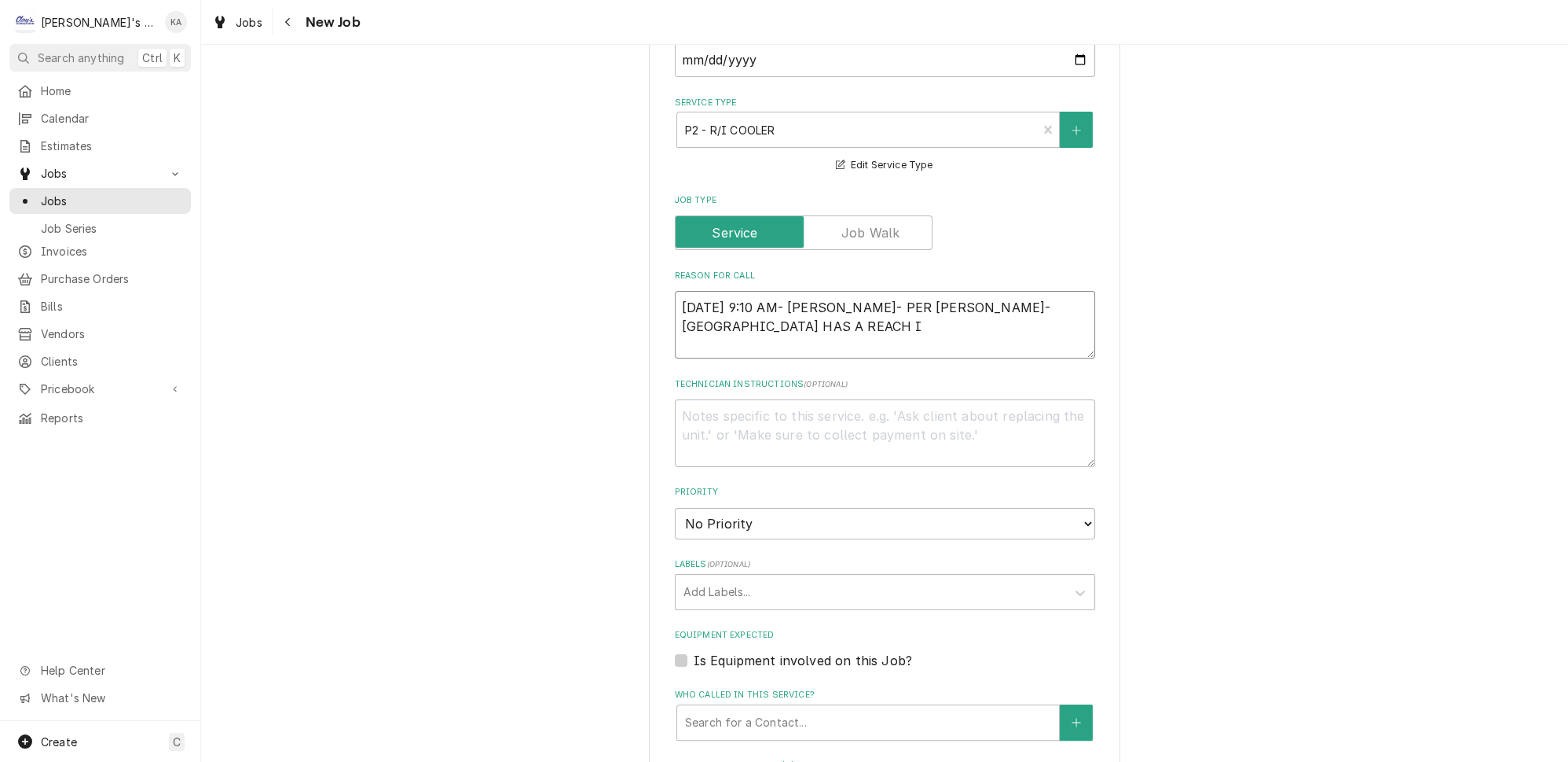
type textarea "9/29/2025 9:10 AM- ISABELLE- PER TREVOR- TRINITY HOUSE HAS A REACH IN"
type textarea "x"
type textarea "9/29/2025 9:10 AM- ISABELLE- PER TREVOR- TRINITY HOUSE HAS A REACH IN"
type textarea "x"
type textarea "9/29/2025 9:10 AM- ISABELLE- PER TREVOR- TRINITY HOUSE HAS A REACH IN T"
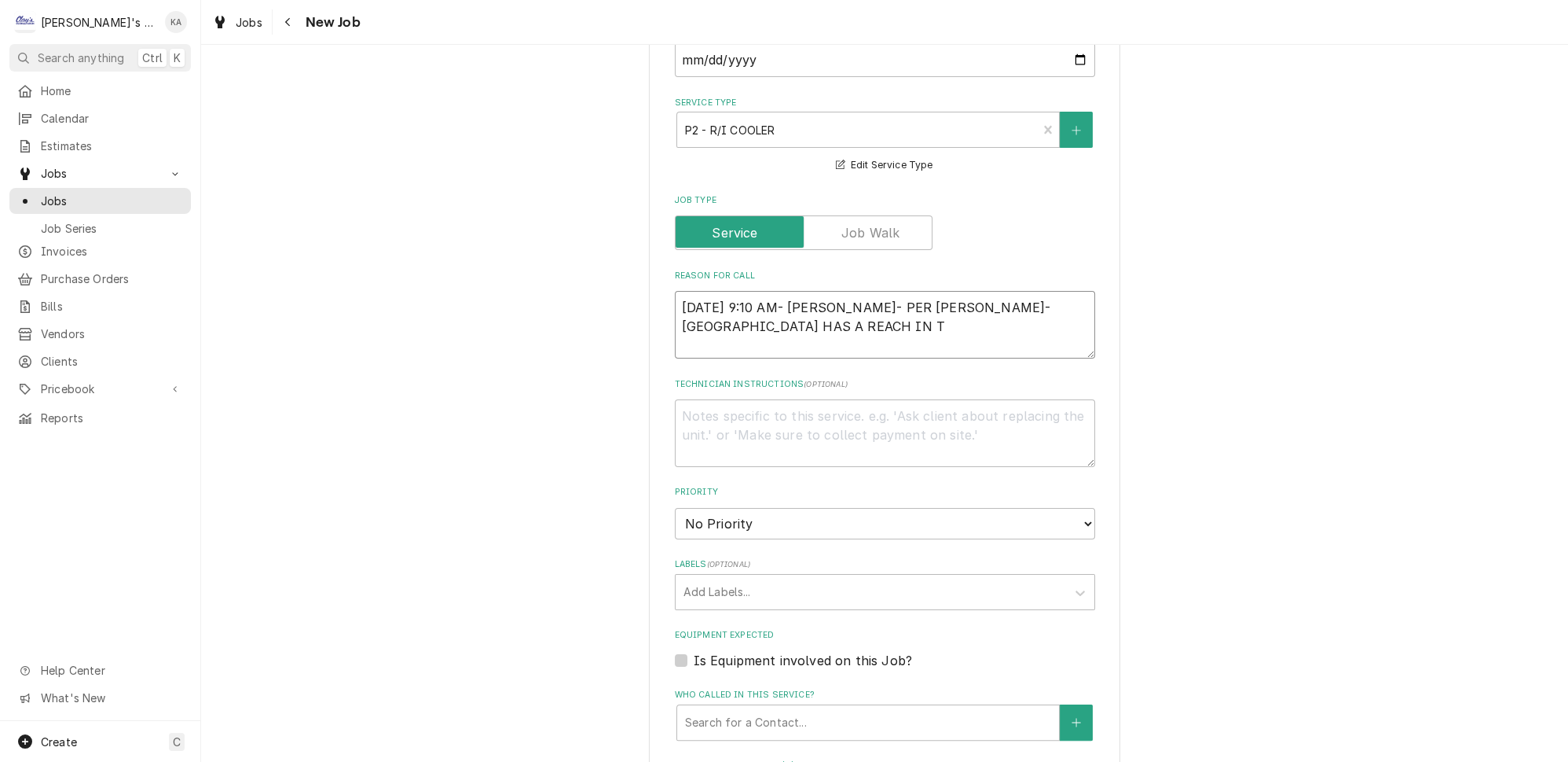
type textarea "x"
type textarea "9/29/2025 9:10 AM- ISABELLE- PER TREVOR- TRINITY HOUSE HAS A REACH IN TR"
type textarea "x"
type textarea "9/29/2025 9:10 AM- ISABELLE- PER TREVOR- TRINITY HOUSE HAS A REACH IN TRA"
type textarea "x"
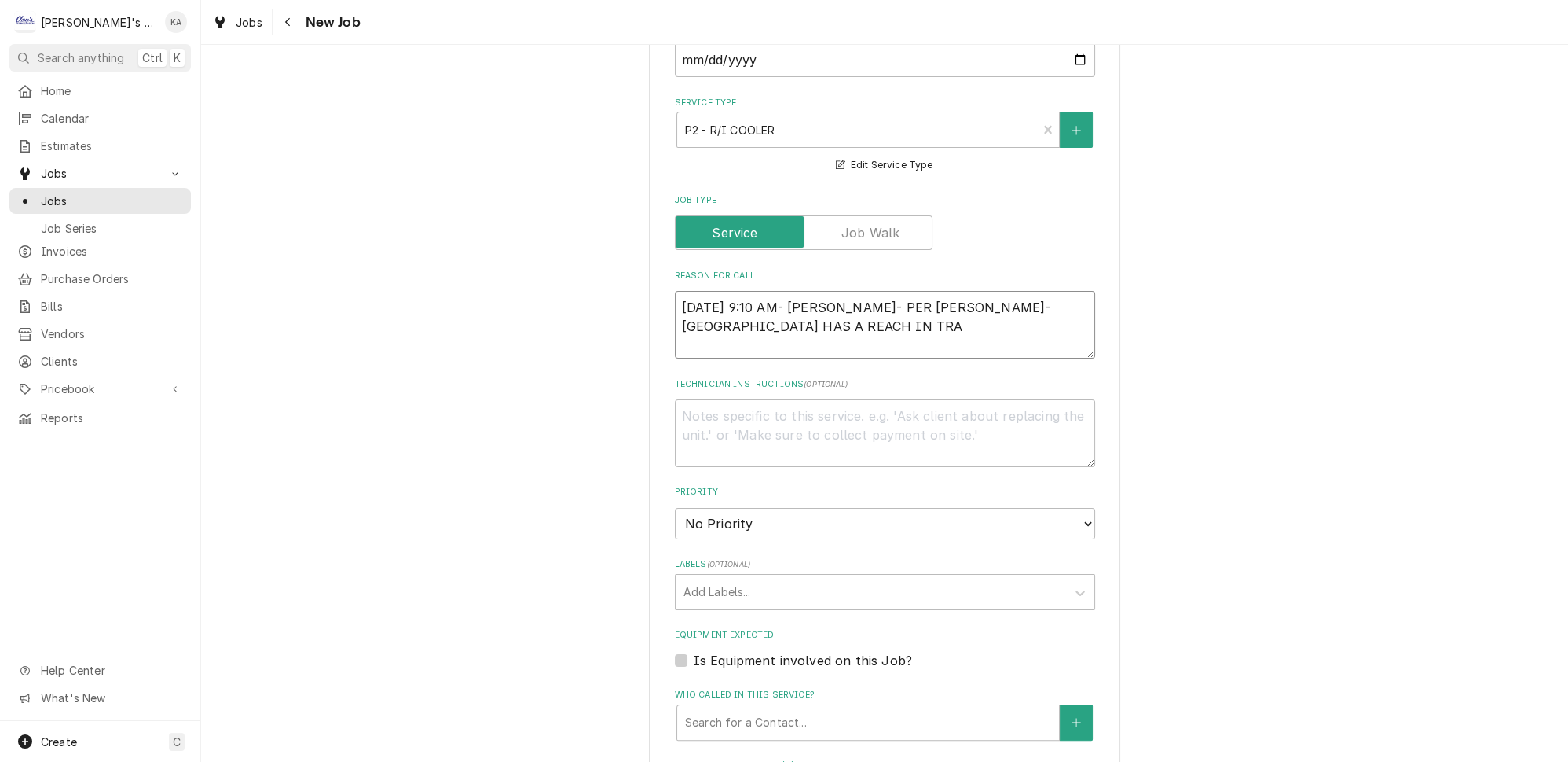
type textarea "9/29/2025 9:10 AM- ISABELLE- PER TREVOR- TRINITY HOUSE HAS A REACH IN TRAU"
type textarea "x"
type textarea "9/29/2025 9:10 AM- ISABELLE- PER TREVOR- TRINITY HOUSE HAS A REACH IN TRAUL"
type textarea "x"
type textarea "9/29/2025 9:10 AM- ISABELLE- PER TREVOR- TRINITY HOUSE HAS A REACH IN TRAULS"
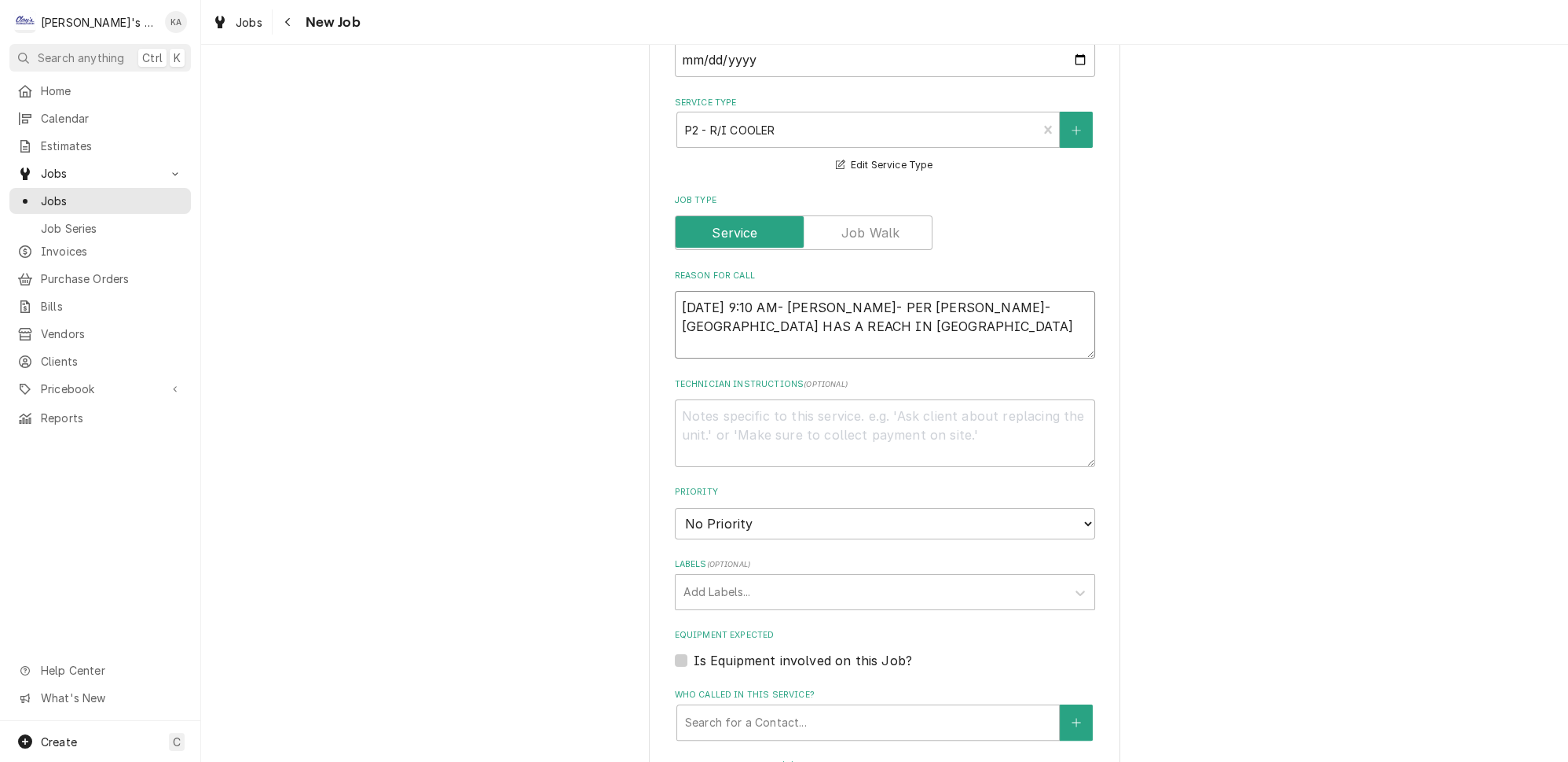
type textarea "x"
type textarea "9/29/2025 9:10 AM- ISABELLE- PER TREVOR- TRINITY HOUSE HAS A REACH IN TRAULSE"
type textarea "x"
type textarea "9/29/2025 9:10 AM- ISABELLE- PER TREVOR- TRINITY HOUSE HAS A REACH IN TRAULSEN"
type textarea "x"
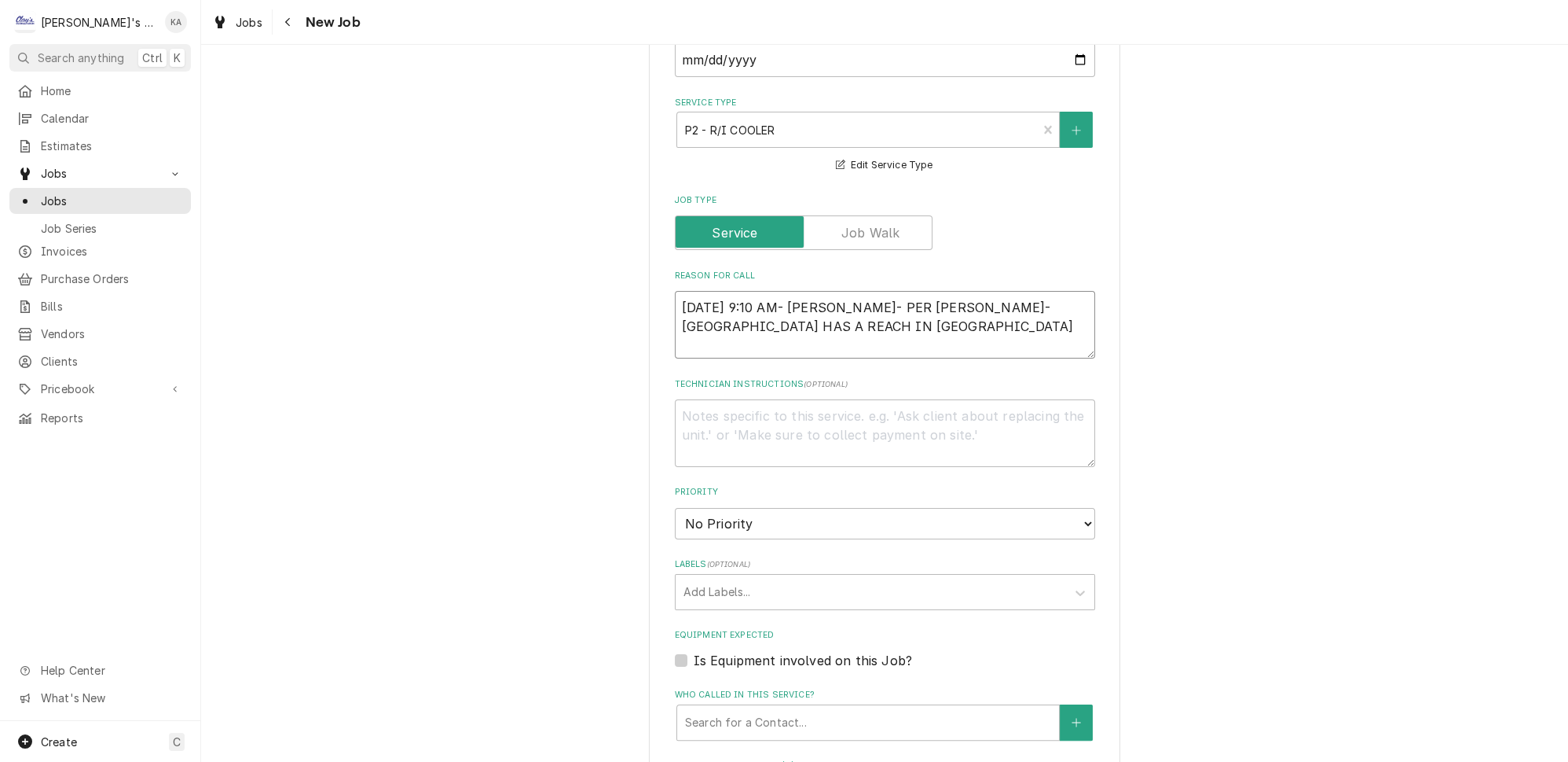
type textarea "9/29/2025 9:10 AM- ISABELLE- PER TREVOR- TRINITY HOUSE HAS A REACH IN TRAULSEN"
type textarea "x"
type textarea "9/29/2025 9:10 AM- ISABELLE- PER TREVOR- TRINITY HOUSE HAS A REACH IN TRAULSEN W"
type textarea "x"
type textarea "9/29/2025 9:10 AM- ISABELLE- PER TREVOR- TRINITY HOUSE HAS A REACH IN TRAULSEN …"
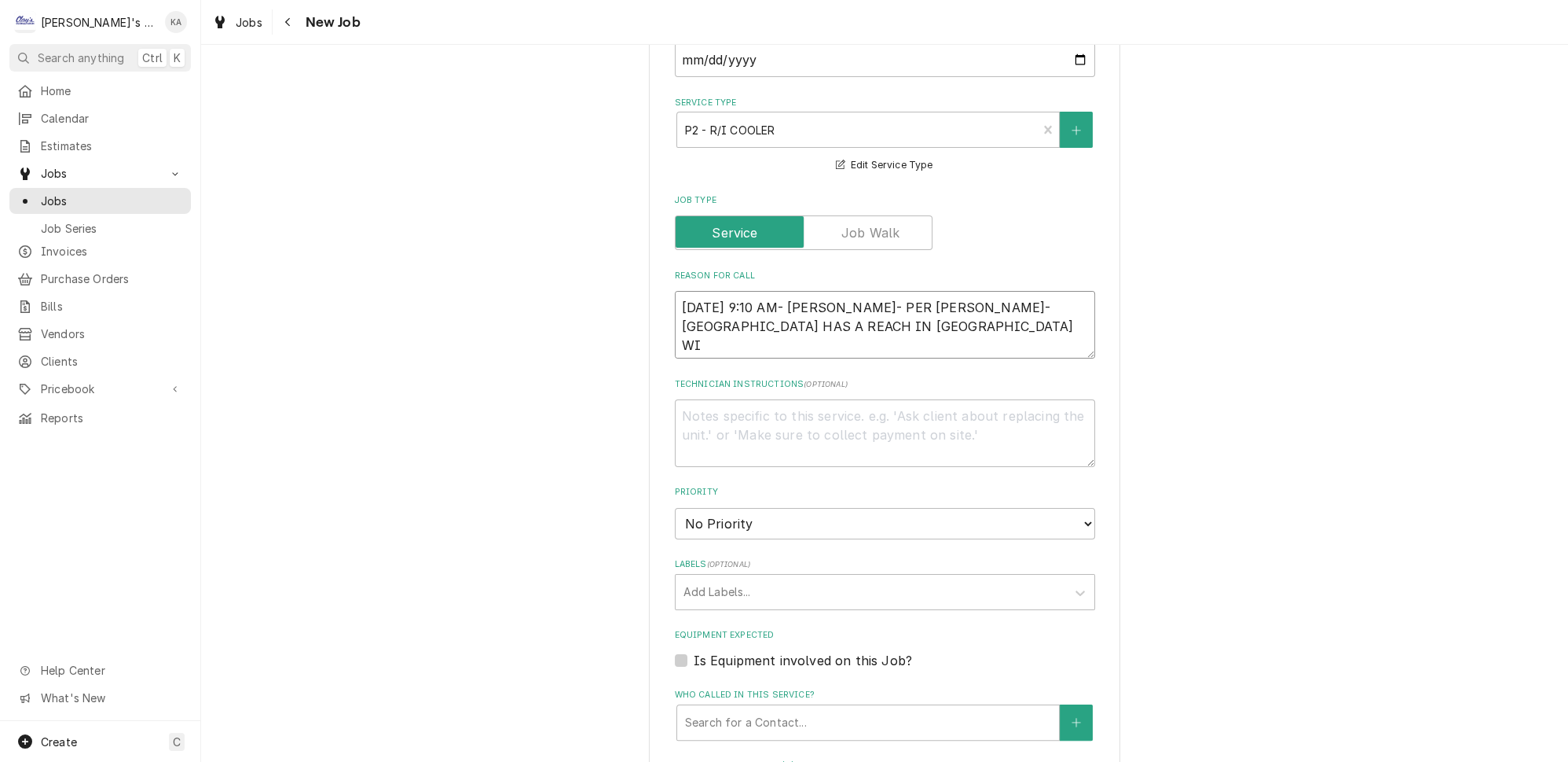
type textarea "x"
type textarea "9/29/2025 9:10 AM- ISABELLE- PER TREVOR- TRINITY HOUSE HAS A REACH IN TRAULSEN …"
type textarea "x"
type textarea "9/29/2025 9:10 AM- ISABELLE- PER TREVOR- TRINITY HOUSE HAS A REACH IN TRAULSEN …"
type textarea "x"
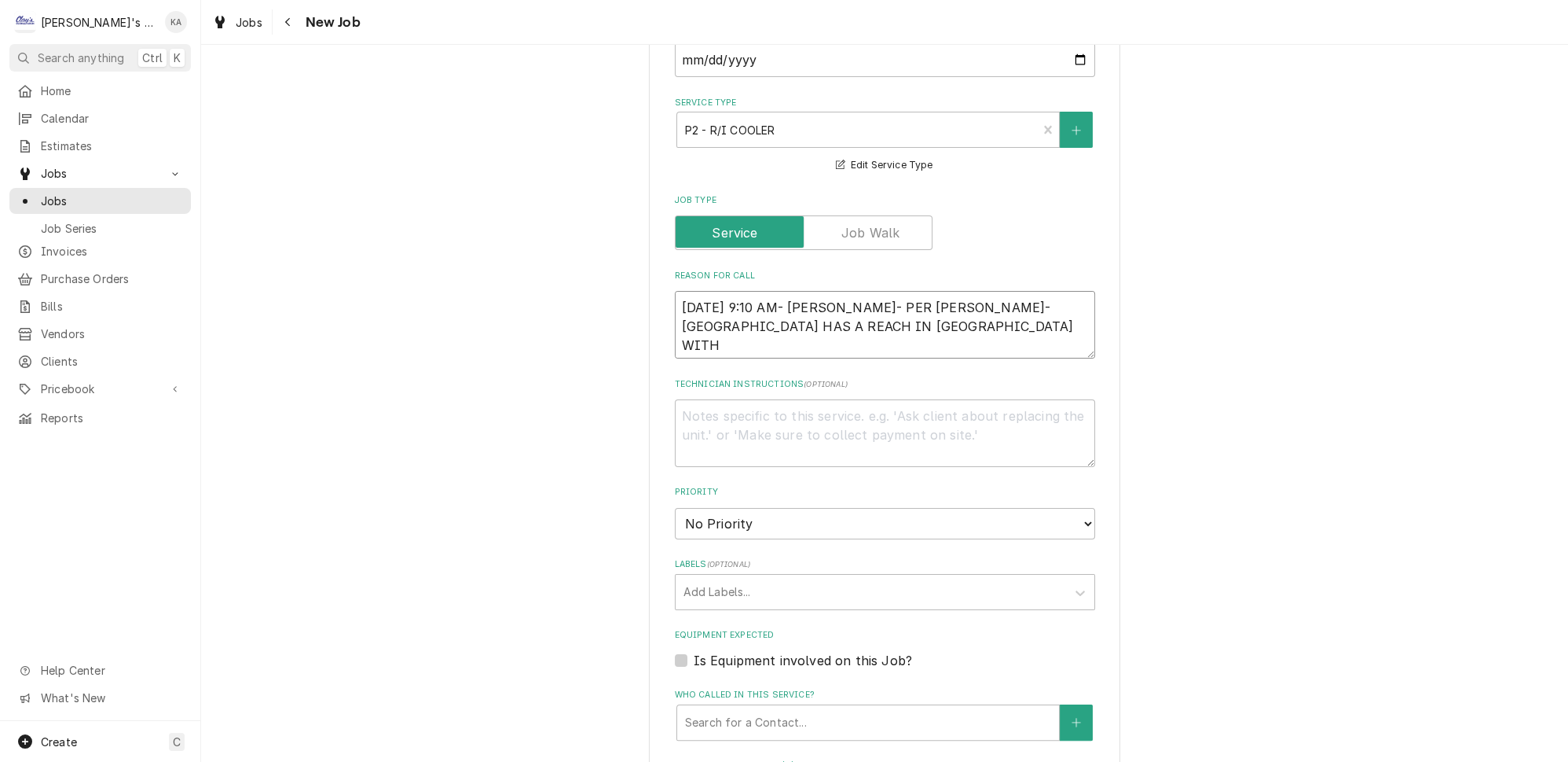
type textarea "9/29/2025 9:10 AM- ISABELLE- PER TREVOR- TRINITY HOUSE HAS A REACH IN TRAULSEN …"
type textarea "x"
type textarea "9/29/2025 9:10 AM- ISABELLE- PER TREVOR- TRINITY HOUSE HAS A REACH IN TRAULSEN …"
type textarea "x"
type textarea "9/29/2025 9:10 AM- ISABELLE- PER TREVOR- TRINITY HOUSE HAS A REACH IN TRAULSEN …"
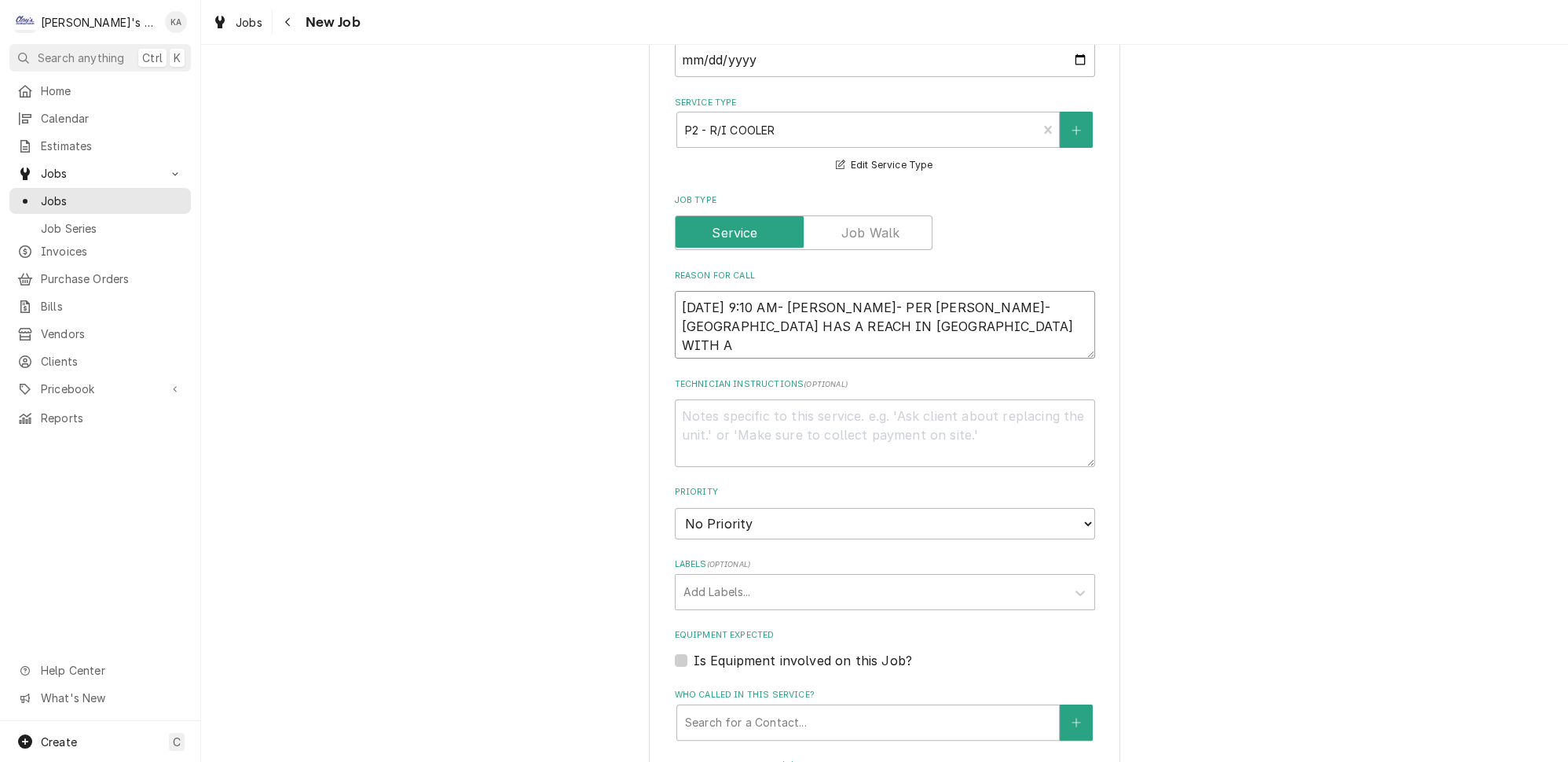
type textarea "x"
type textarea "9/29/2025 9:10 AM- ISABELLE- PER TREVOR- TRINITY HOUSE HAS A REACH IN TRAULSEN …"
type textarea "x"
type textarea "9/29/2025 9:10 AM- ISABELLE- PER TREVOR- TRINITY HOUSE HAS A REACH IN TRAULSEN …"
type textarea "x"
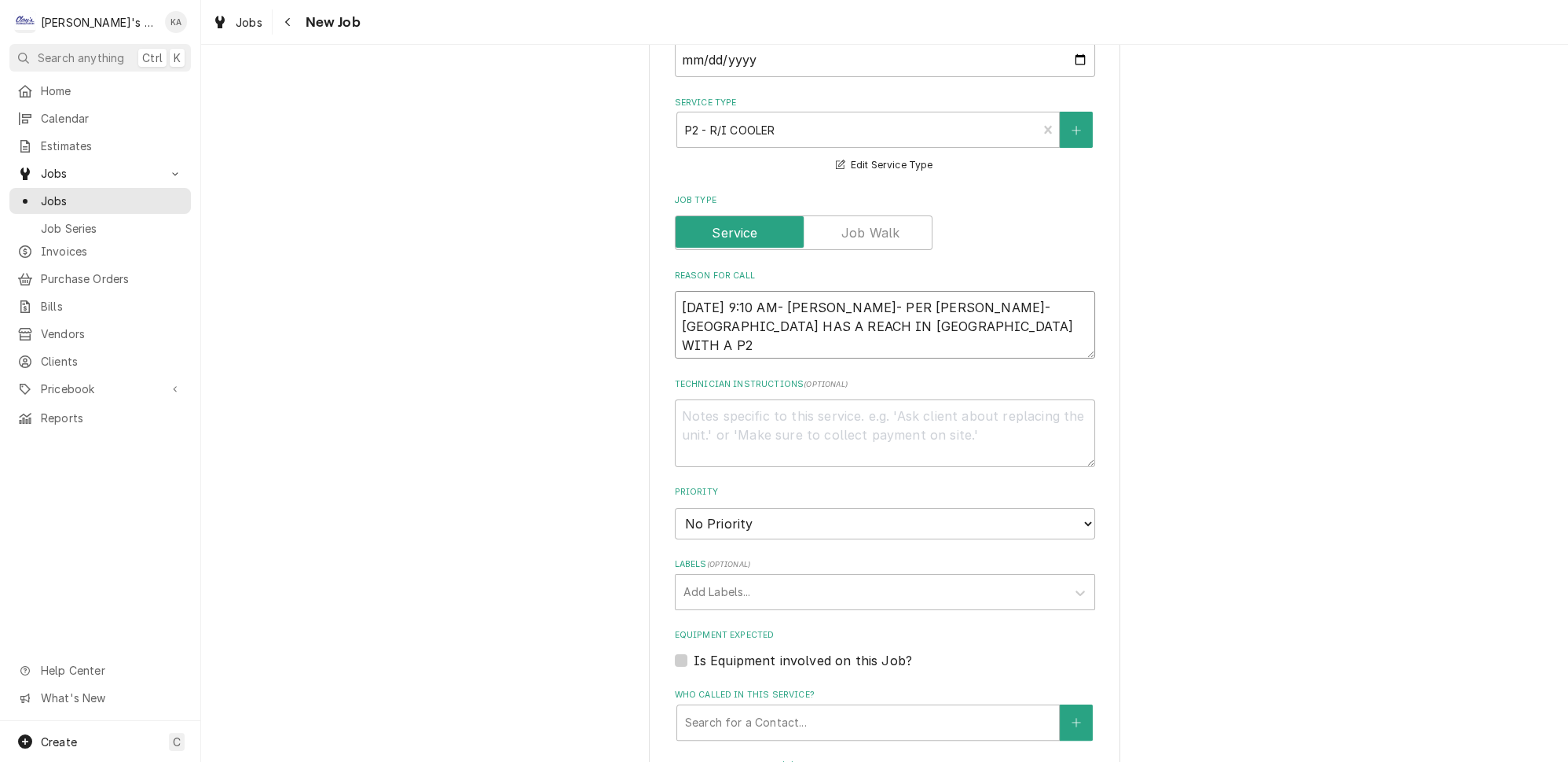
type textarea "9/29/2025 9:10 AM- ISABELLE- PER TREVOR- TRINITY HOUSE HAS A REACH IN TRAULSEN …"
type textarea "x"
type textarea "9/29/2025 9:10 AM- ISABELLE- PER TREVOR- TRINITY HOUSE HAS A REACH IN TRAULSEN …"
type textarea "x"
type textarea "9/29/2025 9:10 AM- ISABELLE- PER TREVOR- TRINITY HOUSE HAS A REACH IN TRAULSEN …"
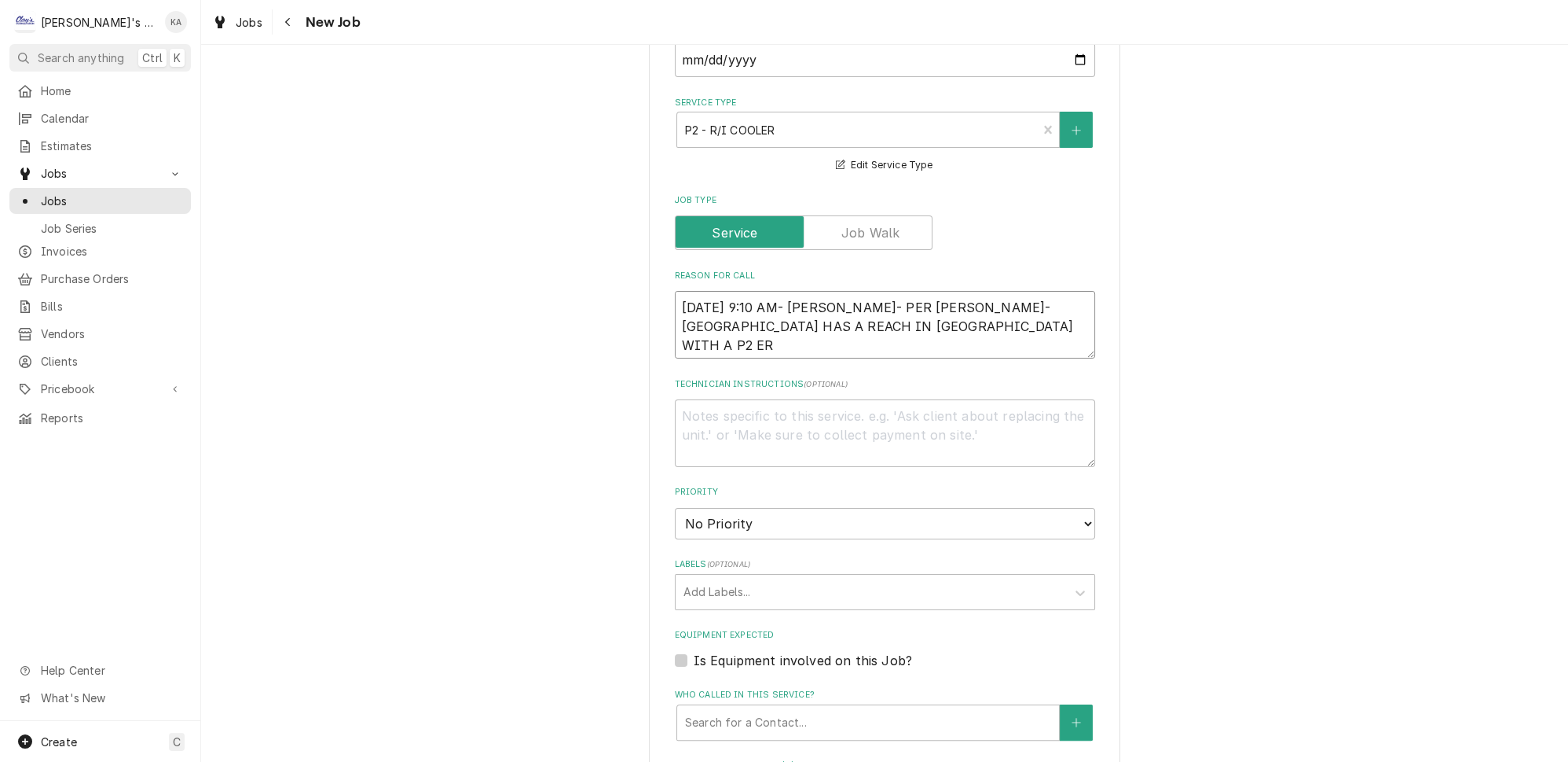
type textarea "x"
type textarea "9/29/2025 9:10 AM- ISABELLE- PER TREVOR- TRINITY HOUSE HAS A REACH IN TRAULSEN …"
type textarea "x"
type textarea "9/29/2025 9:10 AM- ISABELLE- PER TREVOR- TRINITY HOUSE HAS A REACH IN TRAULSEN …"
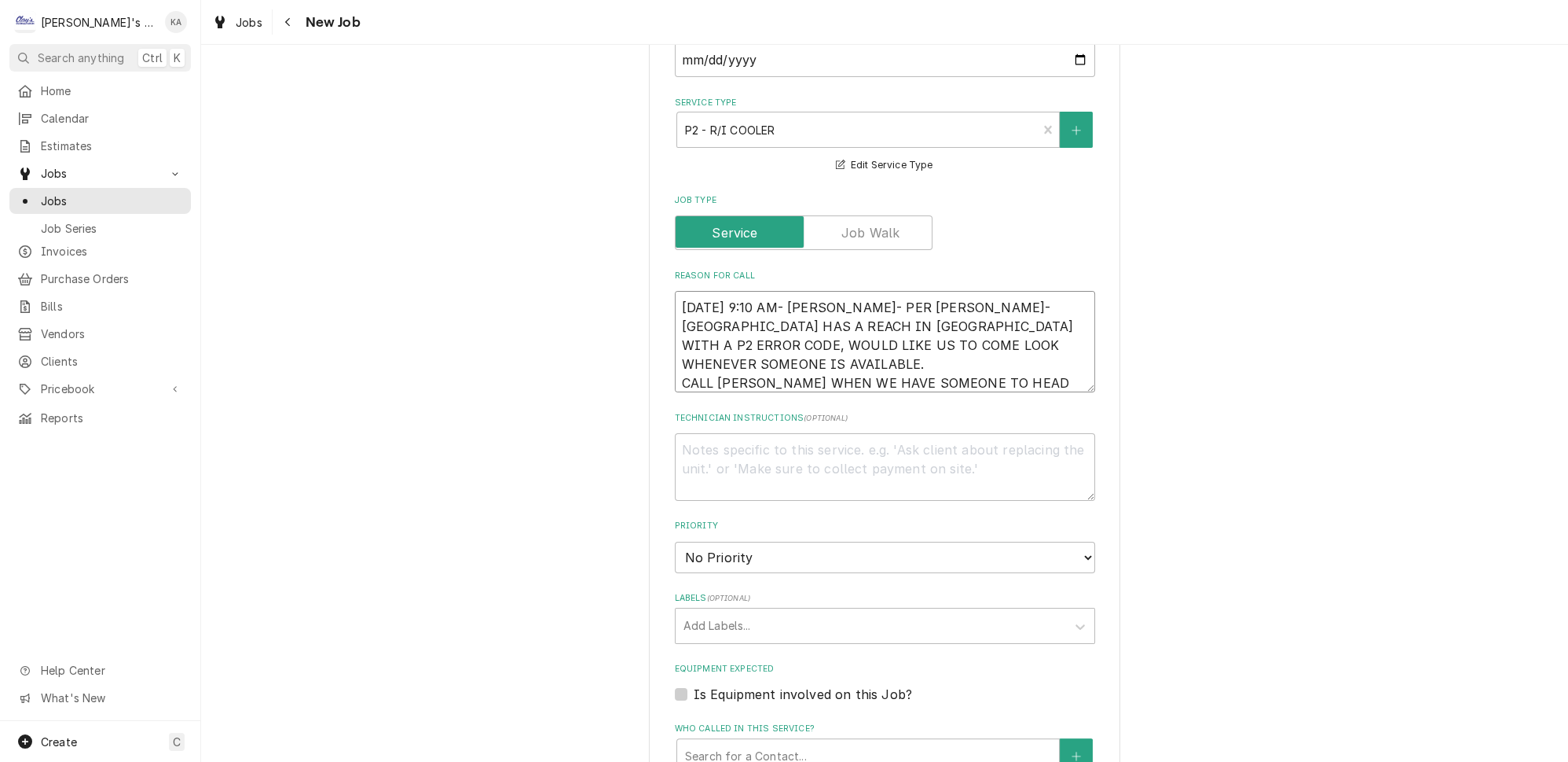
click at [1015, 340] on textarea "9/29/2025 9:10 AM- ISABELLE- PER TREVOR- TRINITY HOUSE HAS A REACH IN TRAULSEN …" at bounding box center [885, 341] width 420 height 101
click at [1019, 347] on textarea "9/29/2025 9:10 AM- ISABELLE- PER TREVOR- TRINITY HOUSE HAS A REACH IN TRAULSEN …" at bounding box center [885, 341] width 420 height 101
click at [1161, 379] on div "Please provide the following information to create a job: Client Details Client…" at bounding box center [885, 381] width 1367 height 1784
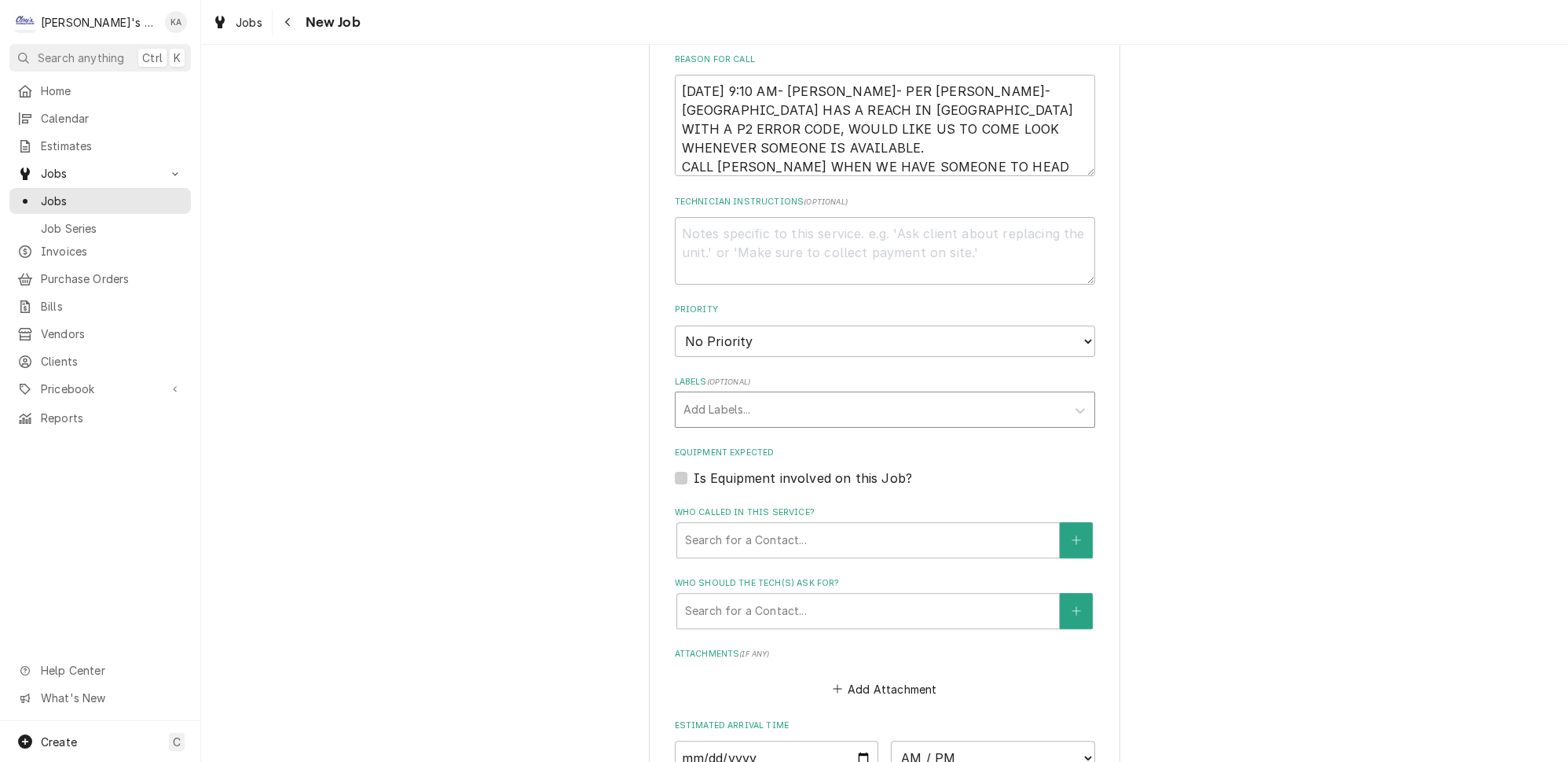
scroll to position [857, 0]
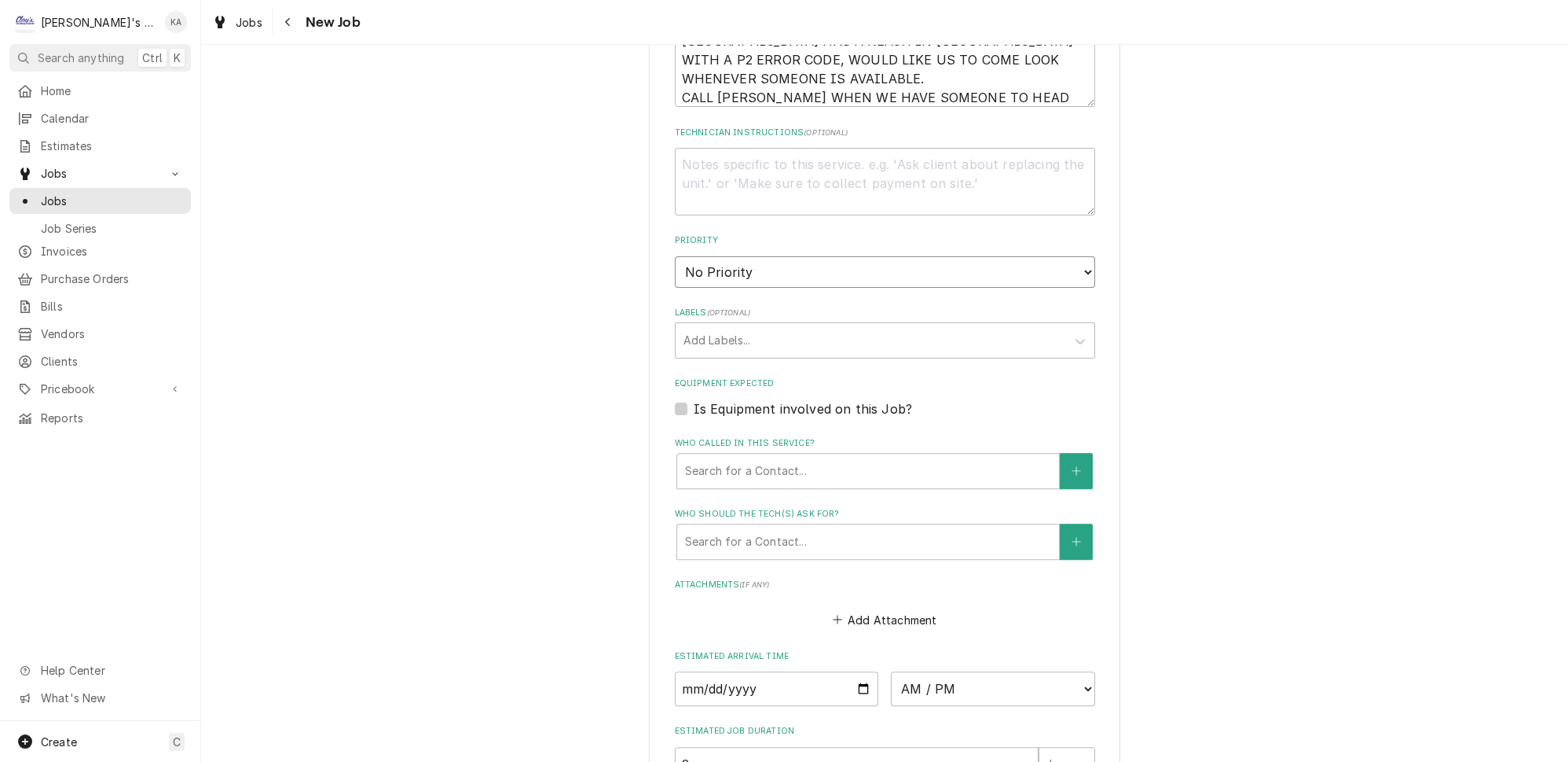
click at [780, 265] on select "No Priority Urgent High Medium Low" at bounding box center [885, 272] width 420 height 31
click at [675, 257] on select "No Priority Urgent High Medium Low" at bounding box center [885, 272] width 420 height 31
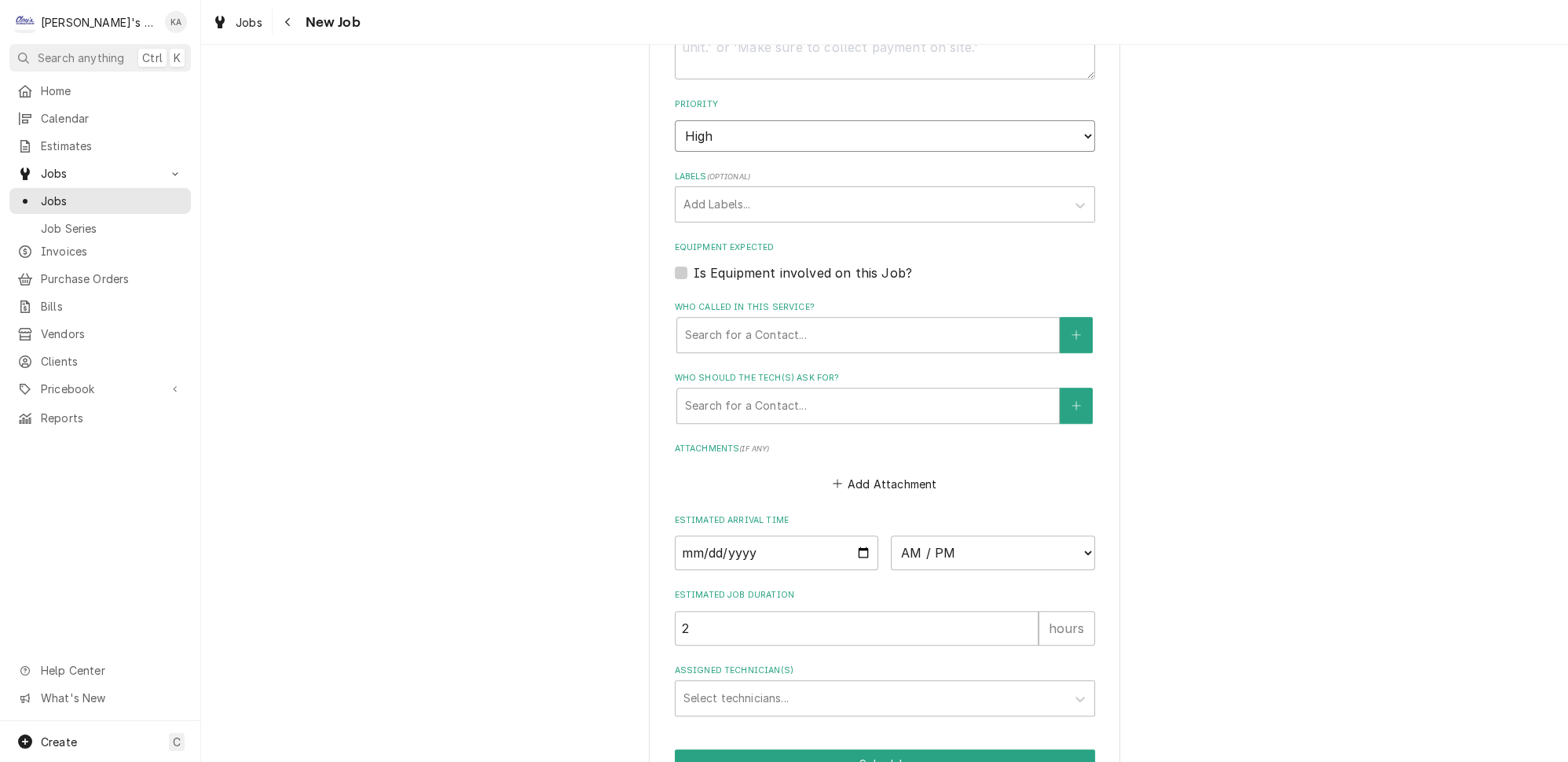
scroll to position [1000, 0]
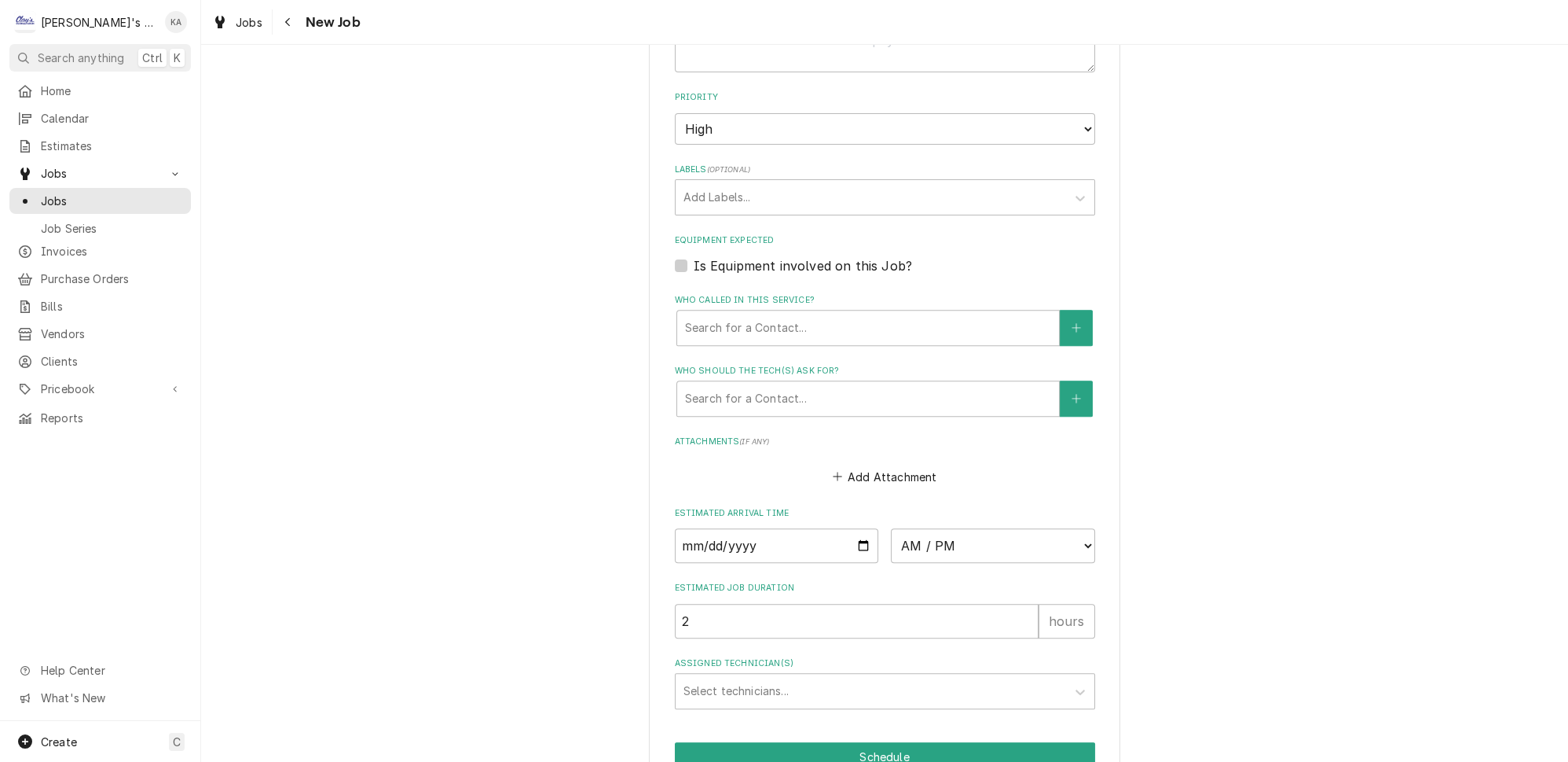
click at [754, 257] on label "Is Equipment involved on this Job?" at bounding box center [803, 266] width 218 height 19
click at [754, 257] on input "Equipment Expected" at bounding box center [904, 274] width 420 height 34
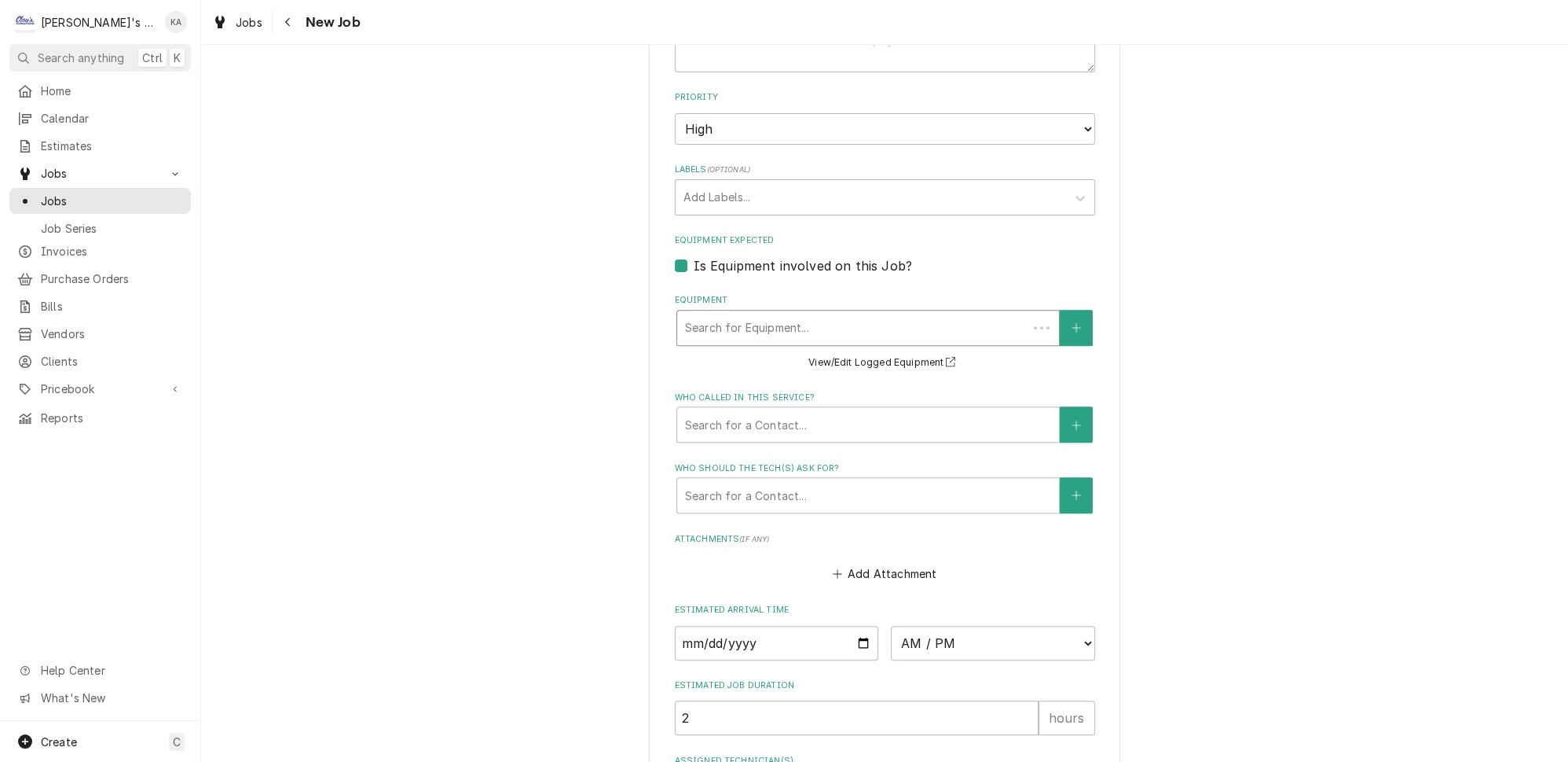
click at [783, 314] on div "Equipment" at bounding box center [852, 328] width 335 height 29
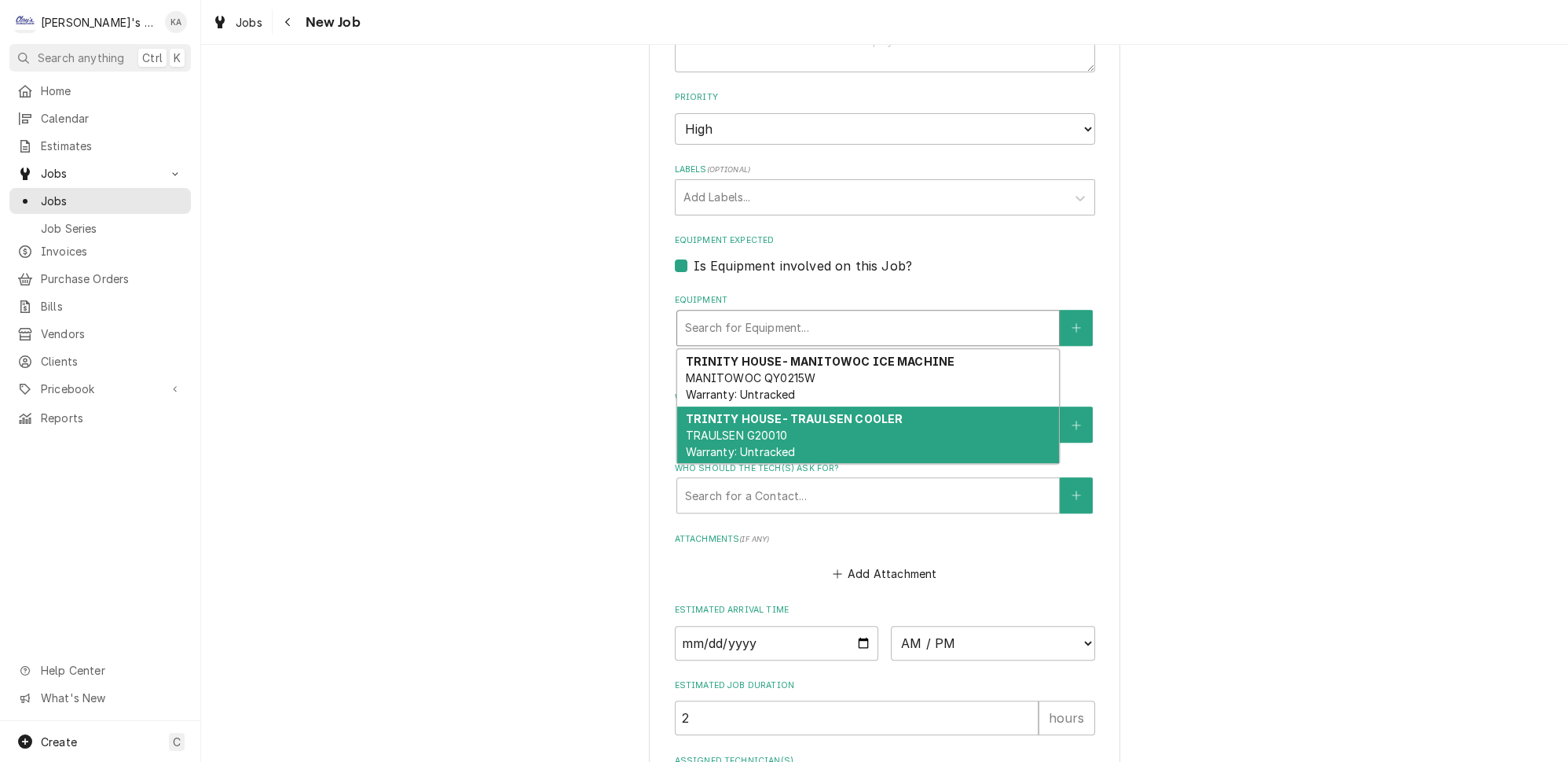
click at [831, 415] on div "TRINITY HOUSE- TRAULSEN COOLER TRAULSEN G20010 Warranty: Untracked" at bounding box center [868, 435] width 382 height 57
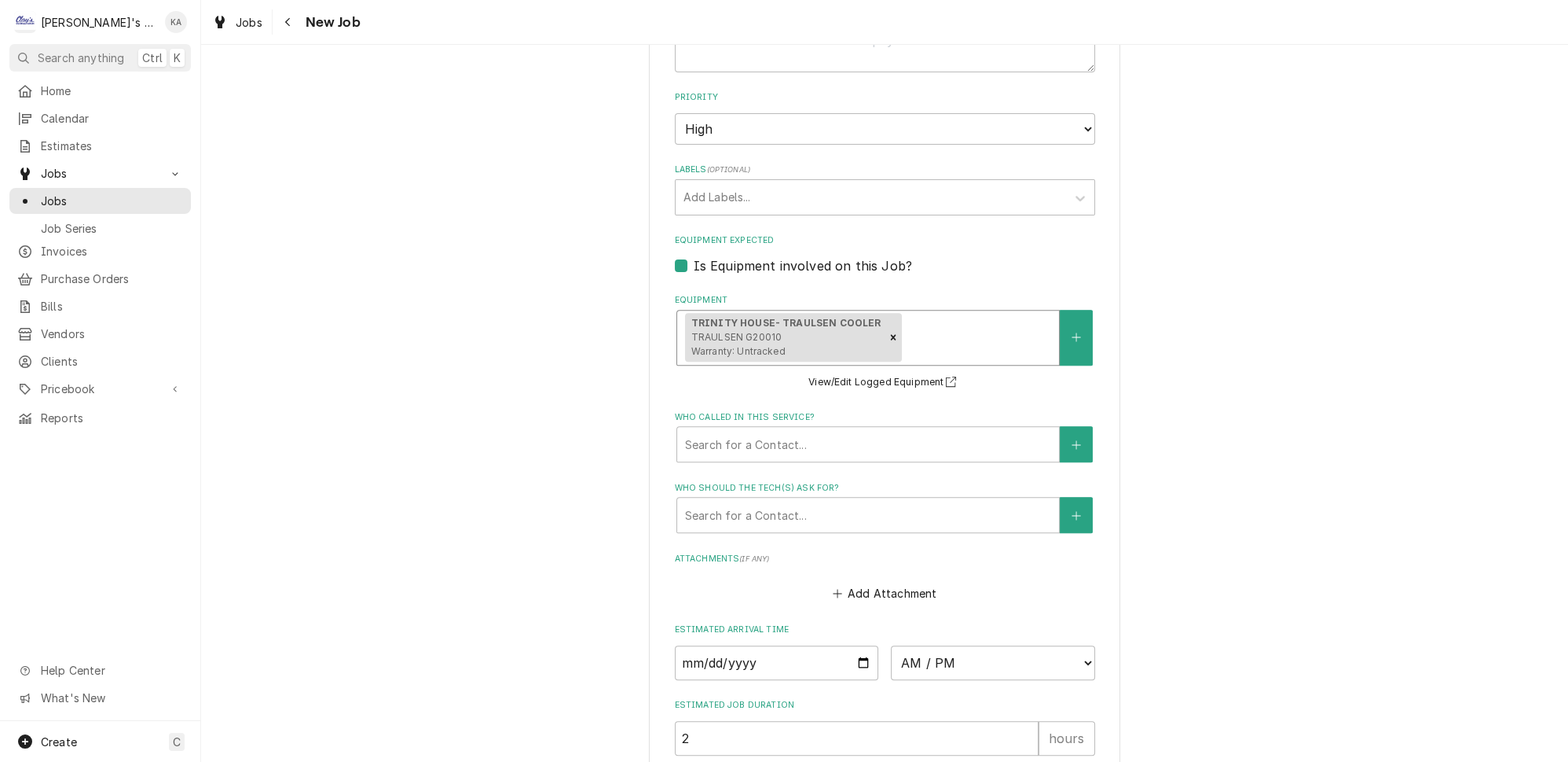
click at [987, 367] on div "Equipment option [object Object], selected. TRINITY HOUSE- TRAULSEN COOLER TRAU…" at bounding box center [885, 342] width 420 height 97
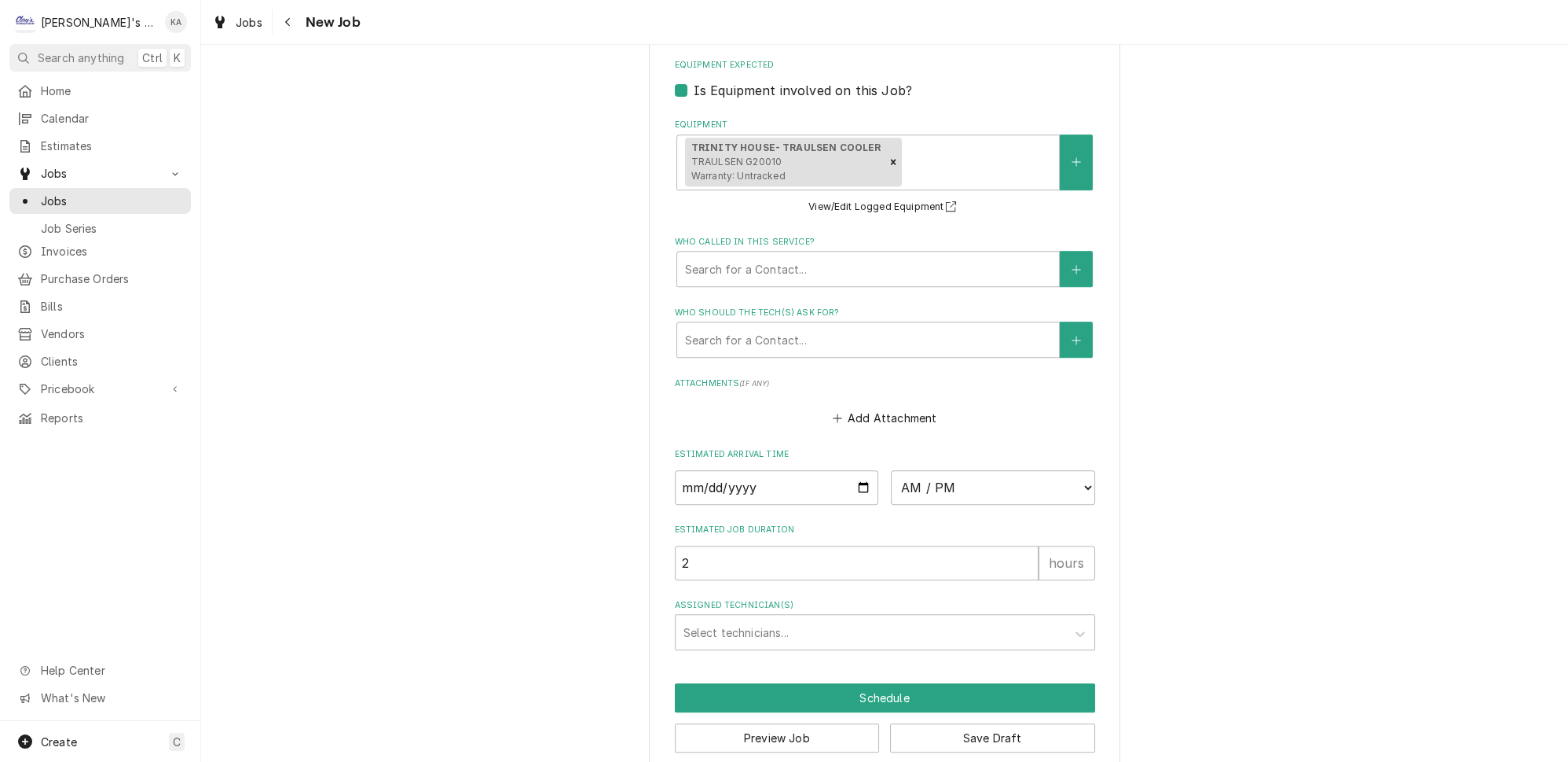
scroll to position [1176, 0]
click at [810, 262] on div "Who called in this service?" at bounding box center [868, 268] width 366 height 29
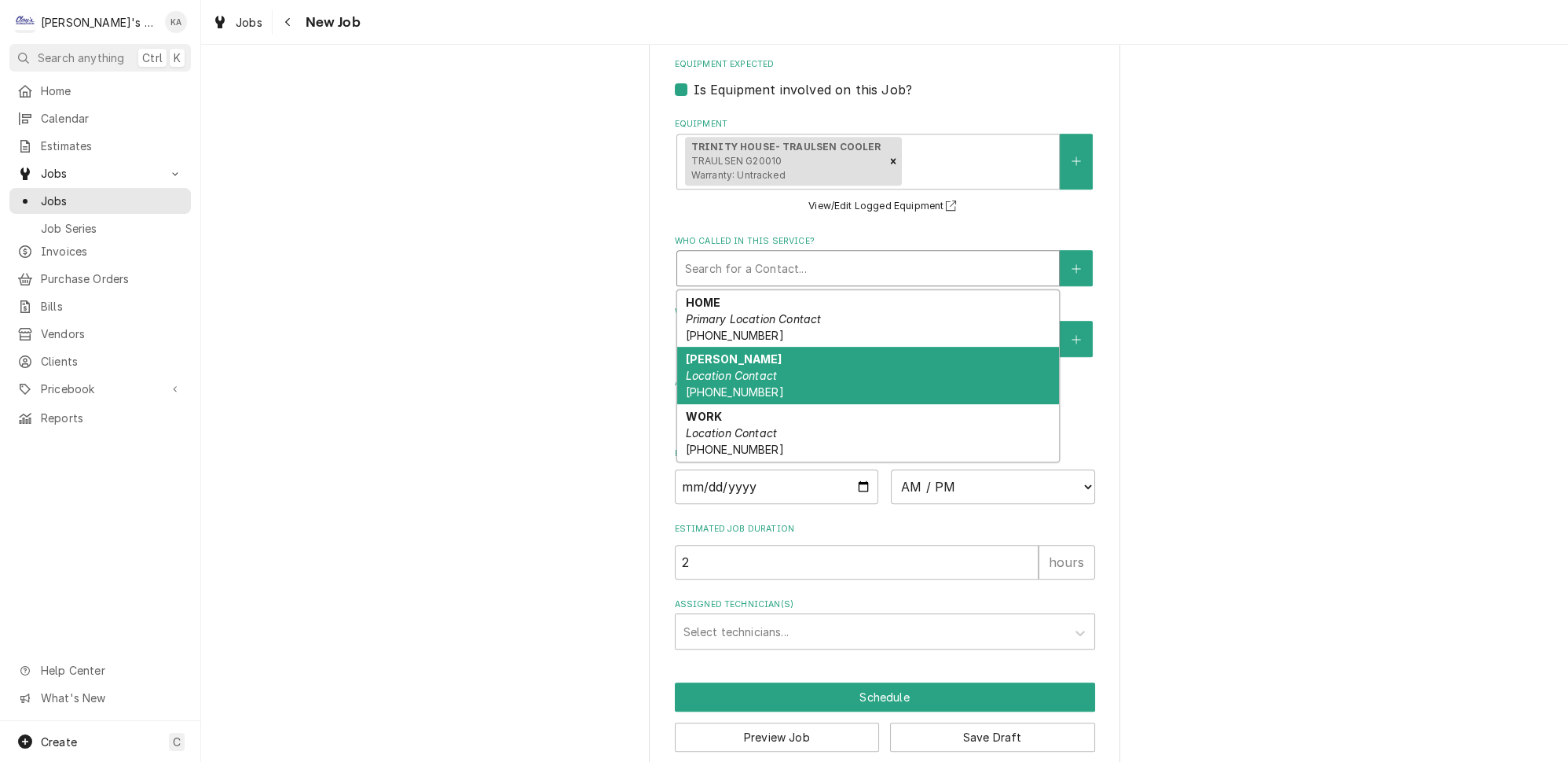
click at [801, 359] on div "TREVOR Location Contact (360) 562-0189" at bounding box center [868, 376] width 382 height 57
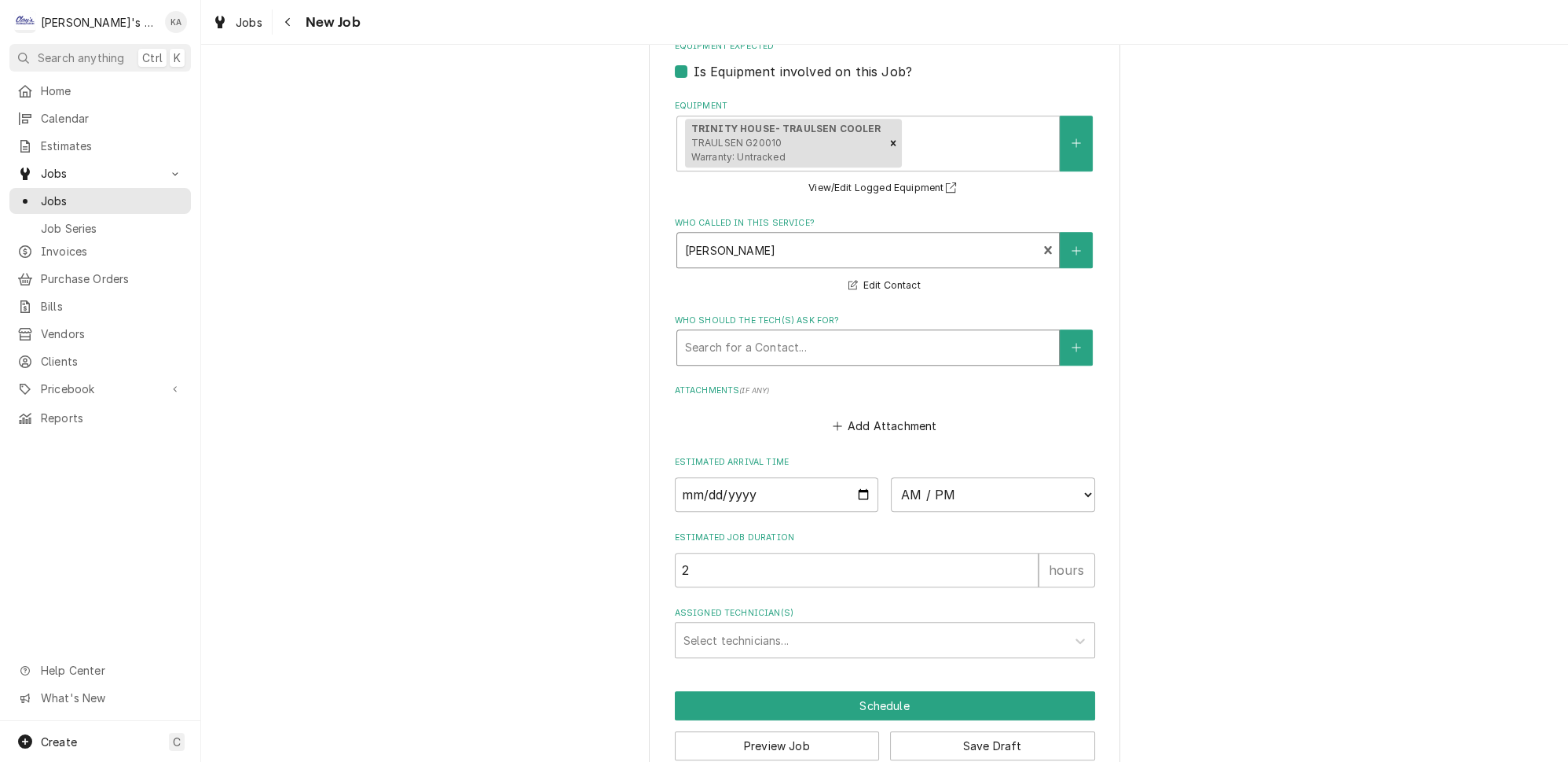
scroll to position [1203, 0]
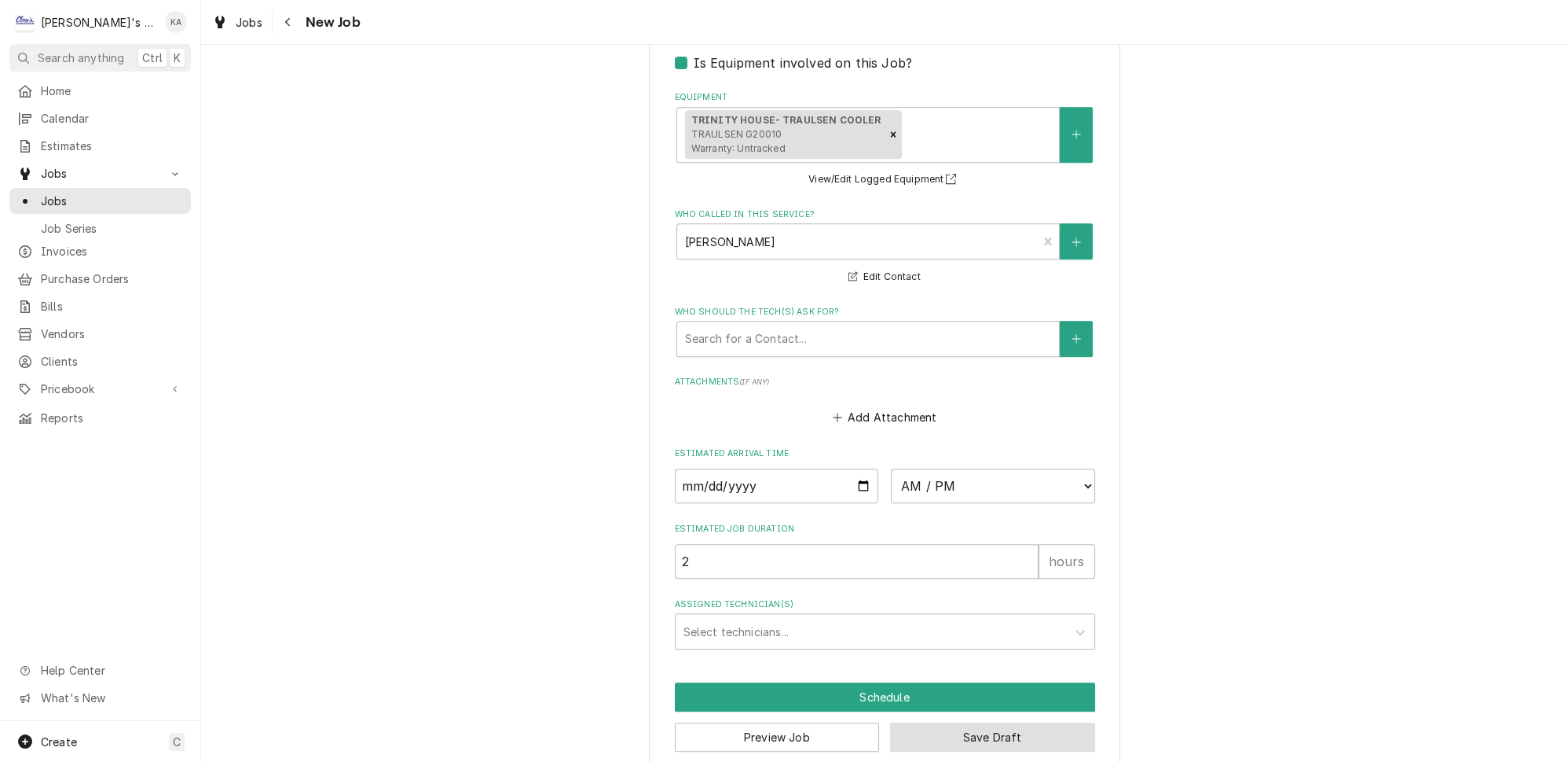
click at [923, 723] on button "Save Draft" at bounding box center [992, 737] width 205 height 30
